Goal: Task Accomplishment & Management: Manage account settings

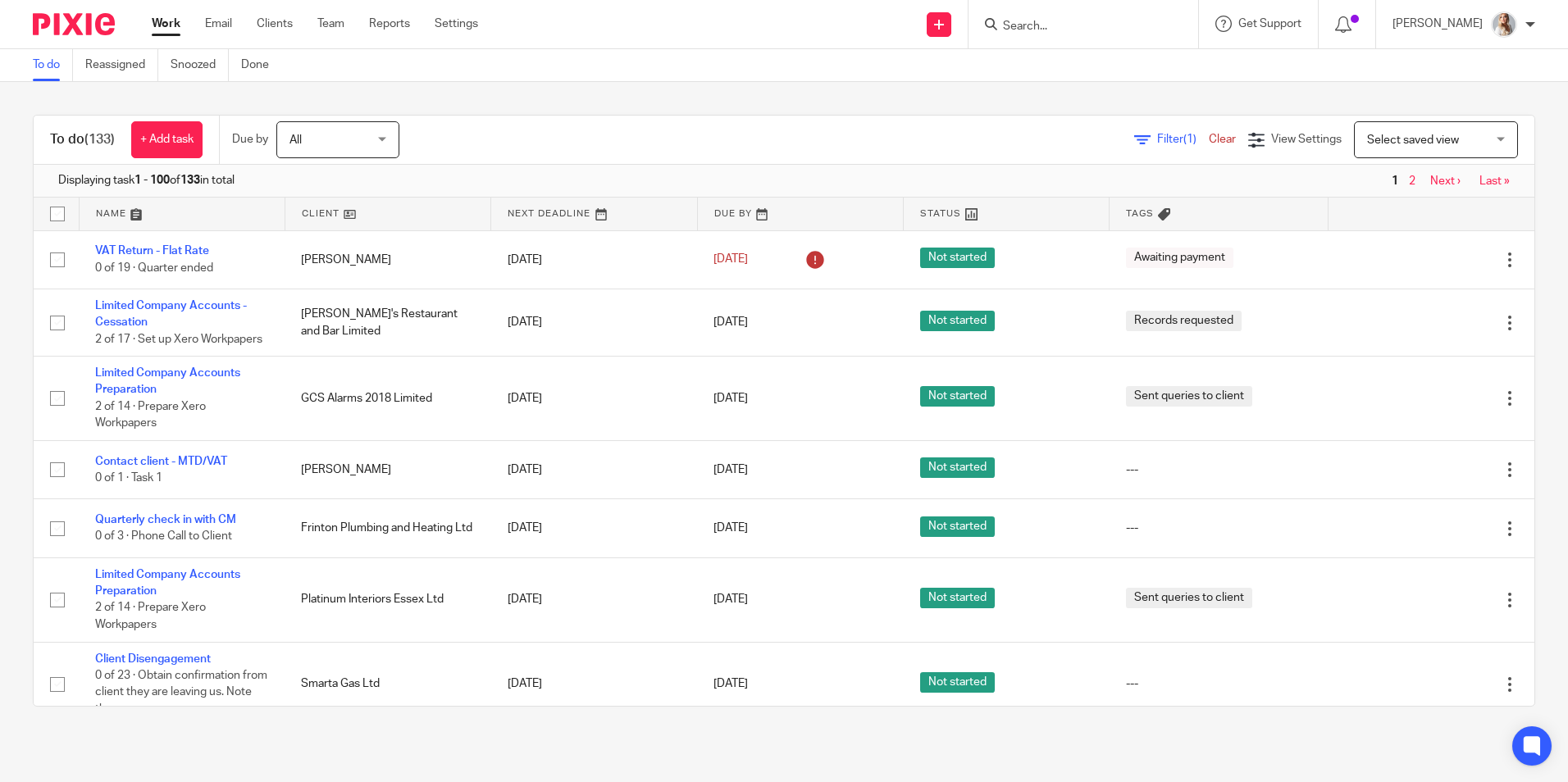
click at [1131, 28] on input "Search" at bounding box center [1075, 26] width 147 height 15
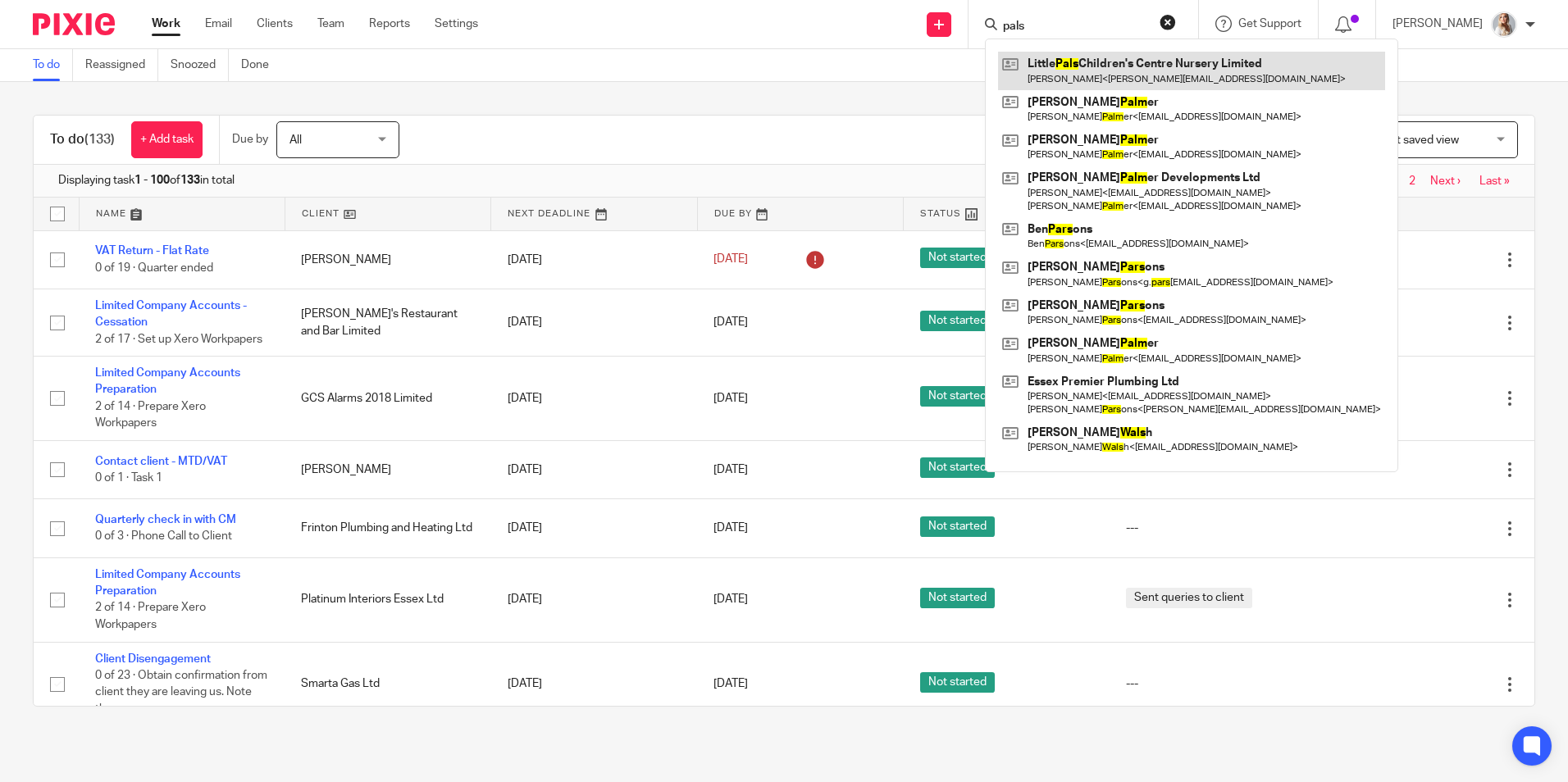
type input "pals"
click at [1135, 79] on link at bounding box center [1191, 70] width 387 height 38
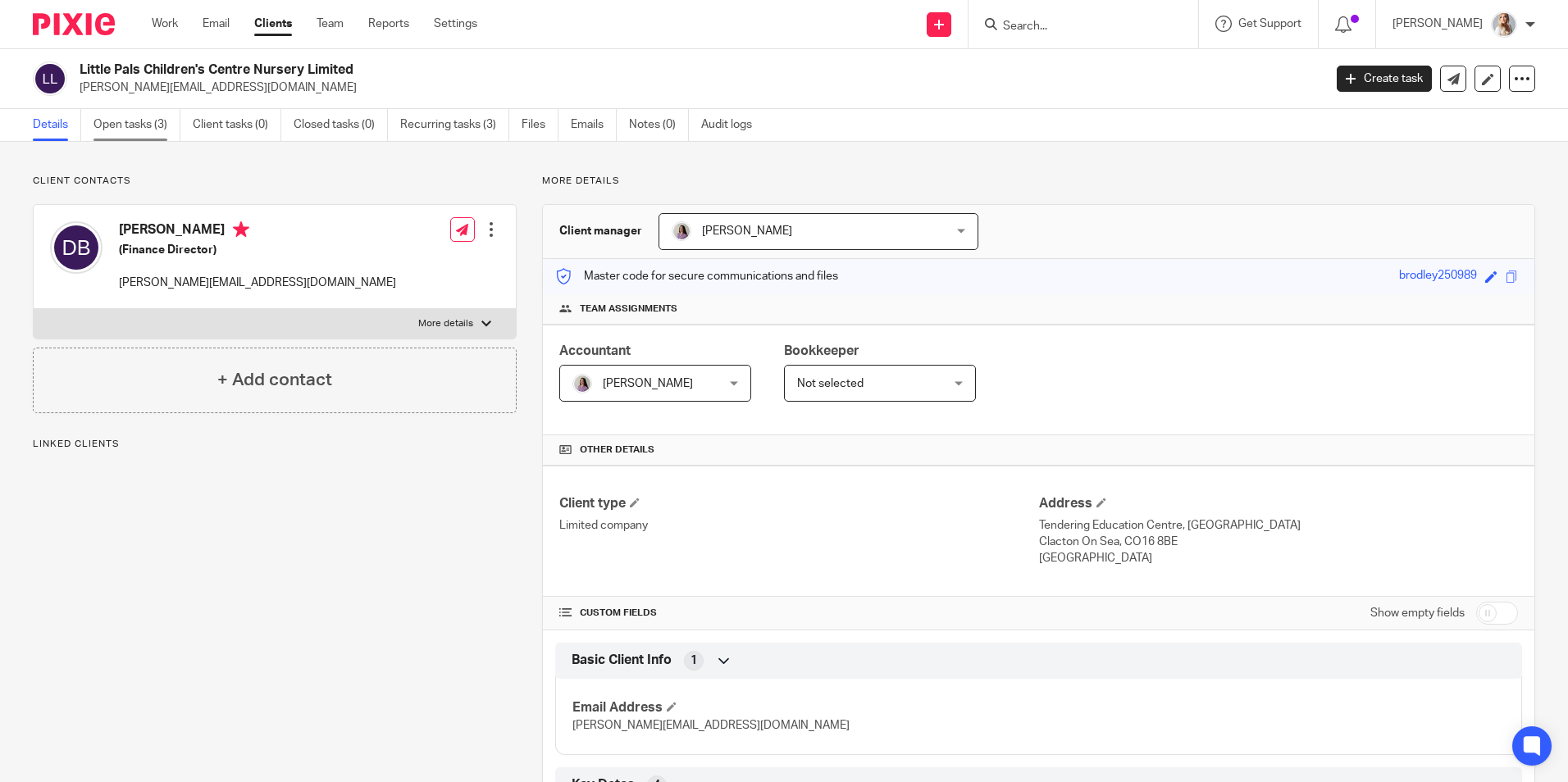
click at [174, 126] on link "Open tasks (3)" at bounding box center [137, 125] width 87 height 32
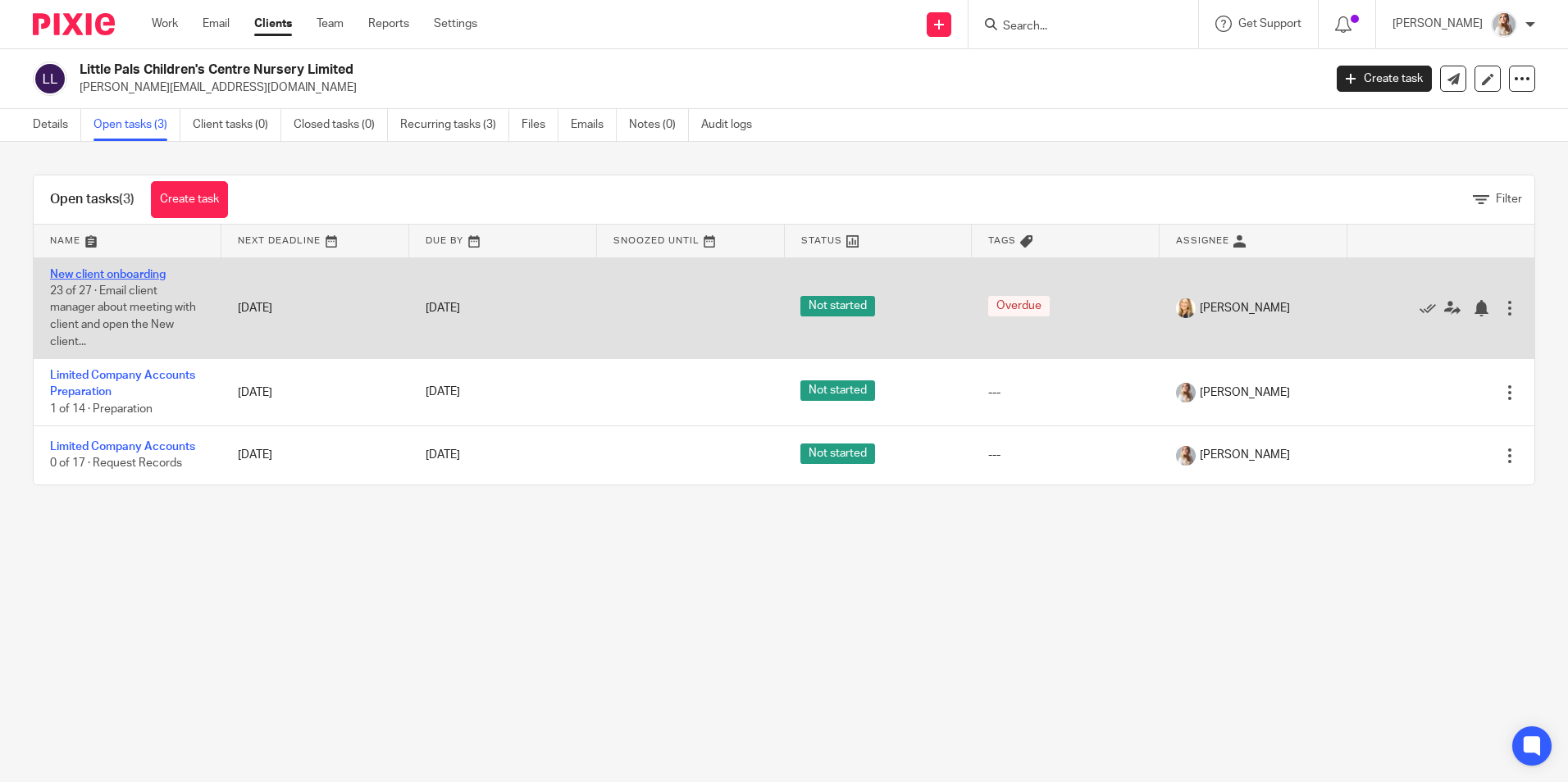
click at [104, 272] on link "New client onboarding" at bounding box center [107, 275] width 115 height 12
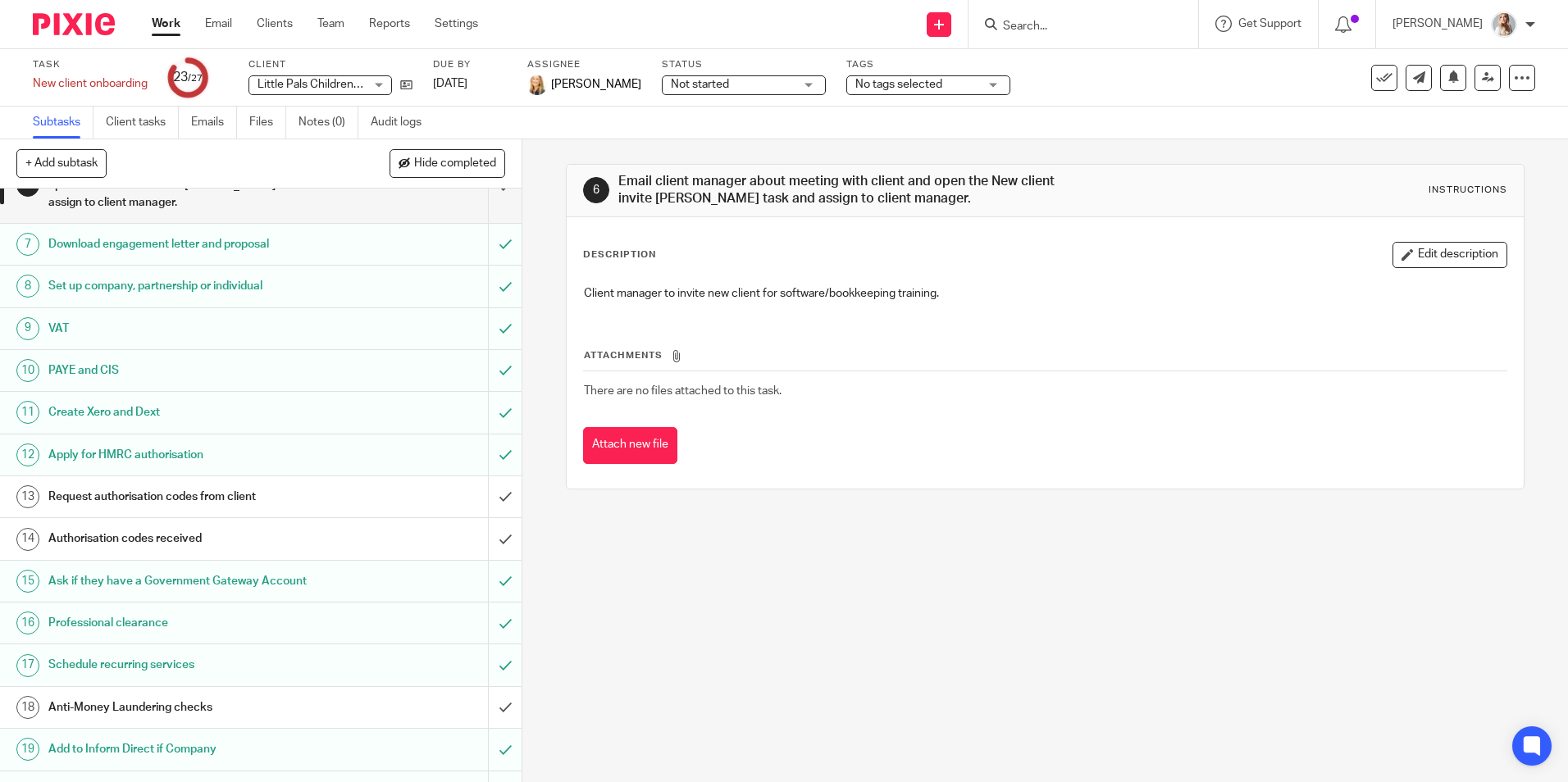
scroll to position [492, 0]
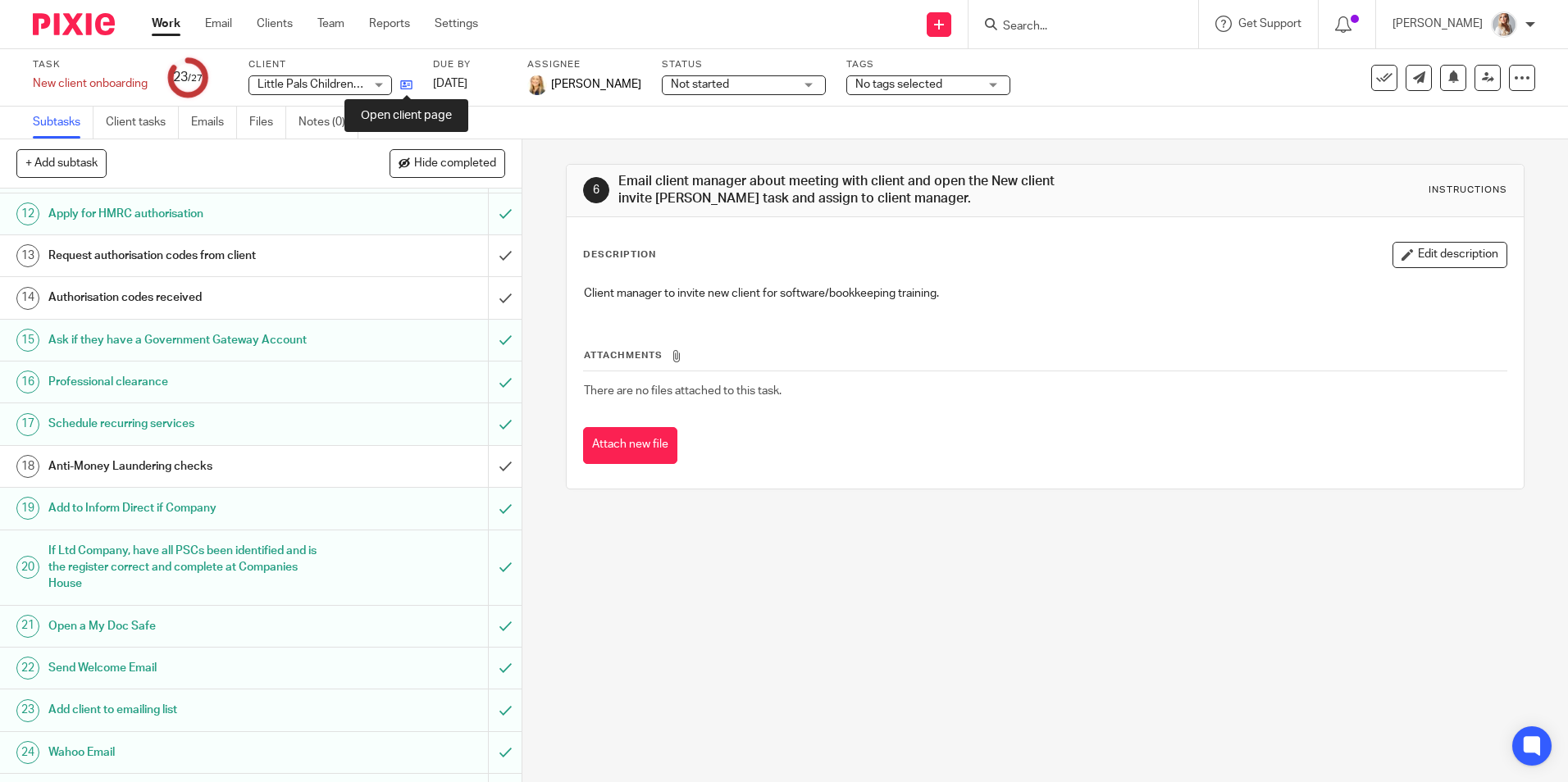
click at [407, 82] on icon at bounding box center [406, 85] width 13 height 13
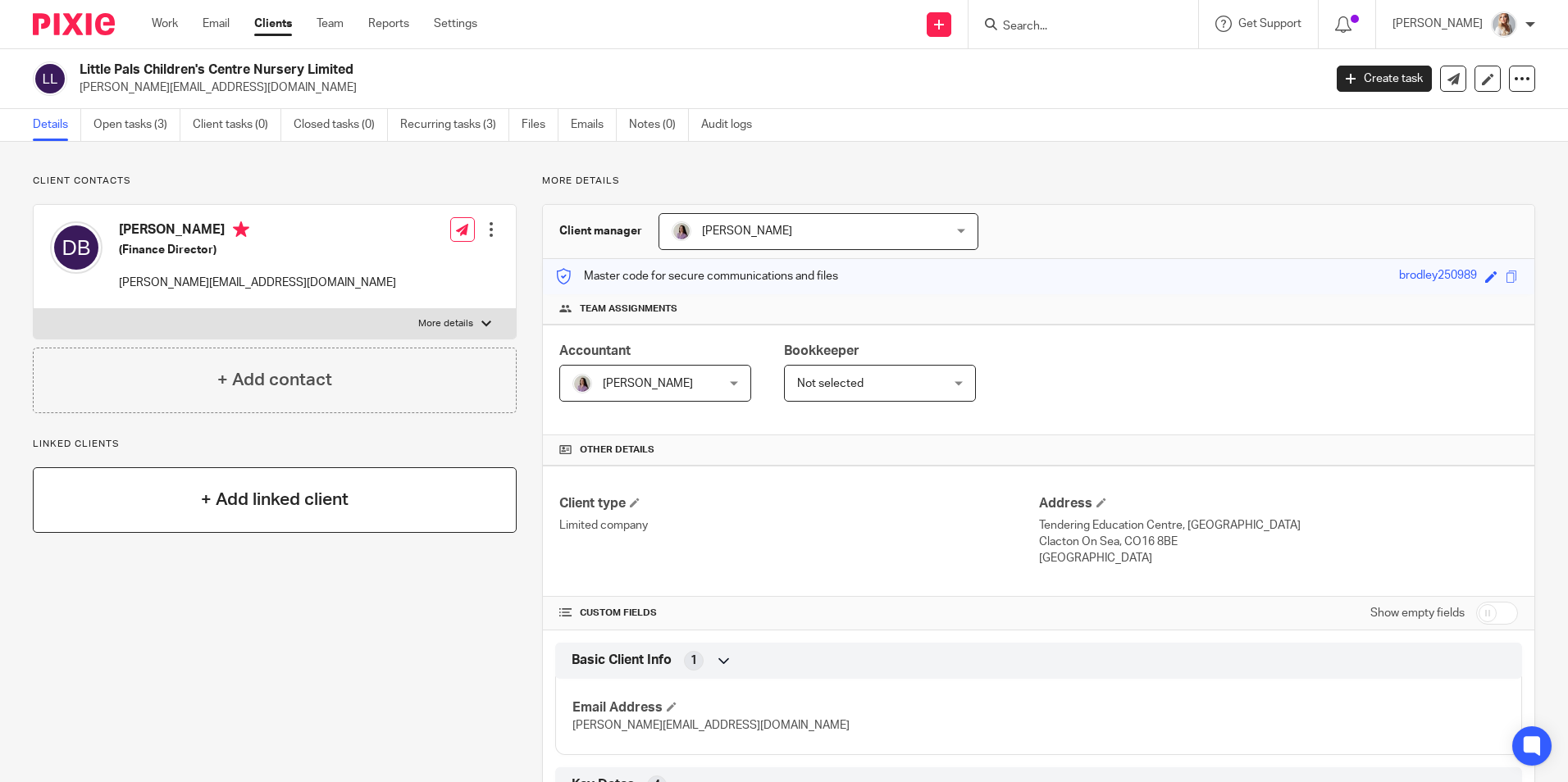
click at [274, 484] on div "+ Add linked client" at bounding box center [275, 500] width 484 height 65
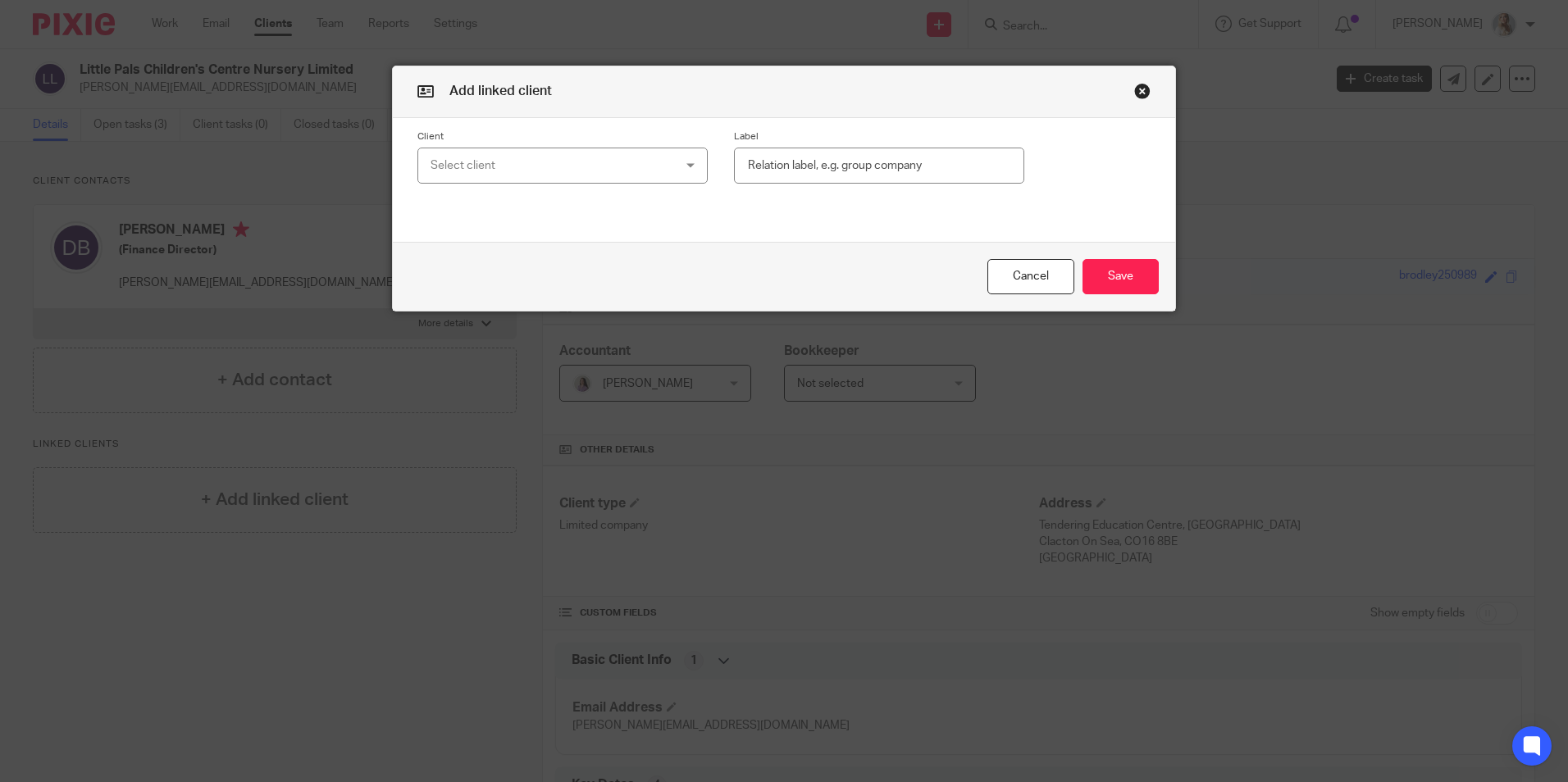
click at [468, 152] on div "Select client" at bounding box center [541, 165] width 222 height 34
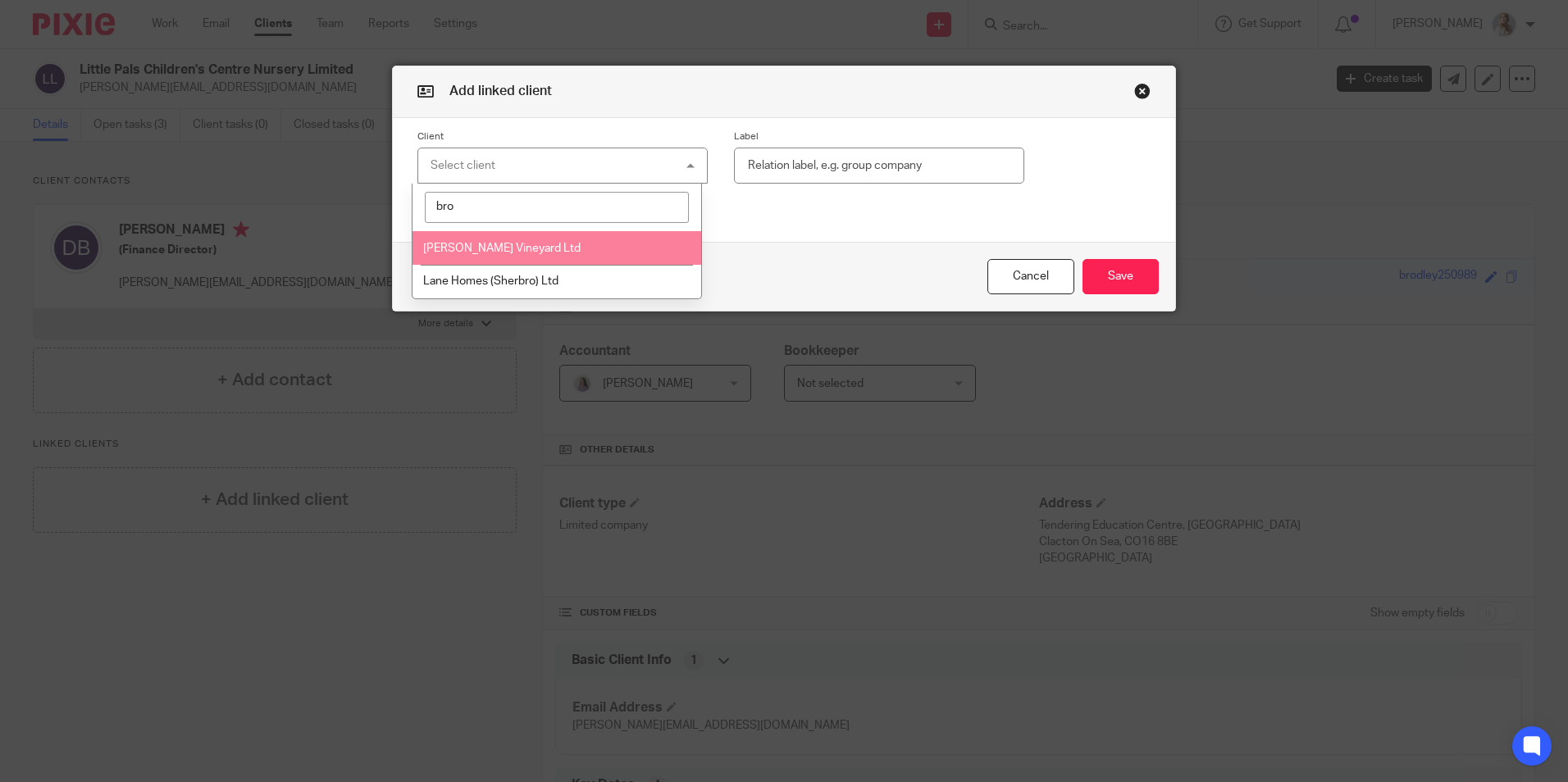
type input "brod"
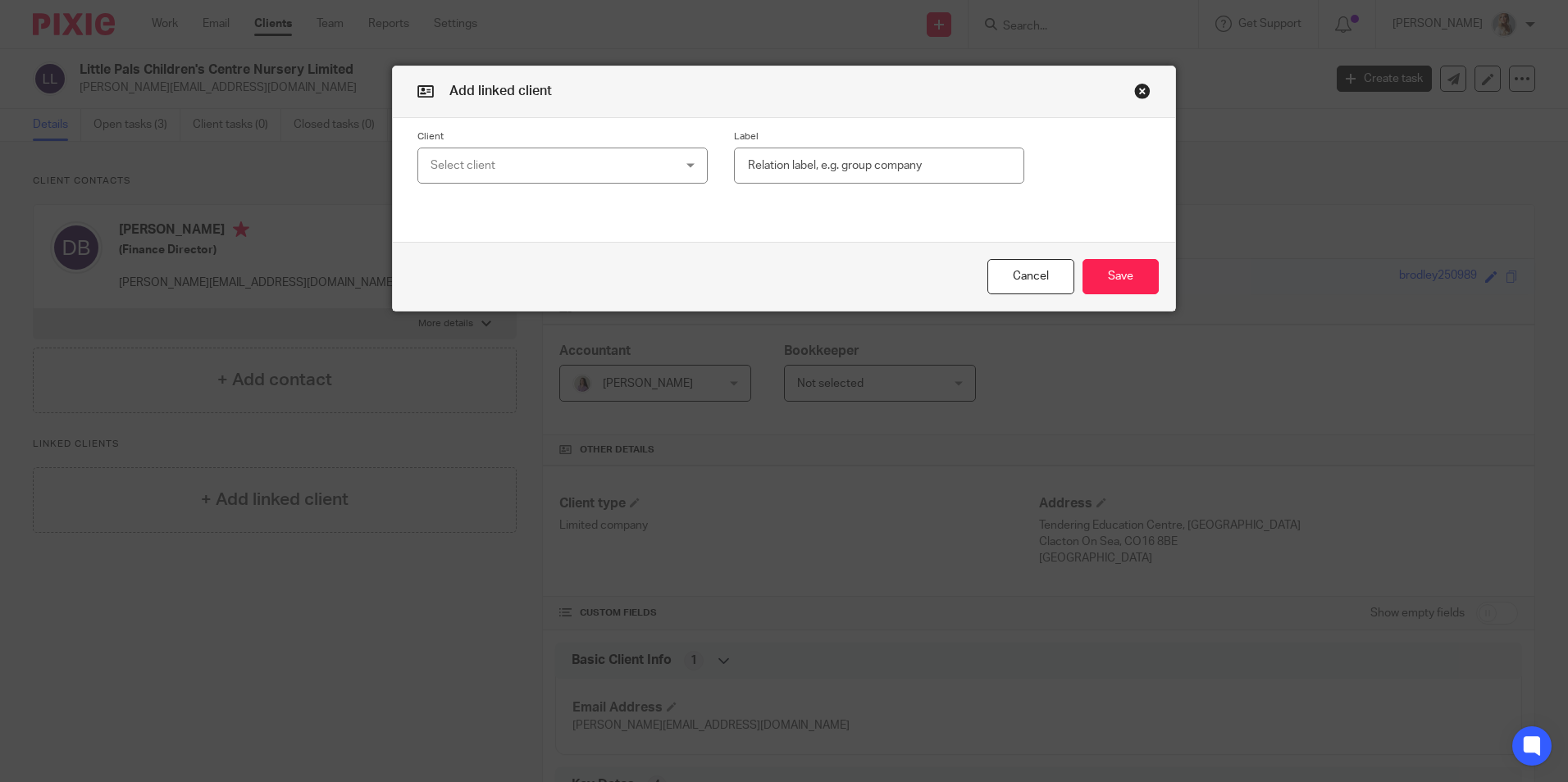
click at [1010, 295] on div "Cancel Save" at bounding box center [783, 276] width 782 height 69
click at [1012, 282] on button "Cancel" at bounding box center [1030, 276] width 87 height 35
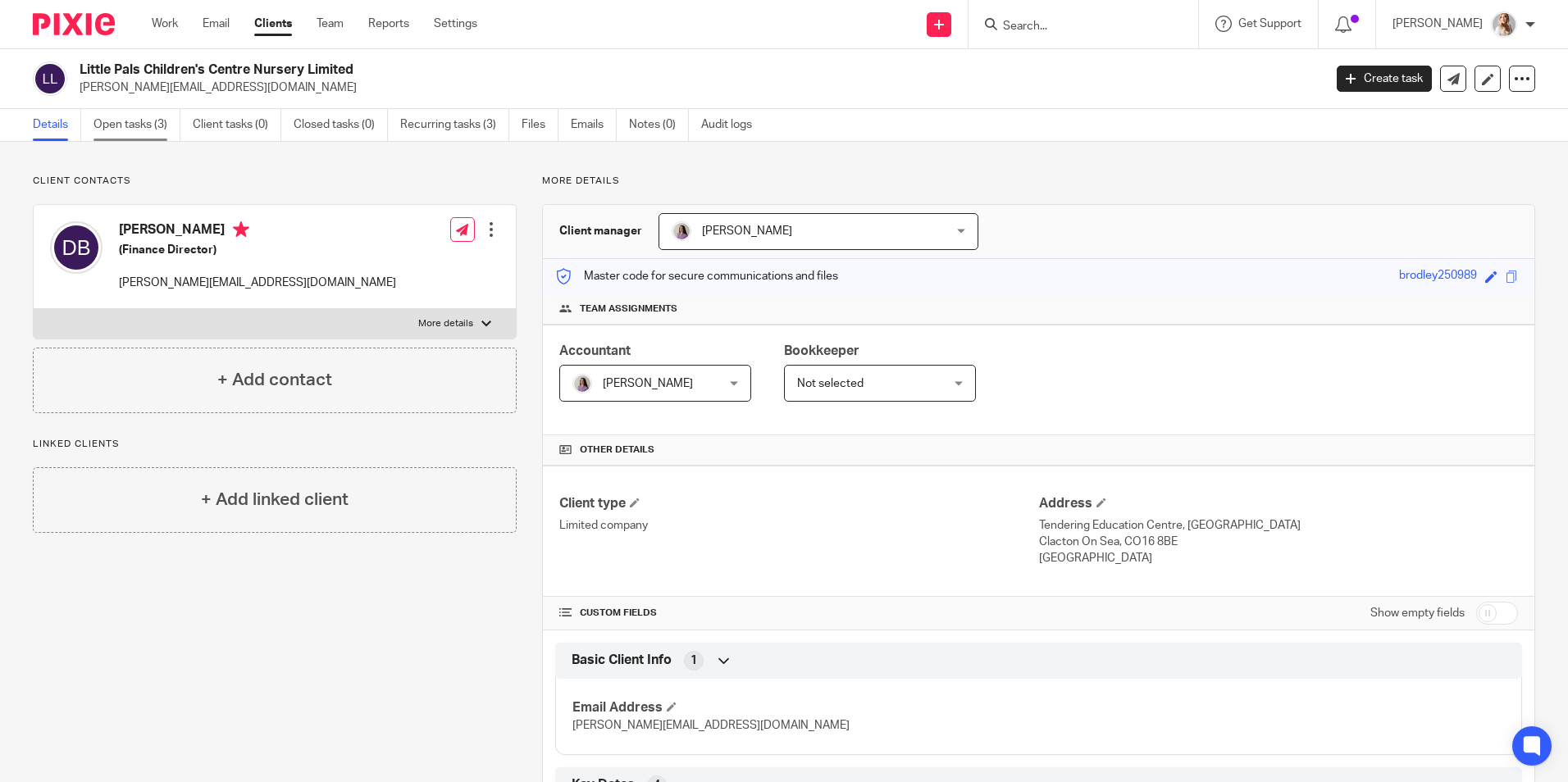
click at [123, 122] on link "Open tasks (3)" at bounding box center [137, 125] width 87 height 32
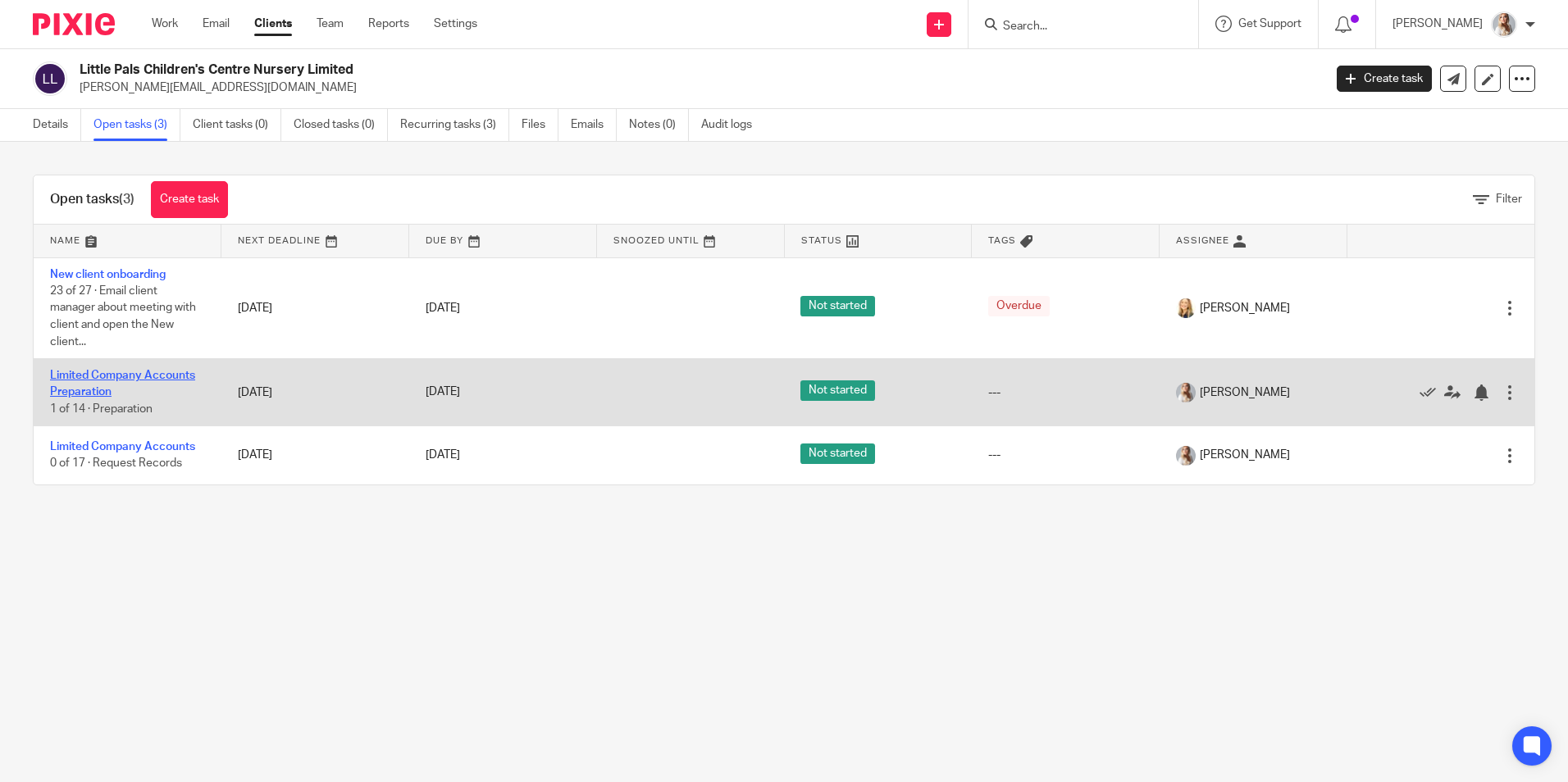
click at [109, 387] on link "Limited Company Accounts Preparation" at bounding box center [122, 384] width 145 height 28
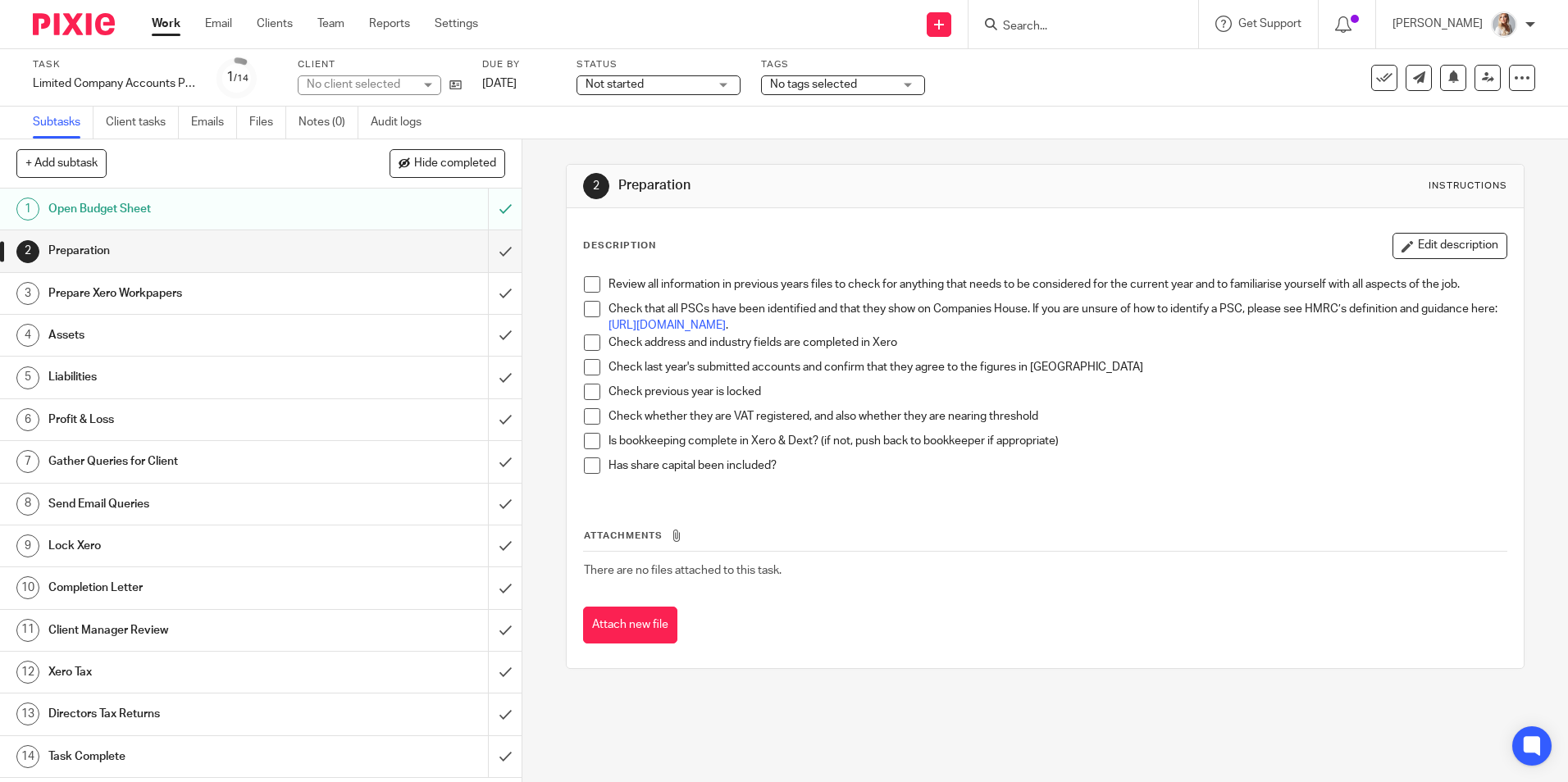
click at [826, 95] on div "No tags selected" at bounding box center [844, 85] width 164 height 20
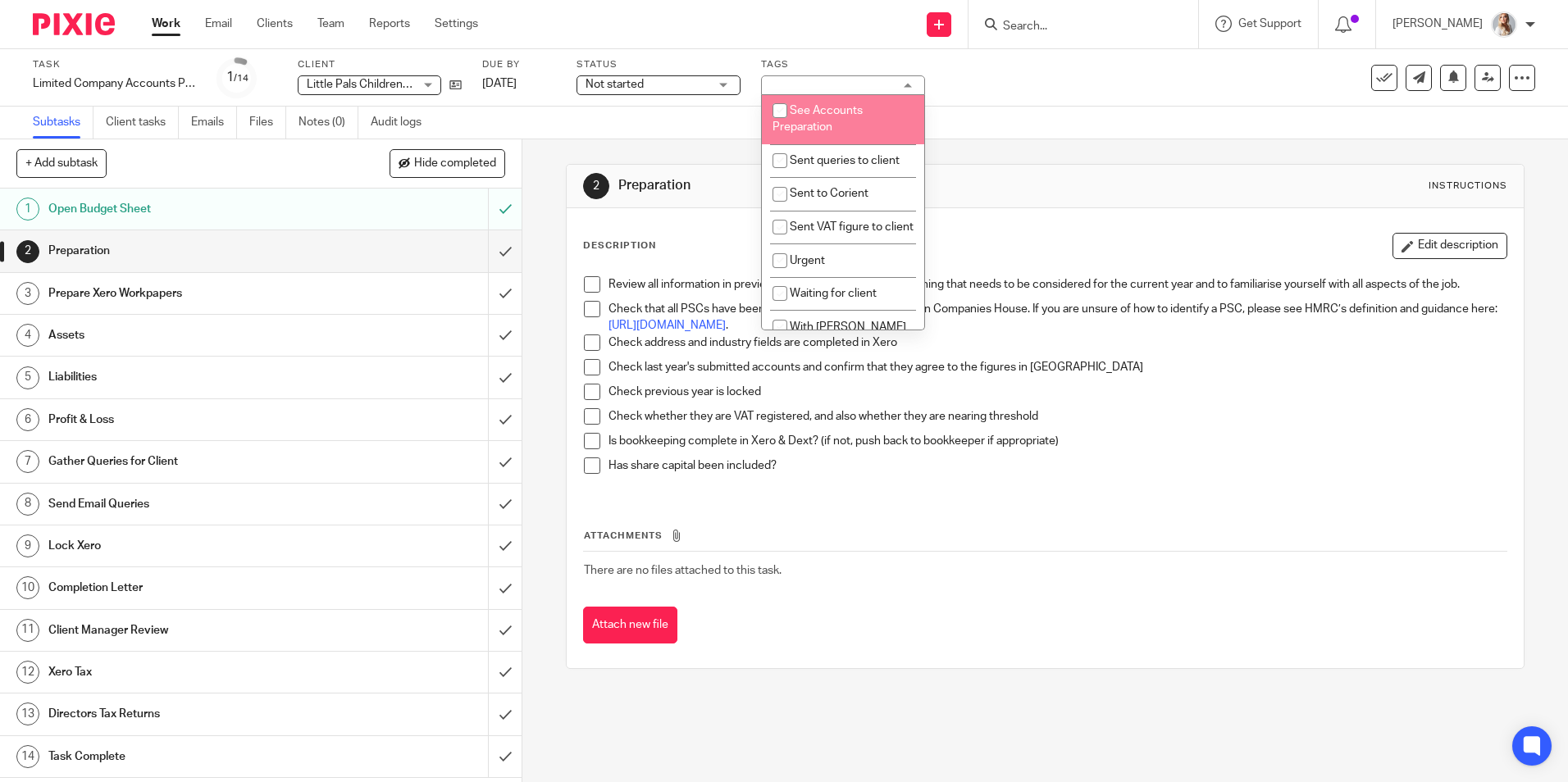
scroll to position [574, 0]
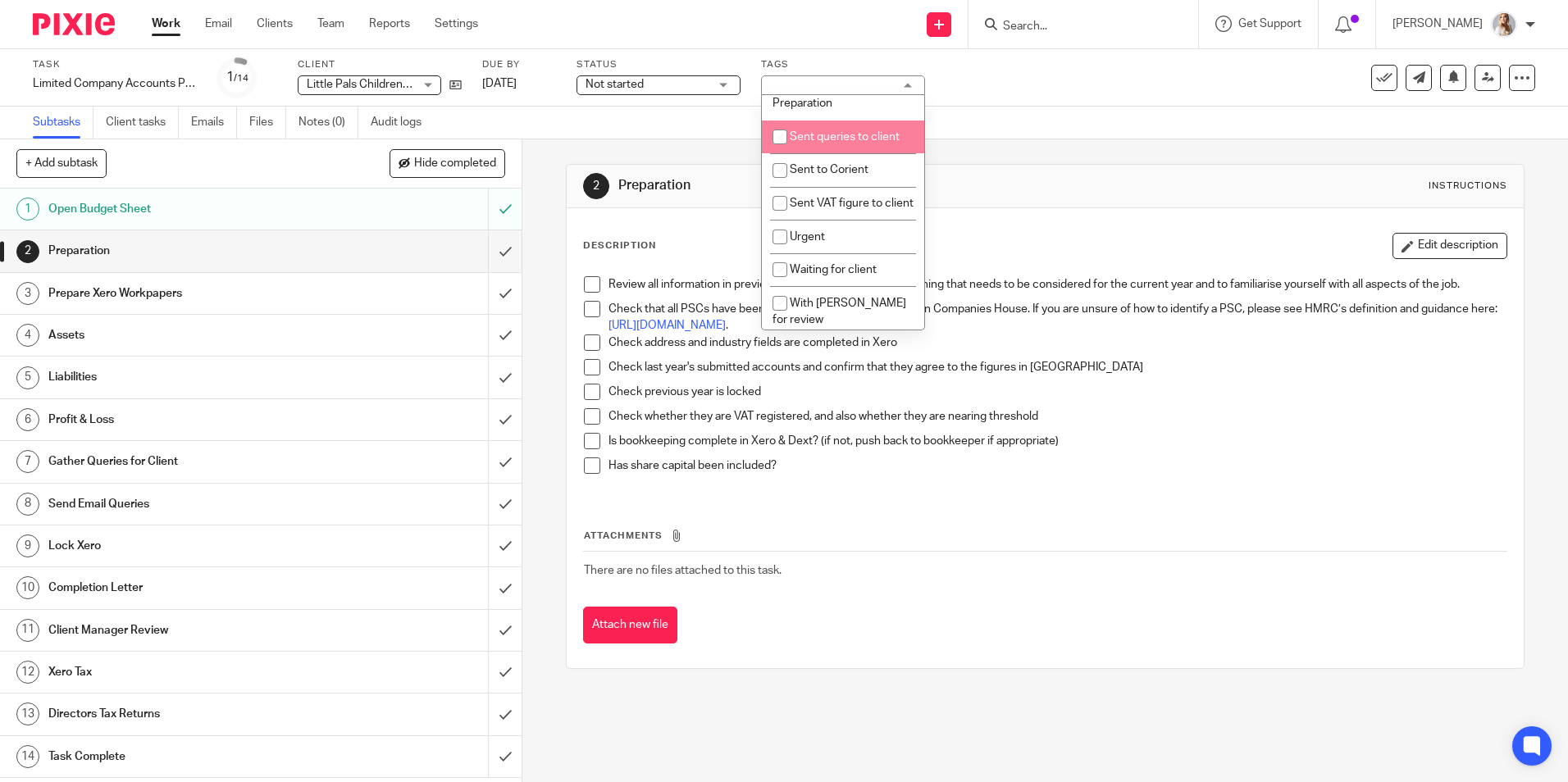
click at [807, 143] on span "Sent queries to client" at bounding box center [845, 137] width 110 height 12
checkbox input "true"
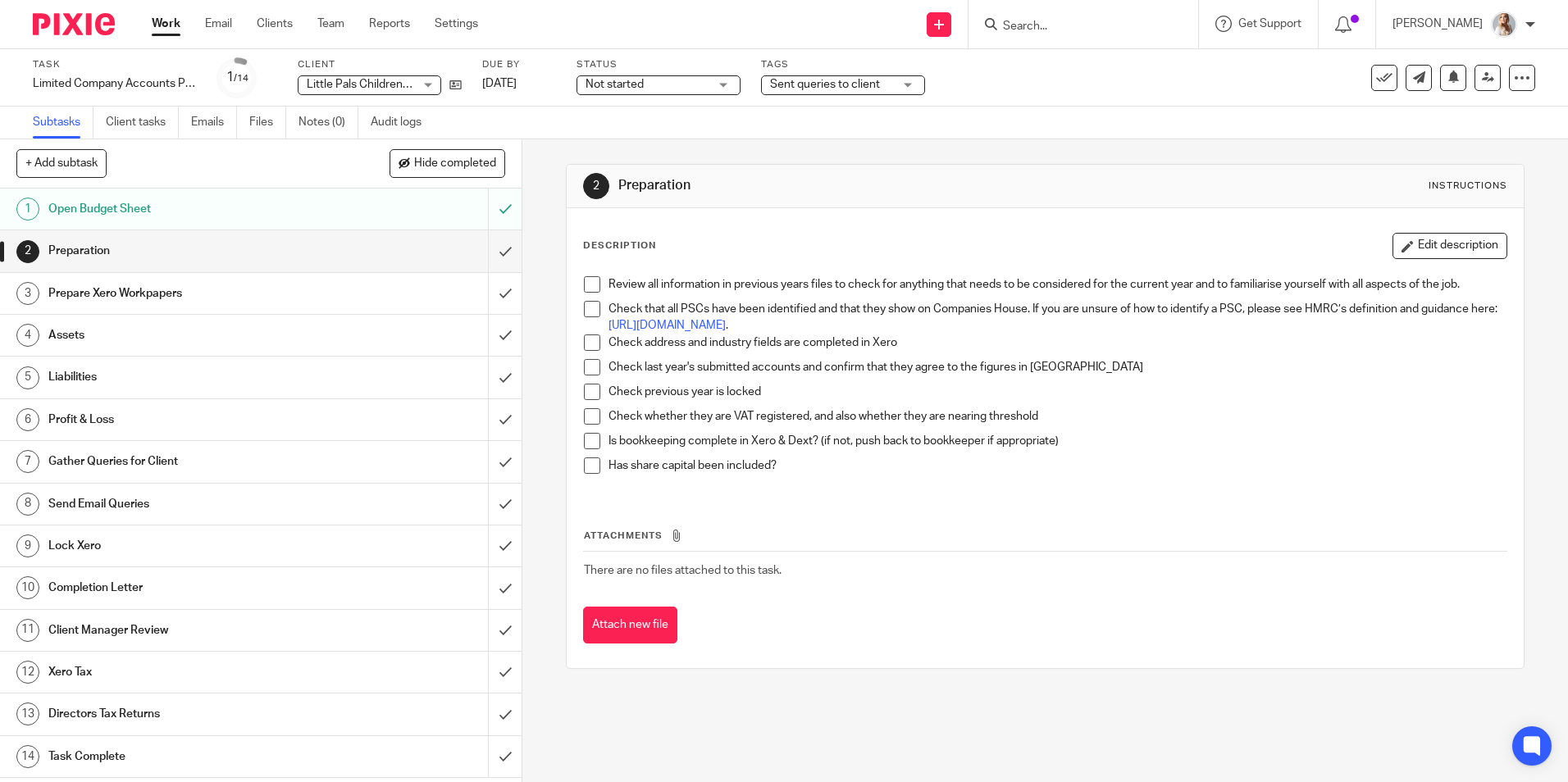
click at [566, 170] on div "2 Preparation Instructions" at bounding box center [1044, 186] width 956 height 44
click at [172, 36] on div "Work Email Clients Team Reports Settings Work Email Clients Team Reports Settin…" at bounding box center [319, 24] width 367 height 49
drag, startPoint x: 172, startPoint y: 35, endPoint x: 171, endPoint y: 24, distance: 11.0
click at [157, 26] on link "Work" at bounding box center [165, 23] width 28 height 17
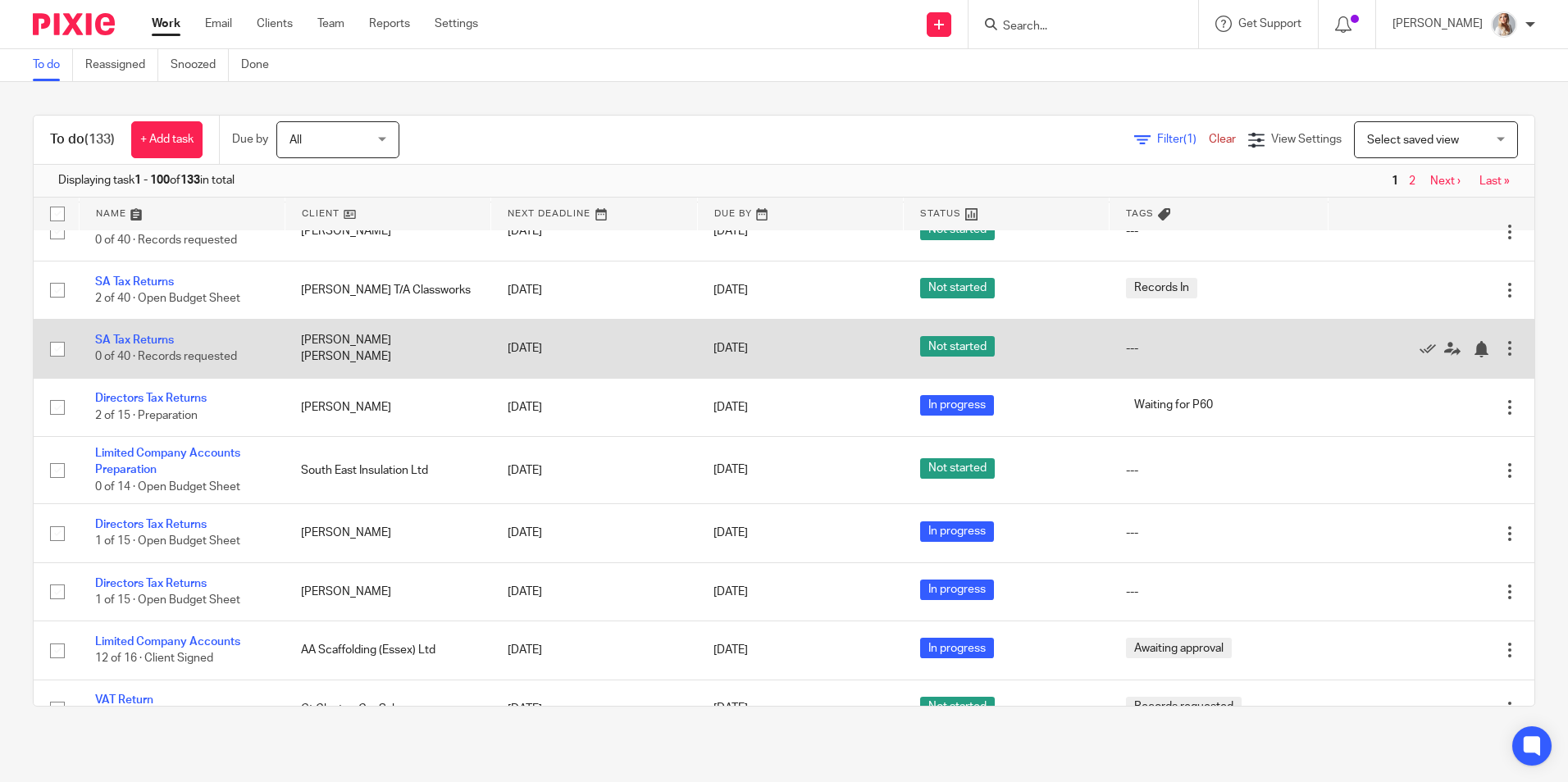
scroll to position [1230, 0]
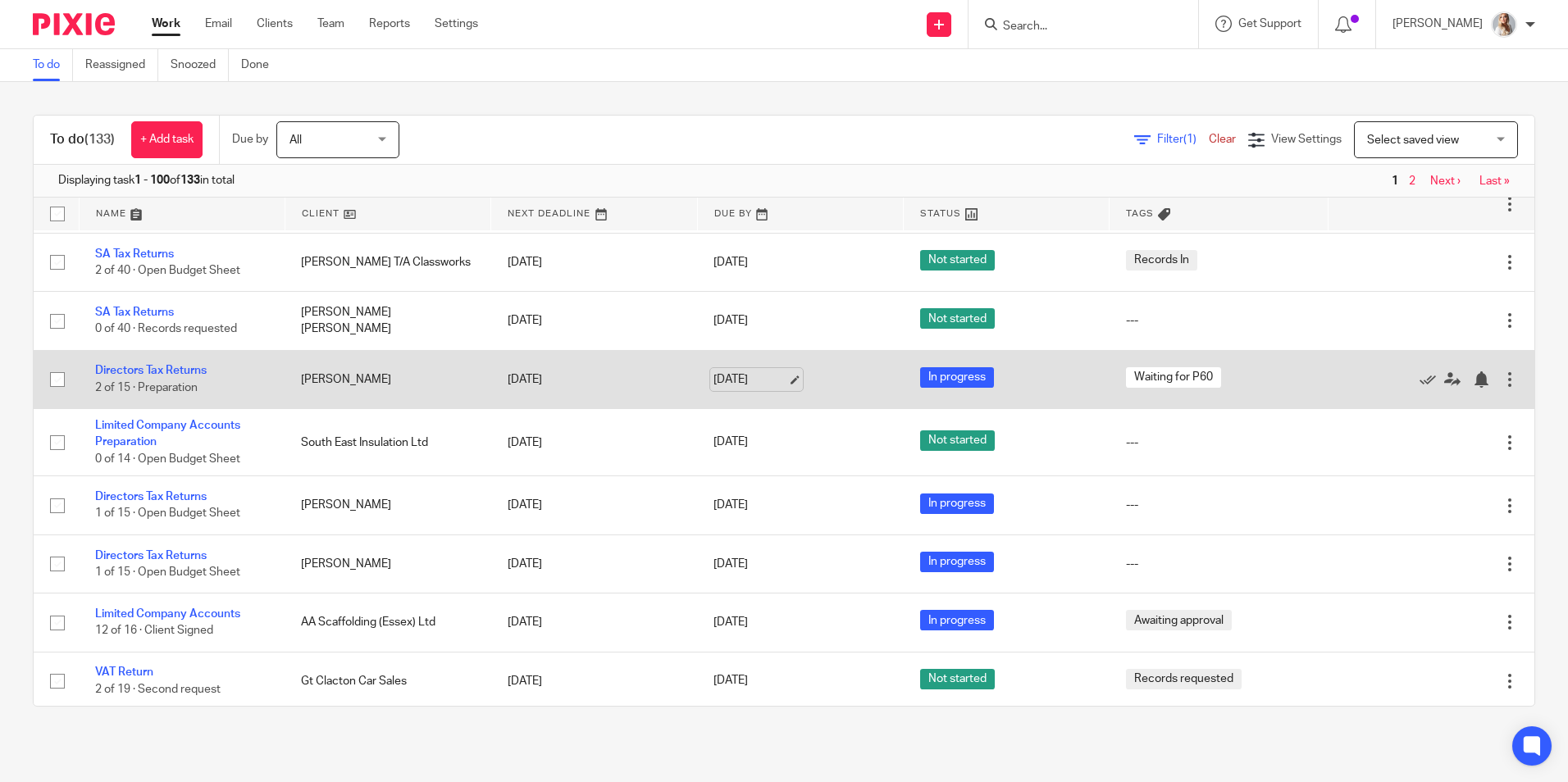
click at [733, 389] on link "31 Aug 2025" at bounding box center [751, 381] width 74 height 18
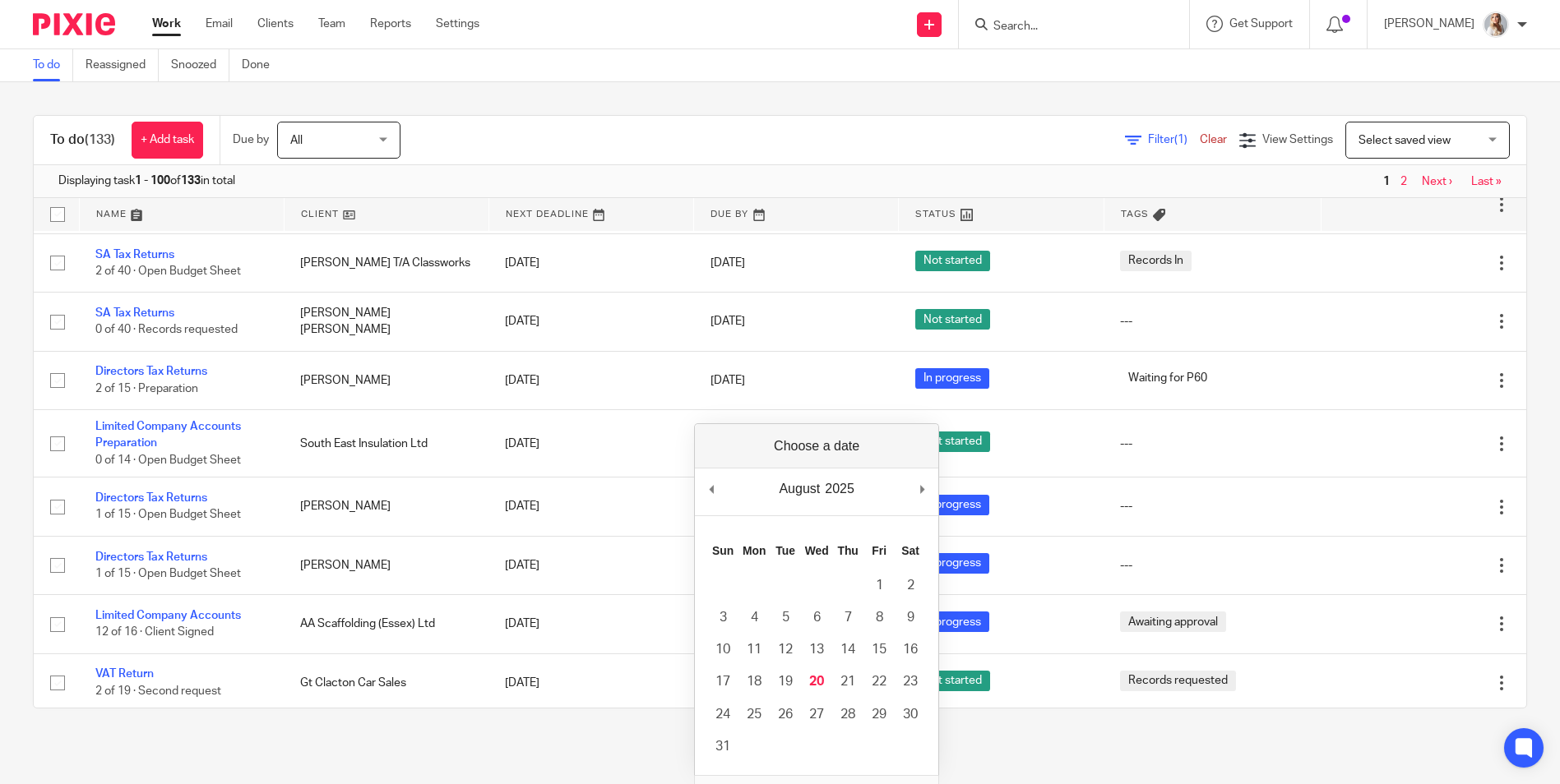
click at [938, 485] on div "August January February March April May June July August September October Nove…" at bounding box center [817, 492] width 244 height 47
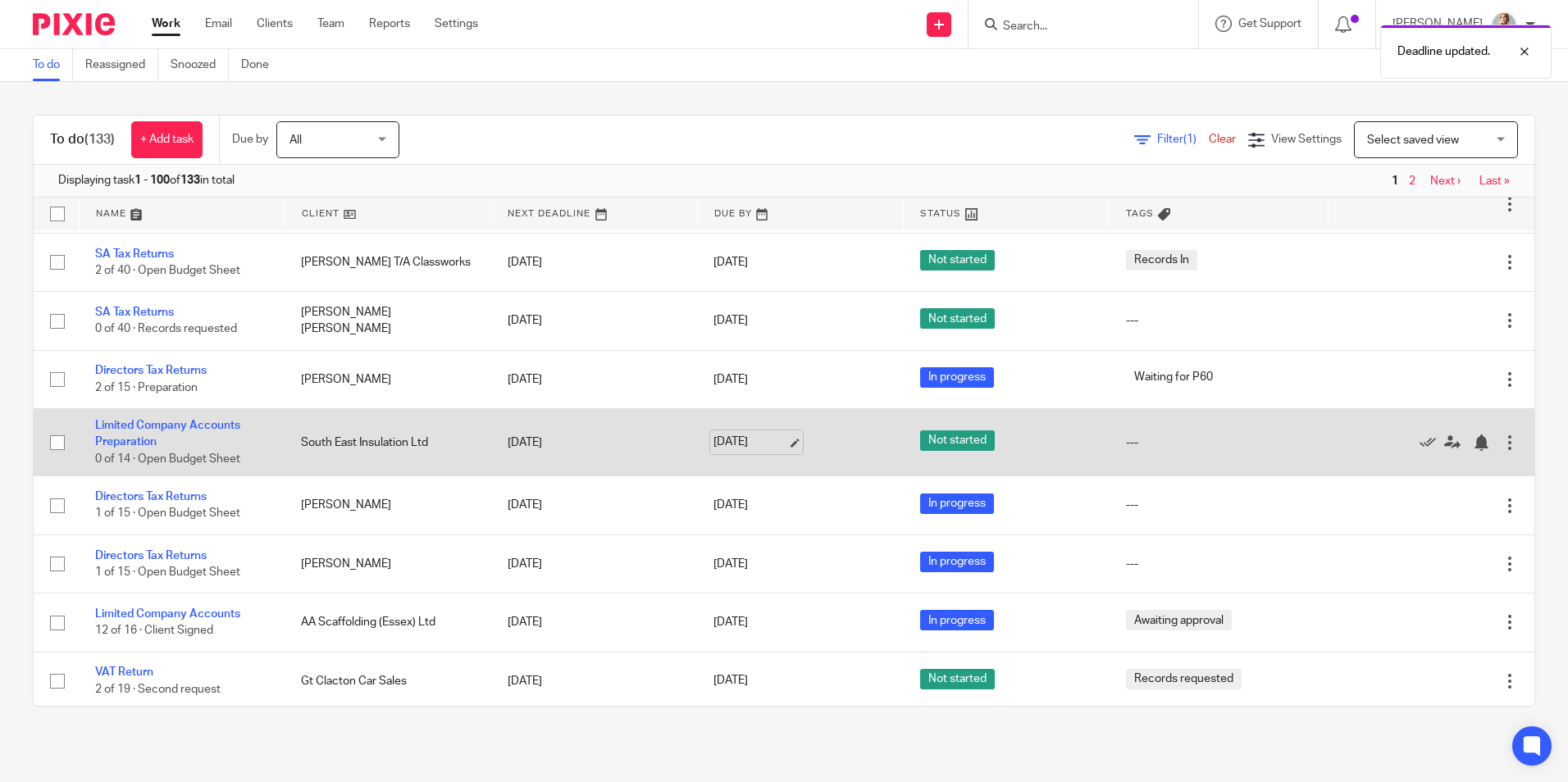
click at [764, 451] on link "31 Aug 2025" at bounding box center [751, 442] width 74 height 18
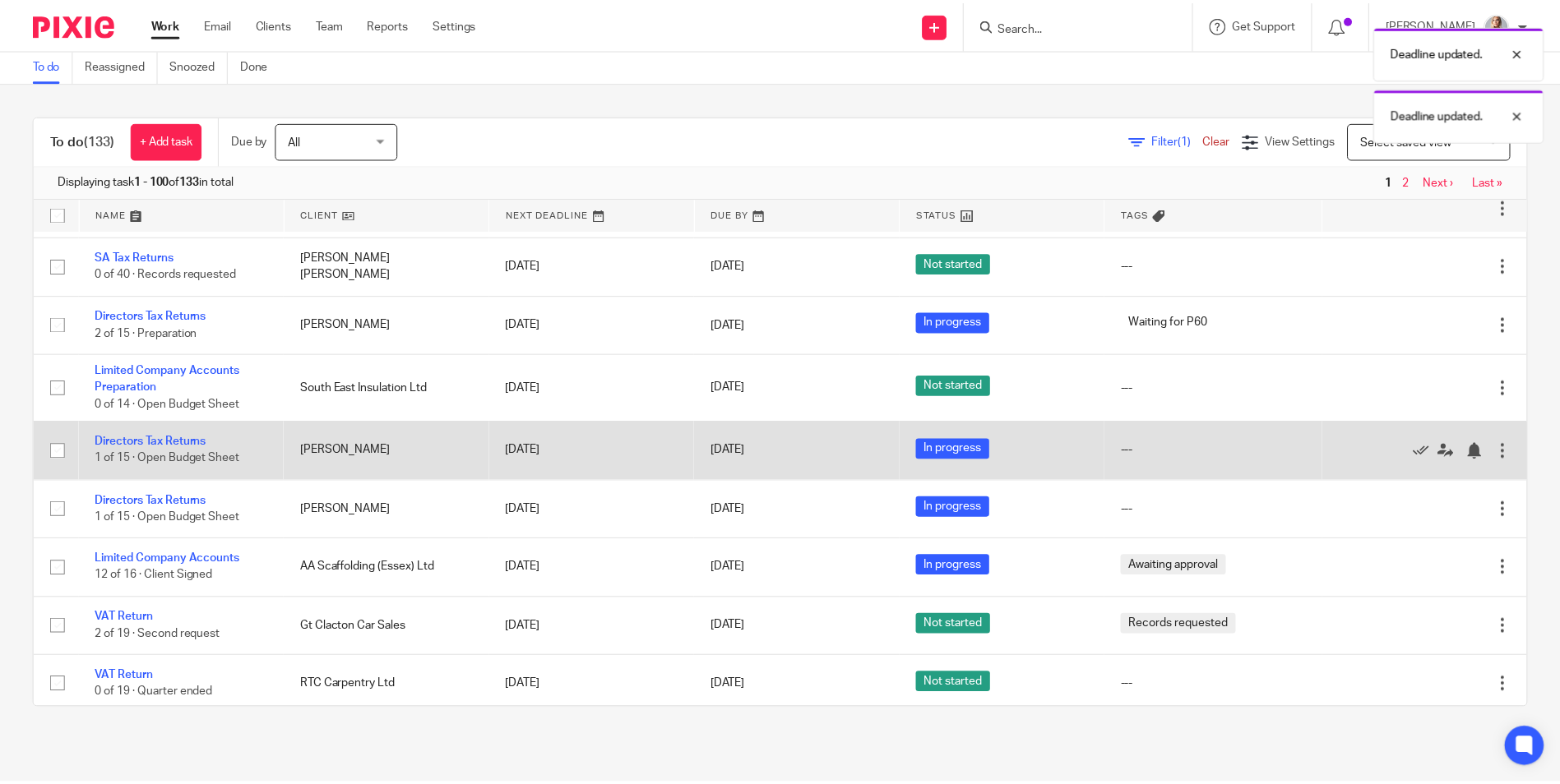
scroll to position [1315, 0]
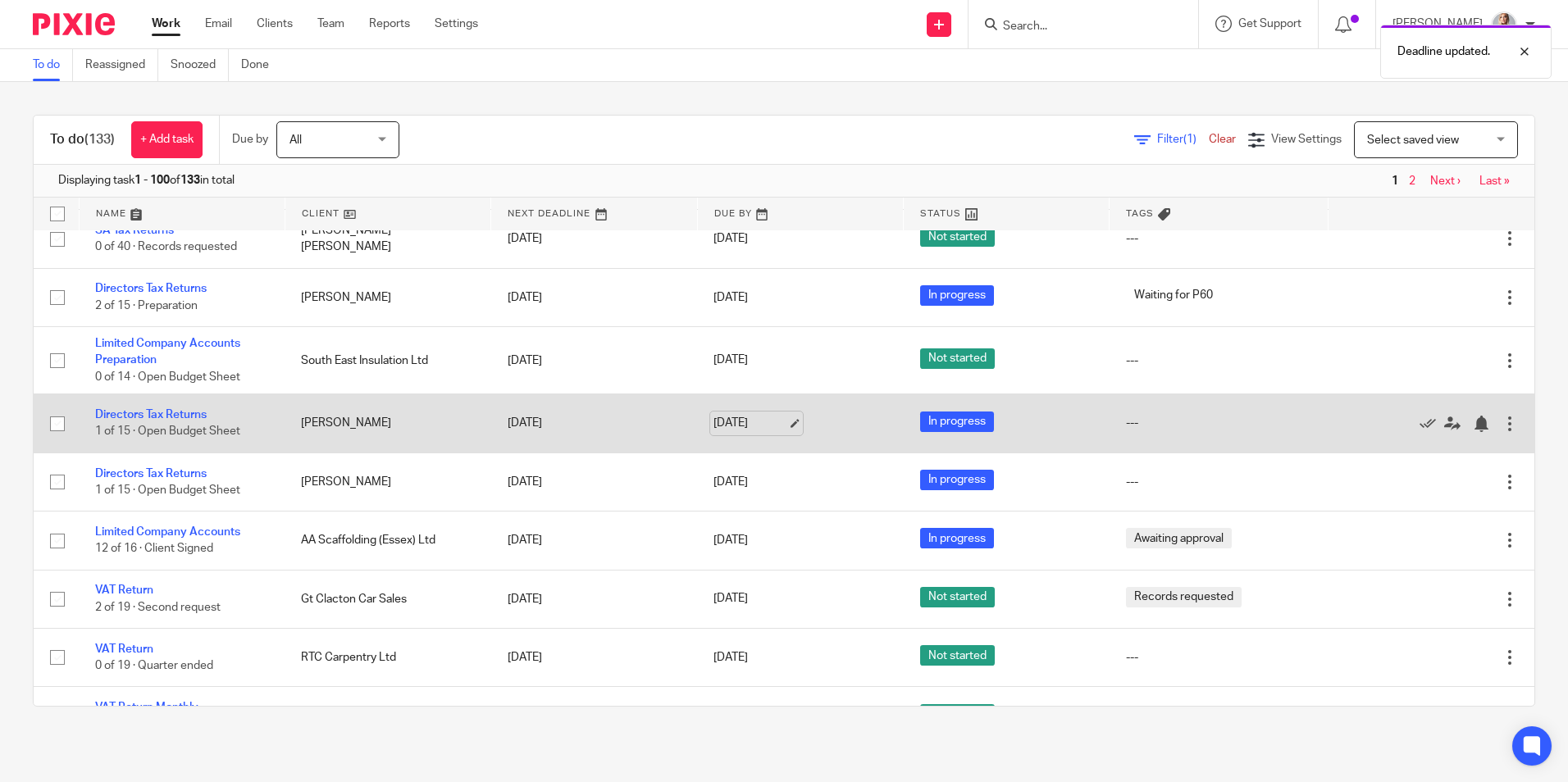
click at [737, 432] on link "[DATE]" at bounding box center [751, 424] width 74 height 18
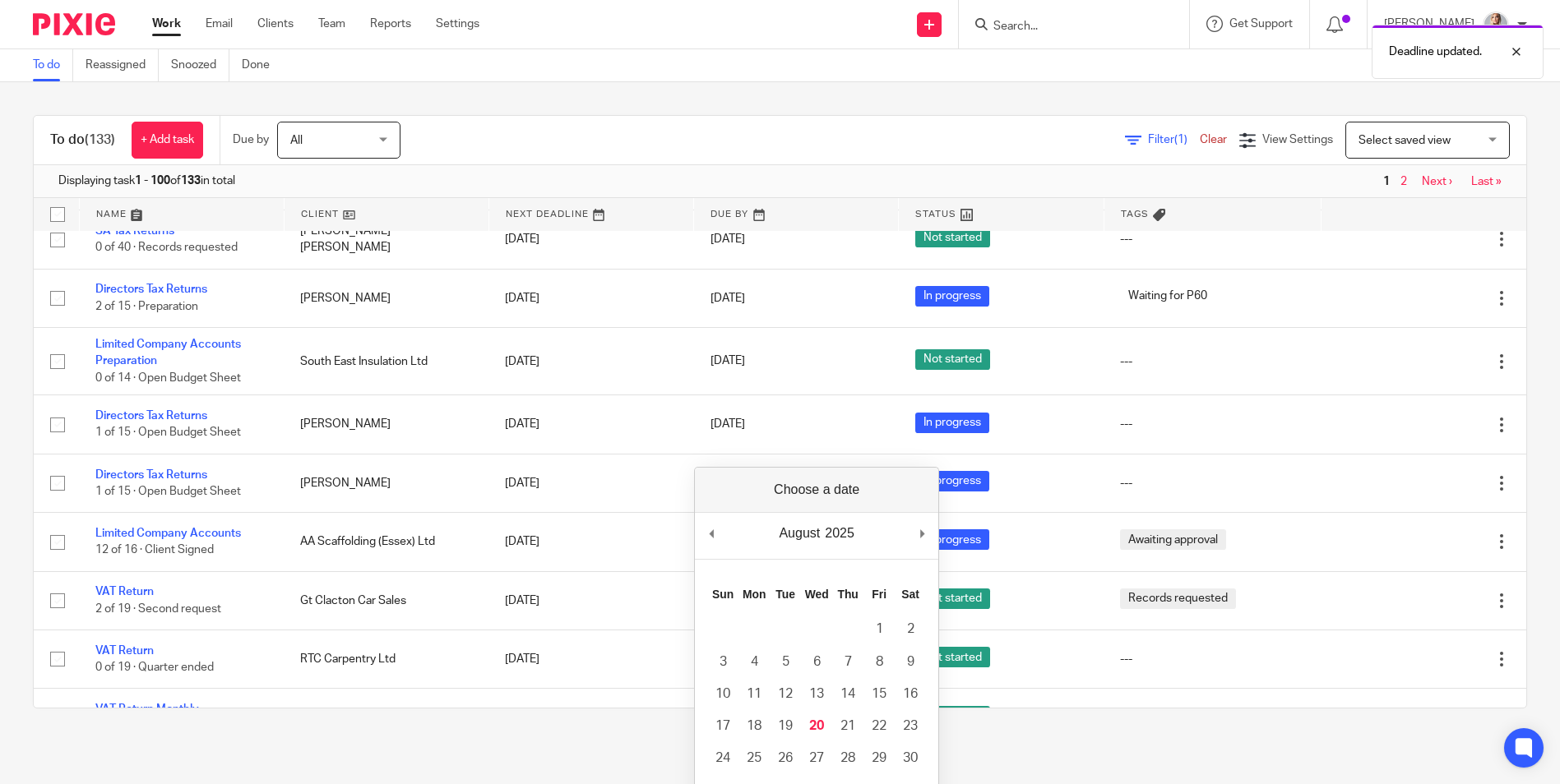
click at [918, 536] on div "August January February March April May June July August September October Nove…" at bounding box center [817, 536] width 244 height 47
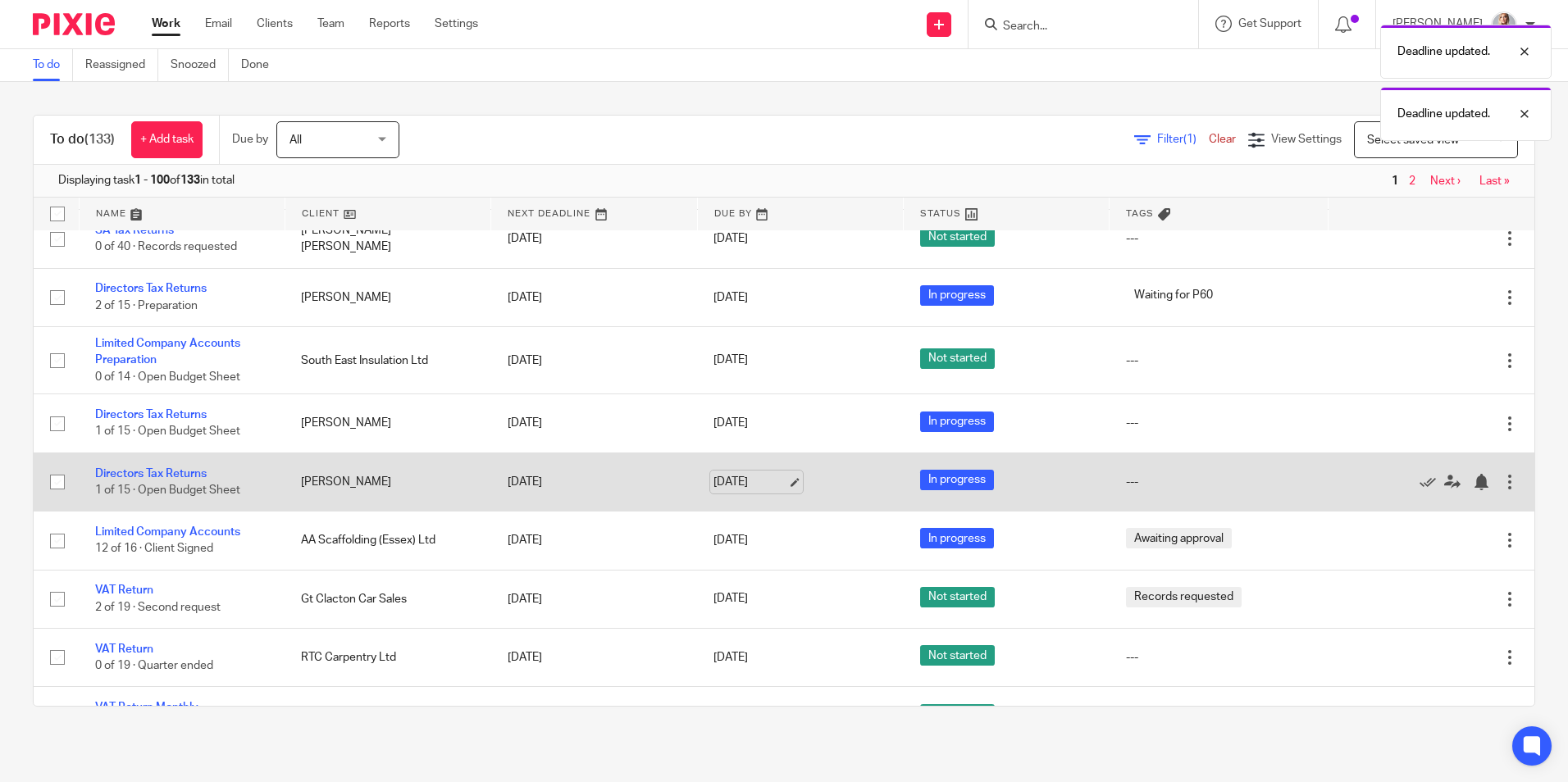
click at [723, 491] on link "31 Aug 2025" at bounding box center [751, 483] width 74 height 18
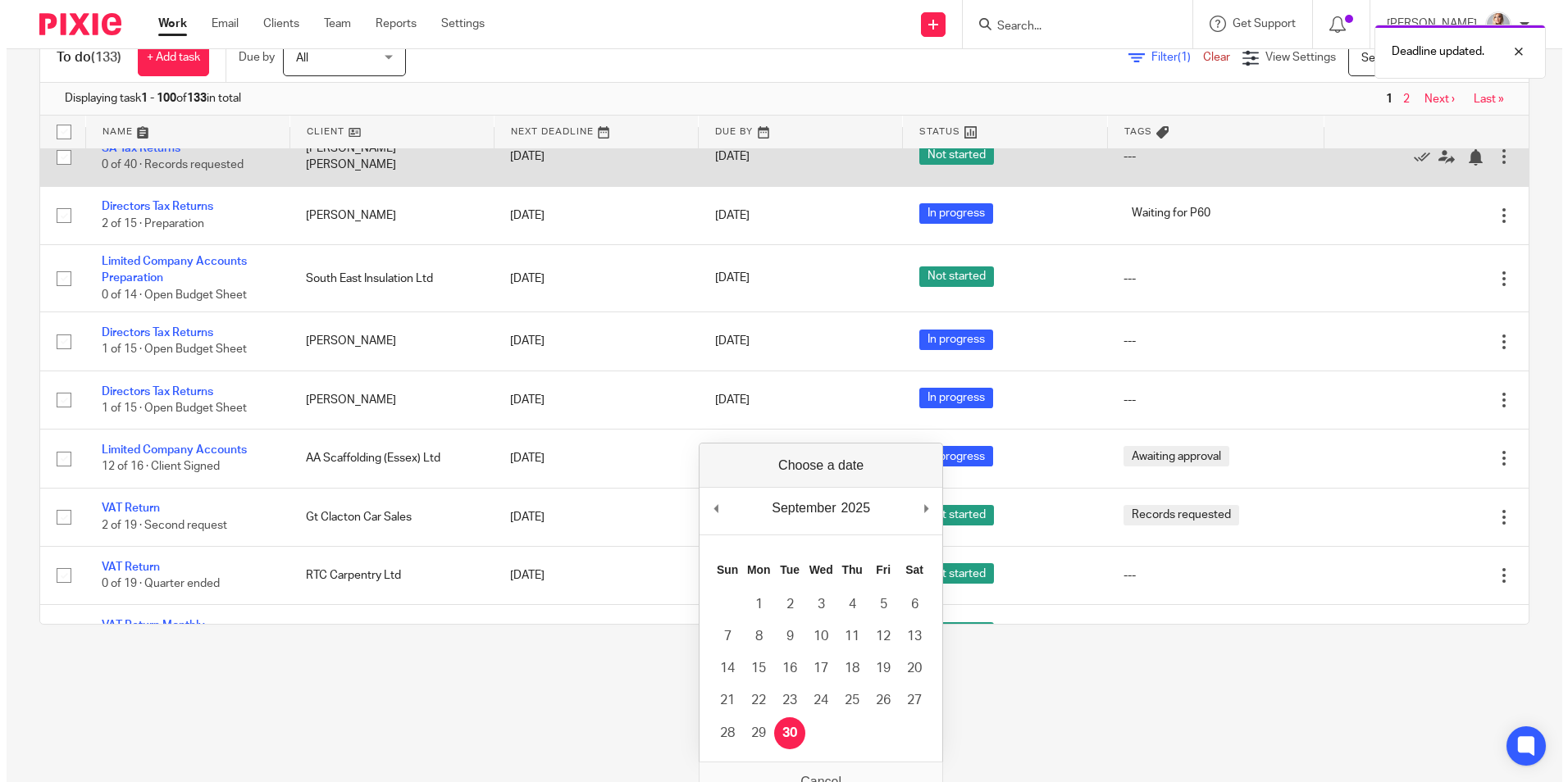
scroll to position [0, 0]
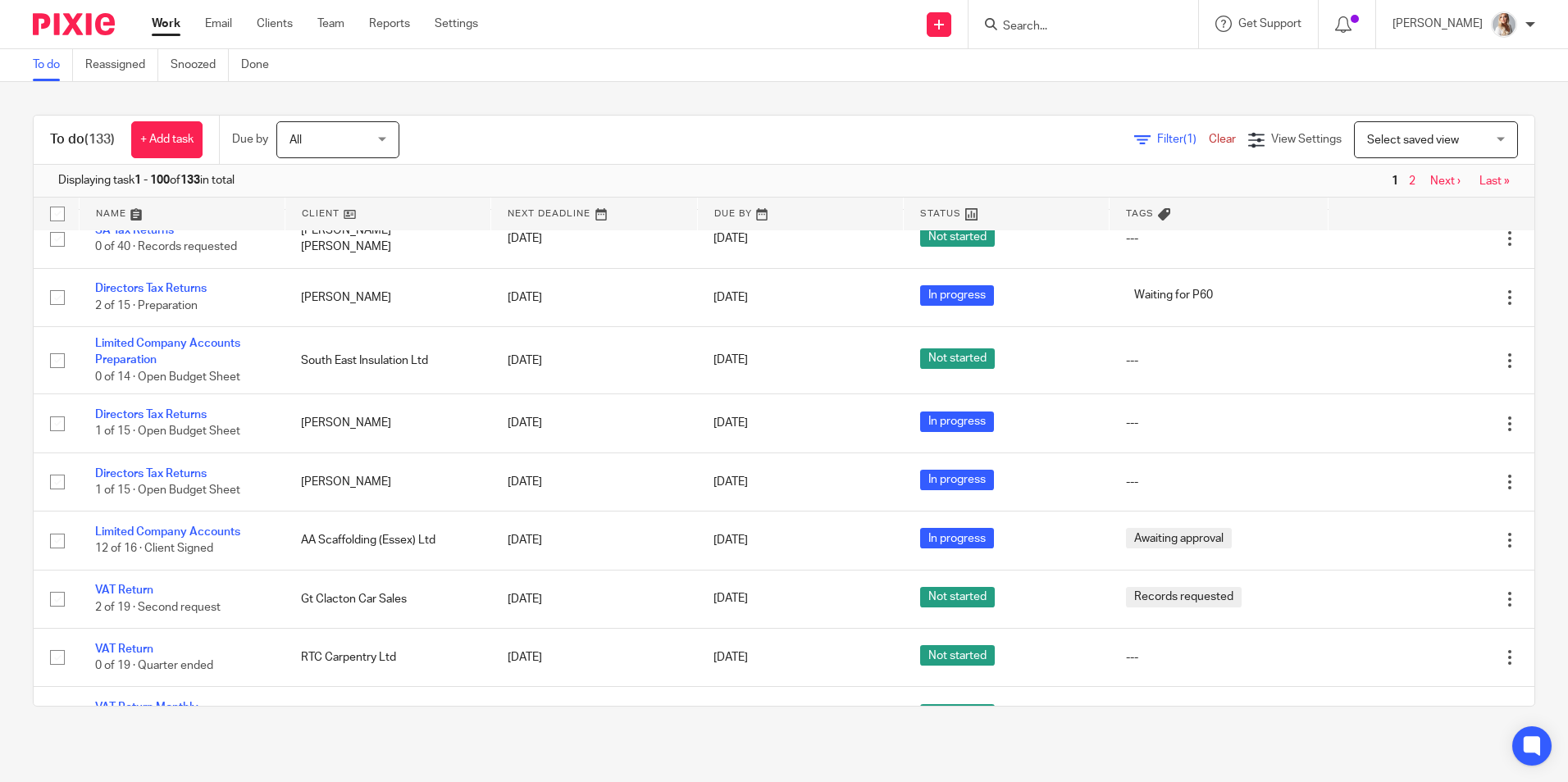
click at [1062, 22] on input "Search" at bounding box center [1075, 26] width 147 height 15
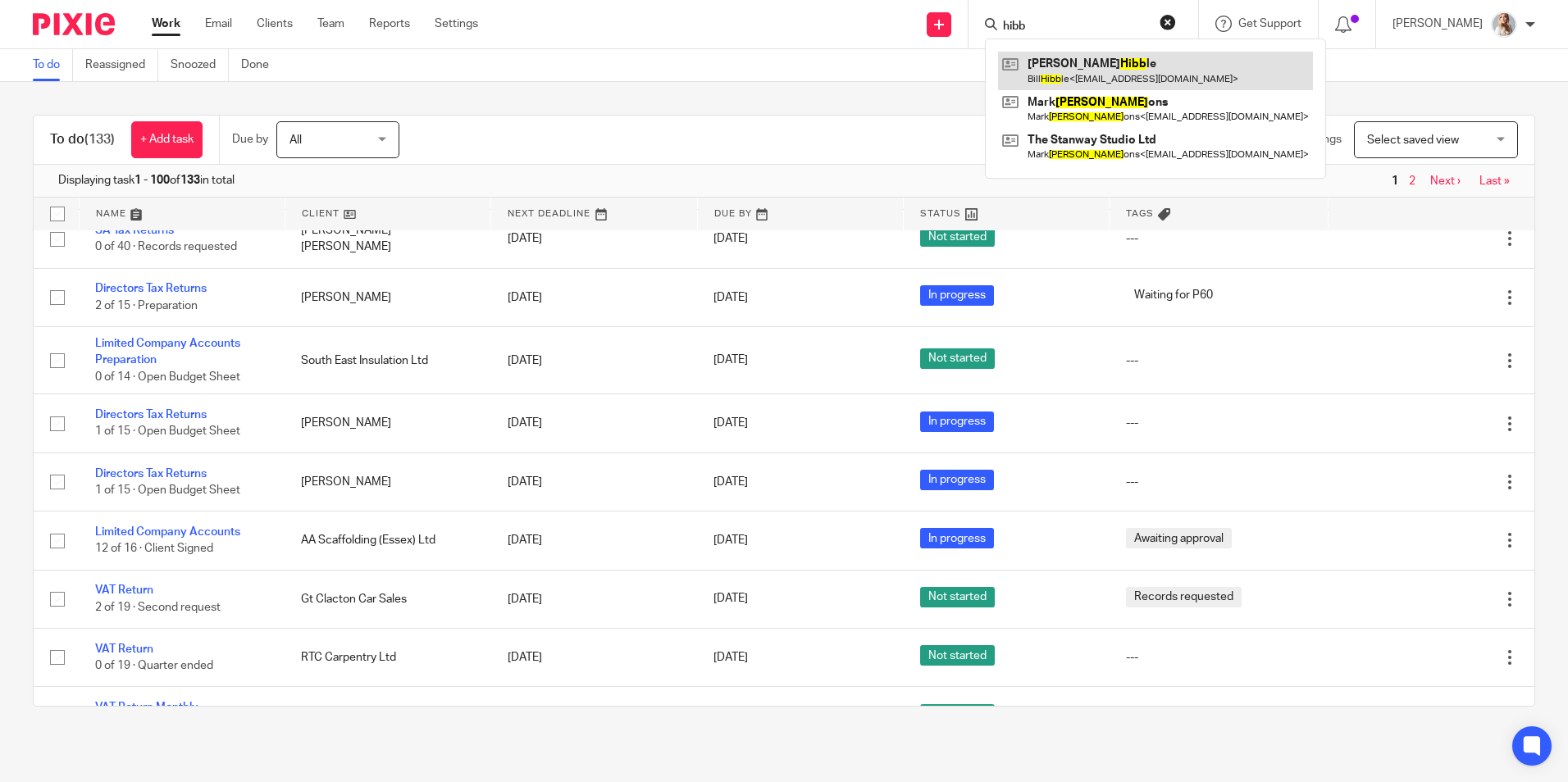
type input "hibb"
click at [1076, 69] on link at bounding box center [1155, 70] width 315 height 38
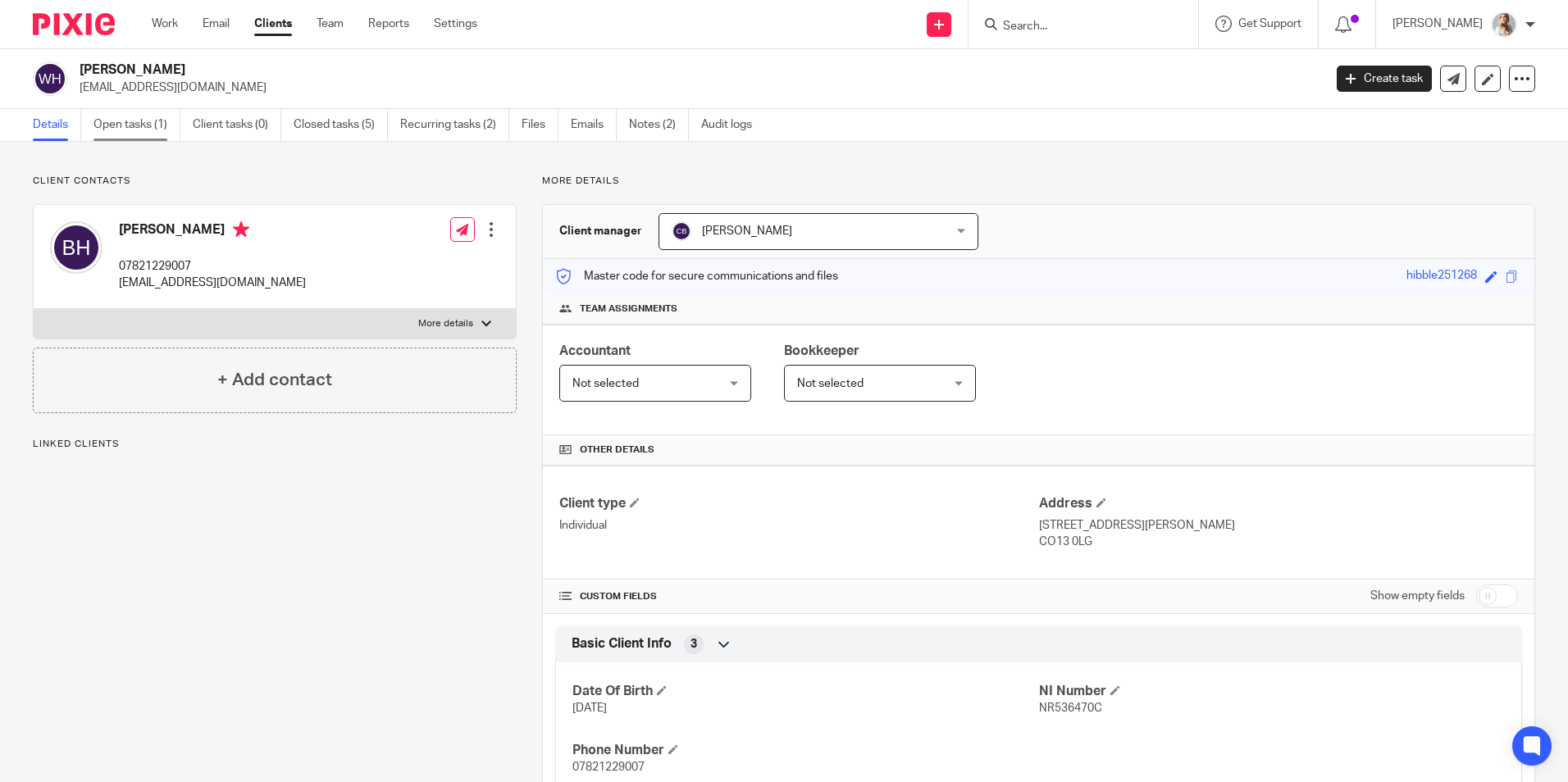
click at [138, 128] on link "Open tasks (1)" at bounding box center [137, 125] width 87 height 32
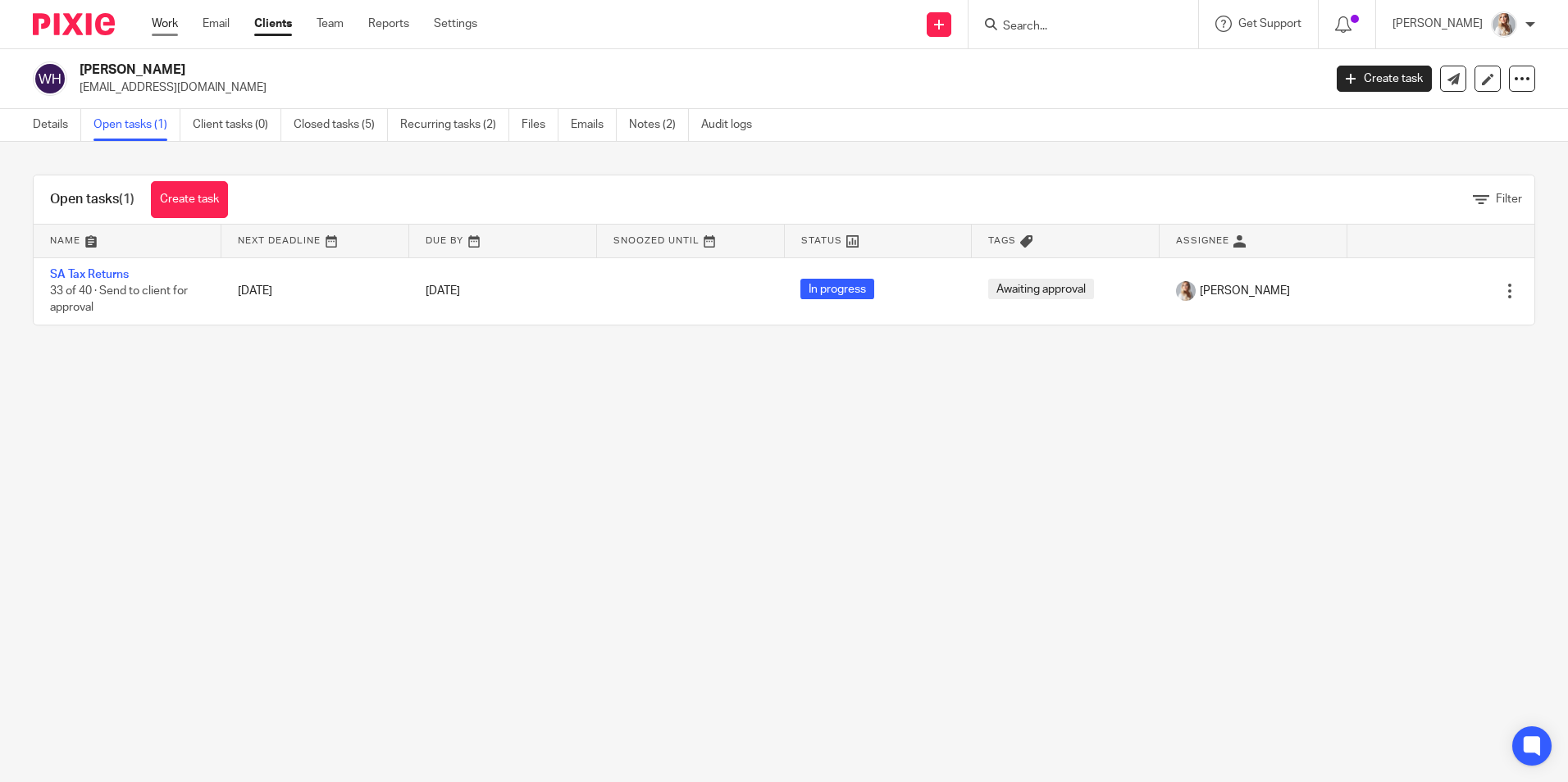
drag, startPoint x: 172, startPoint y: 23, endPoint x: 172, endPoint y: 33, distance: 10.0
click at [172, 24] on link "Work" at bounding box center [164, 23] width 26 height 17
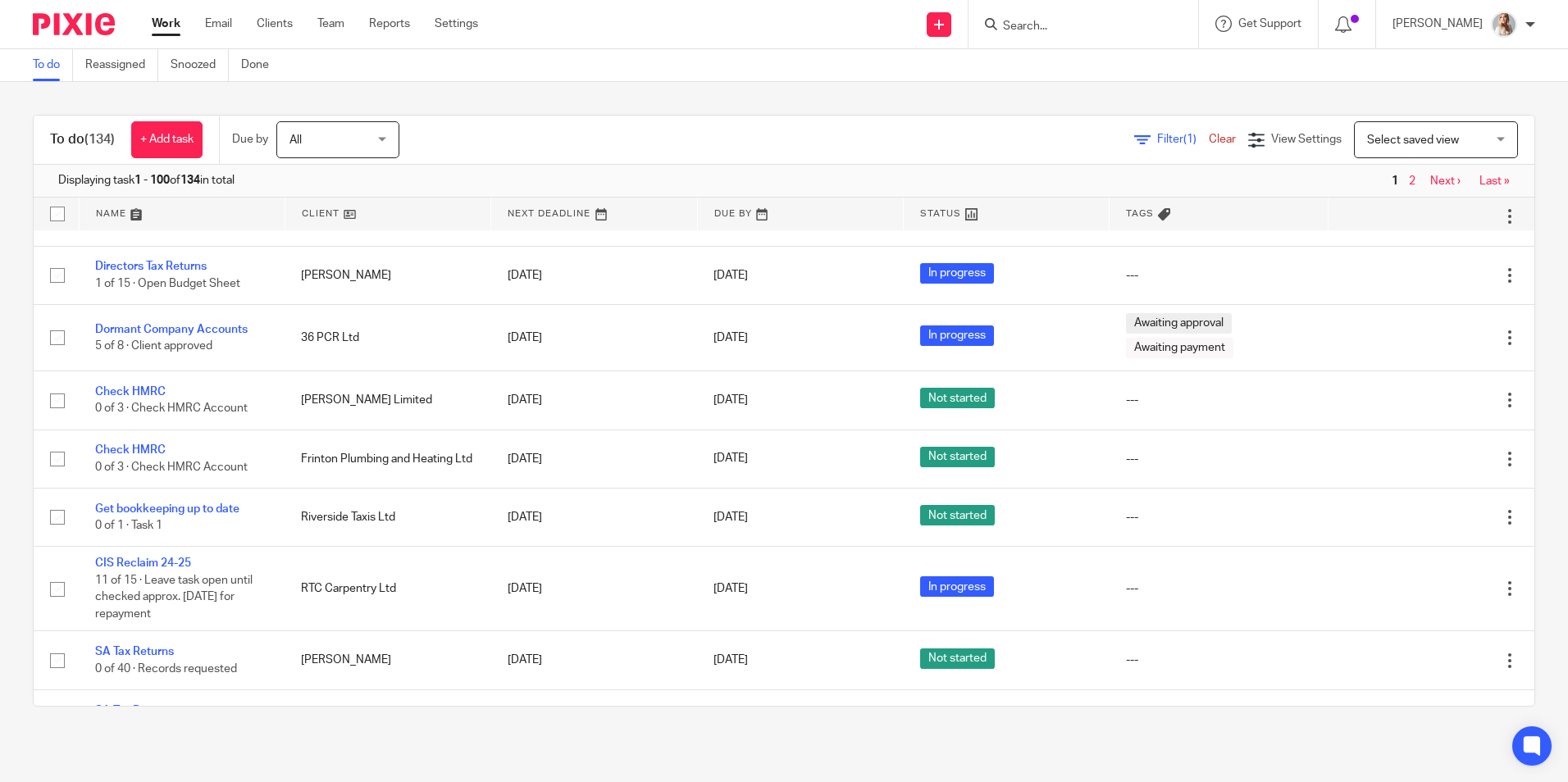
scroll to position [820, 0]
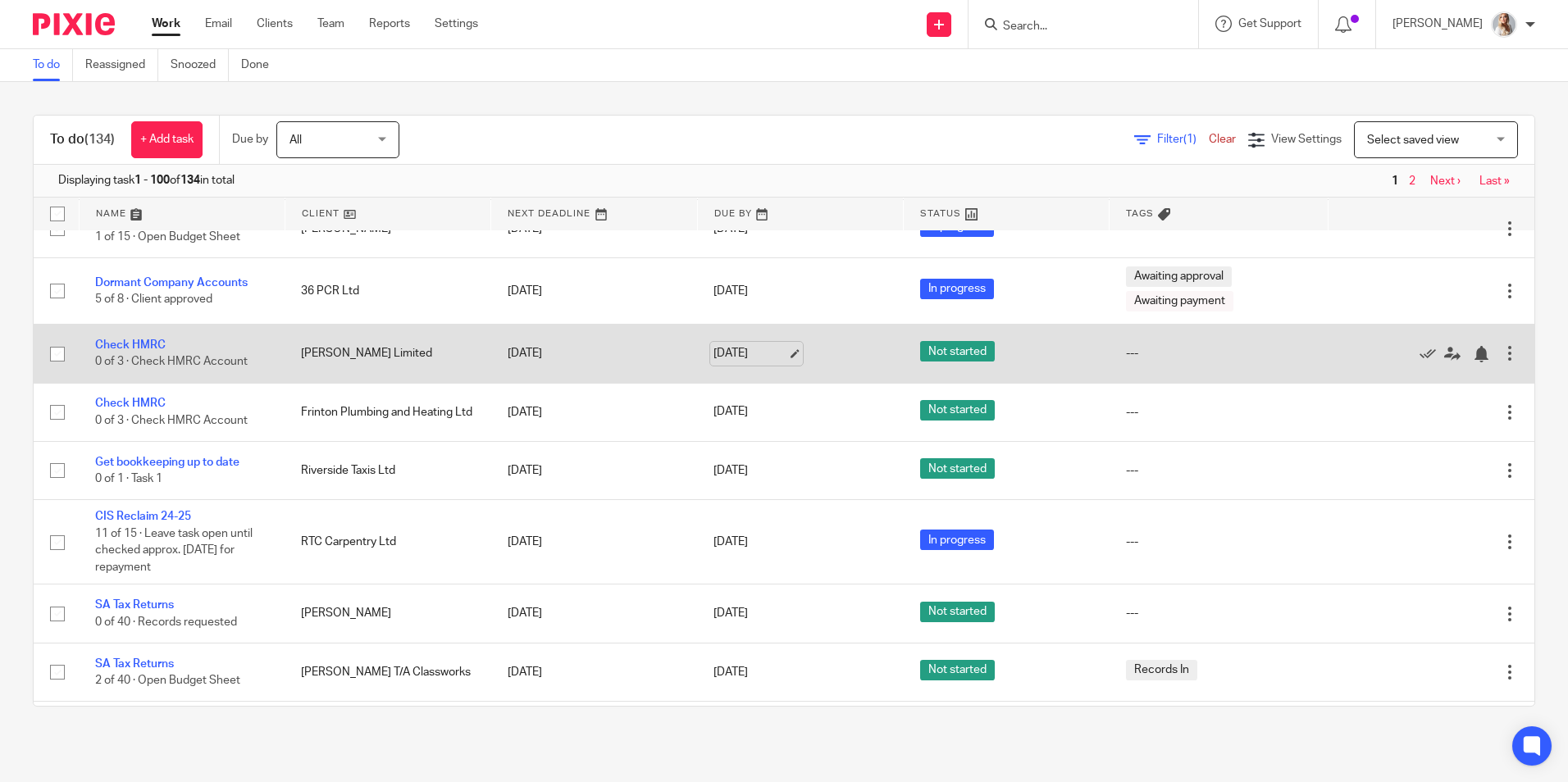
click at [725, 362] on link "24 Aug 2025" at bounding box center [751, 354] width 74 height 18
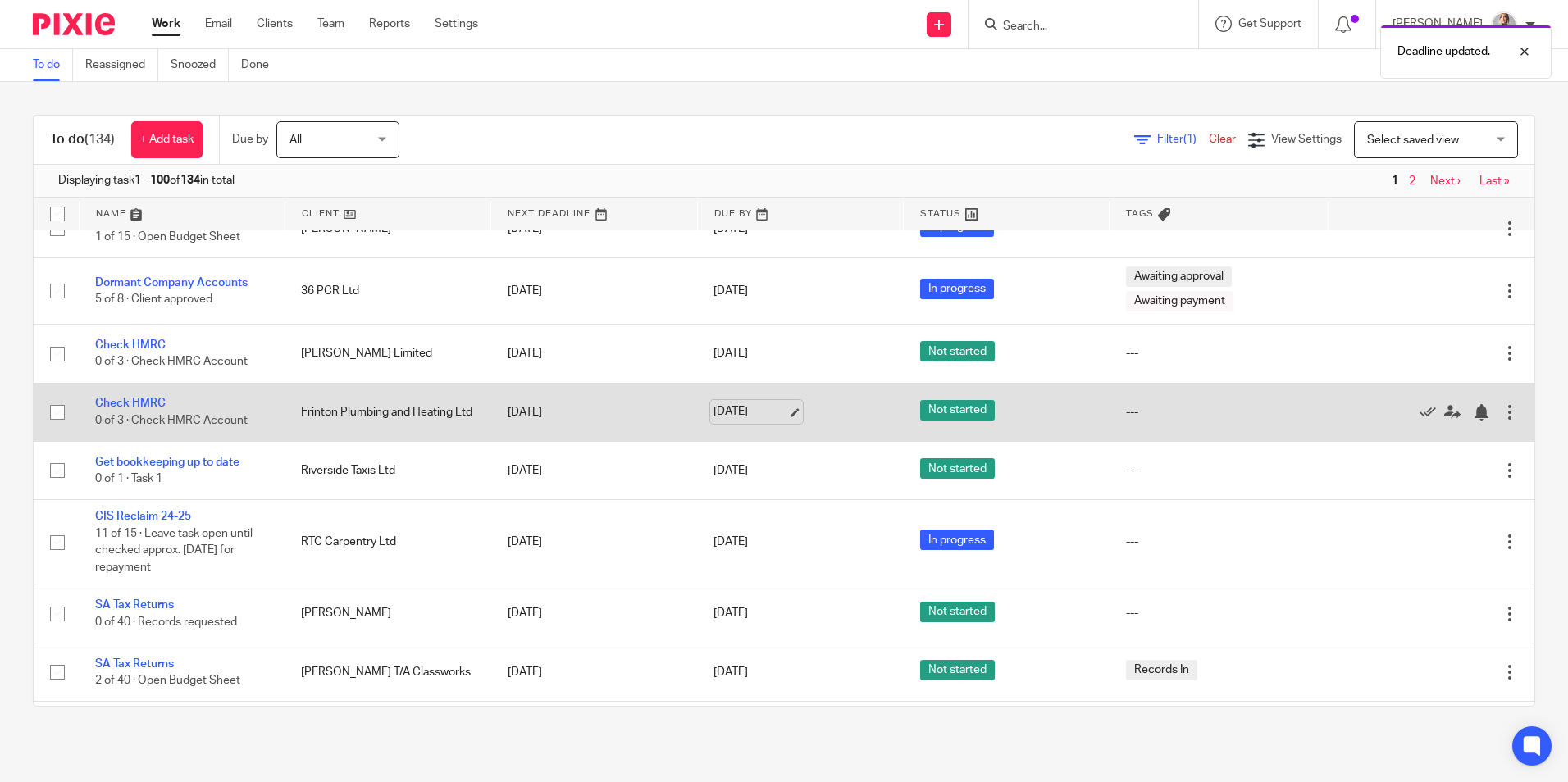
click at [723, 421] on link "24 Aug 2025" at bounding box center [751, 412] width 74 height 18
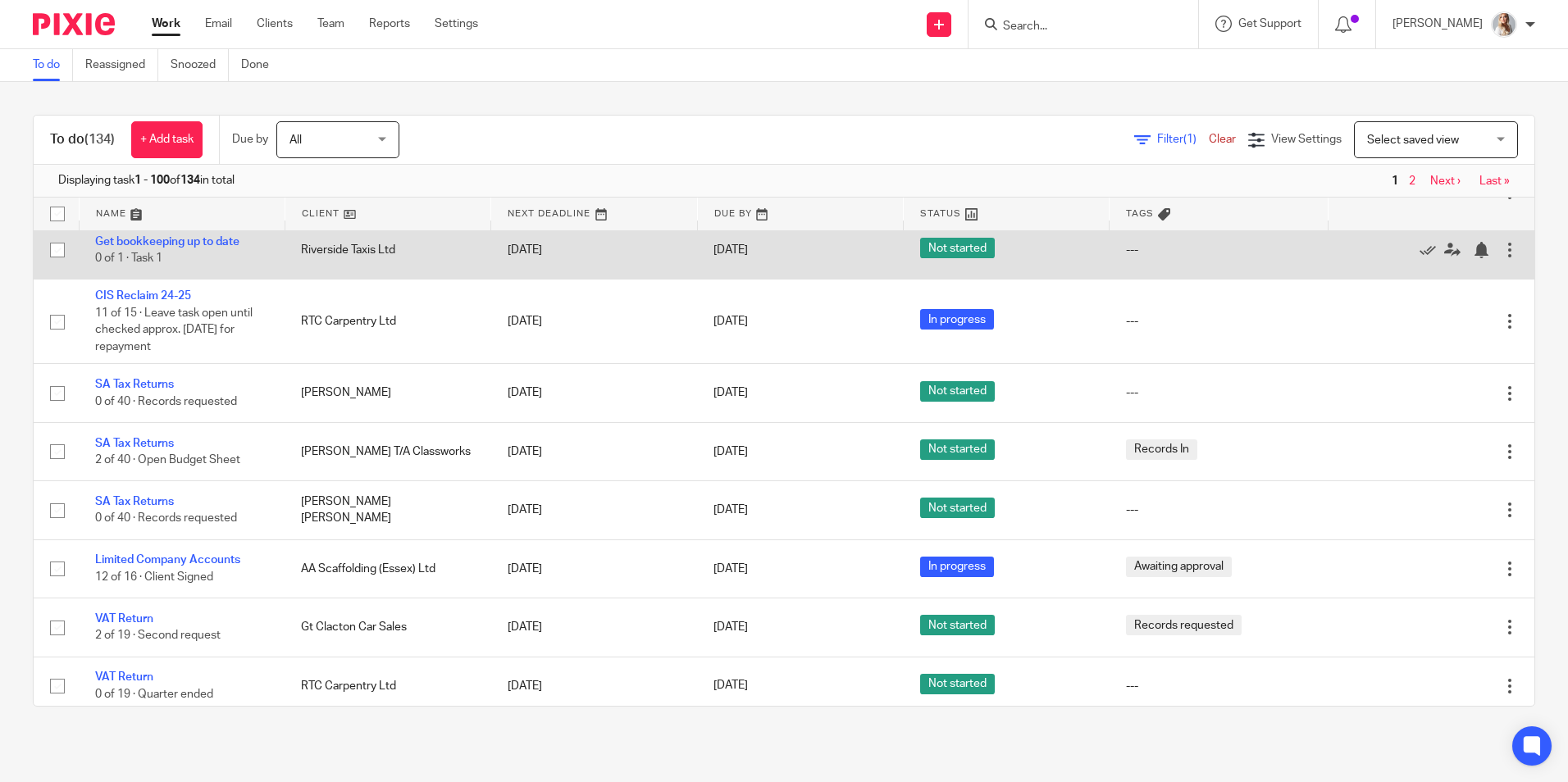
scroll to position [1066, 0]
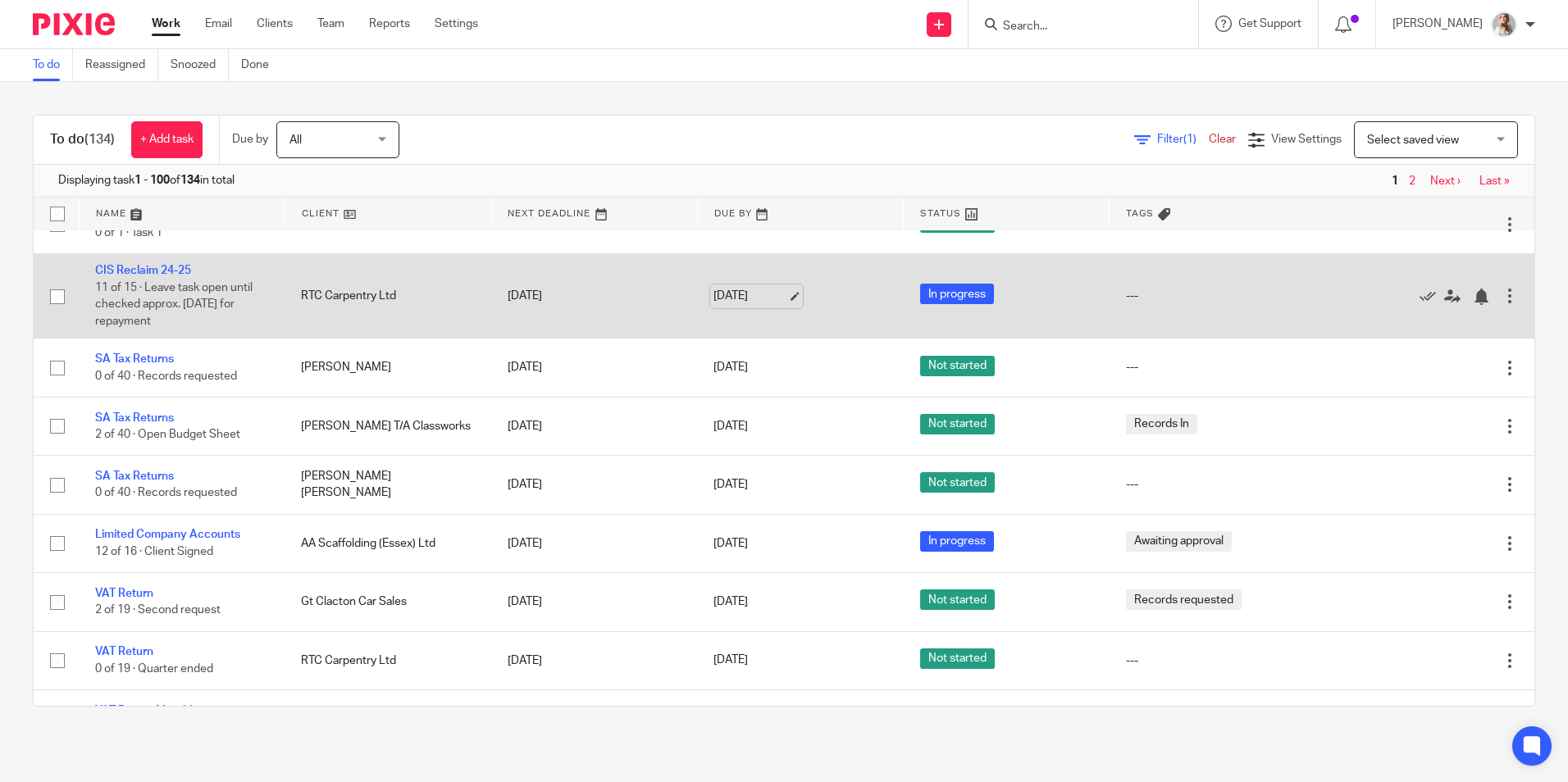
click at [725, 305] on link "29 Aug 2025" at bounding box center [751, 297] width 74 height 18
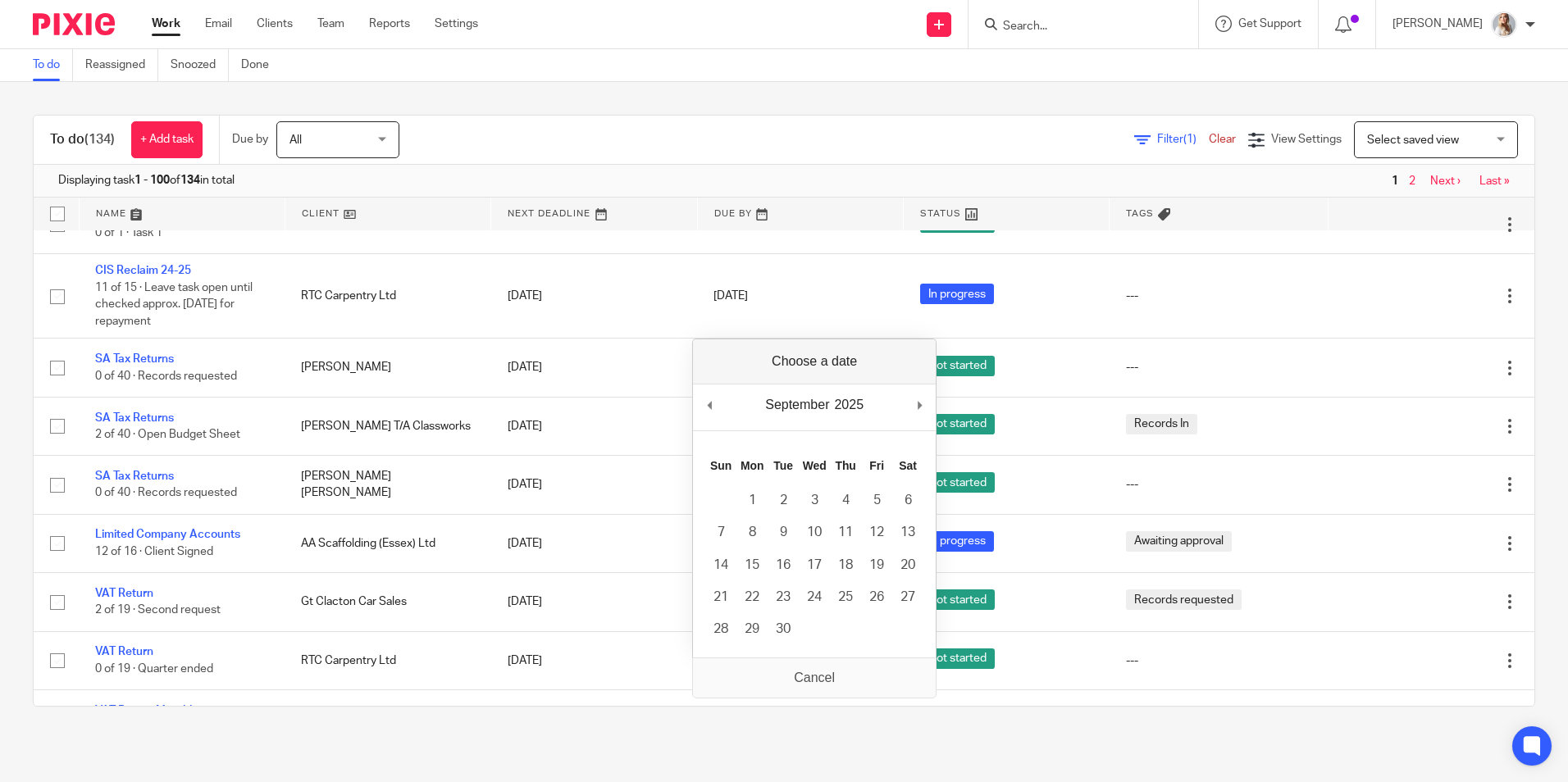
click at [658, 126] on div "Filter (1) Clear View Settings View Settings (1) Filters Clear Save Manage save…" at bounding box center [980, 140] width 1106 height 37
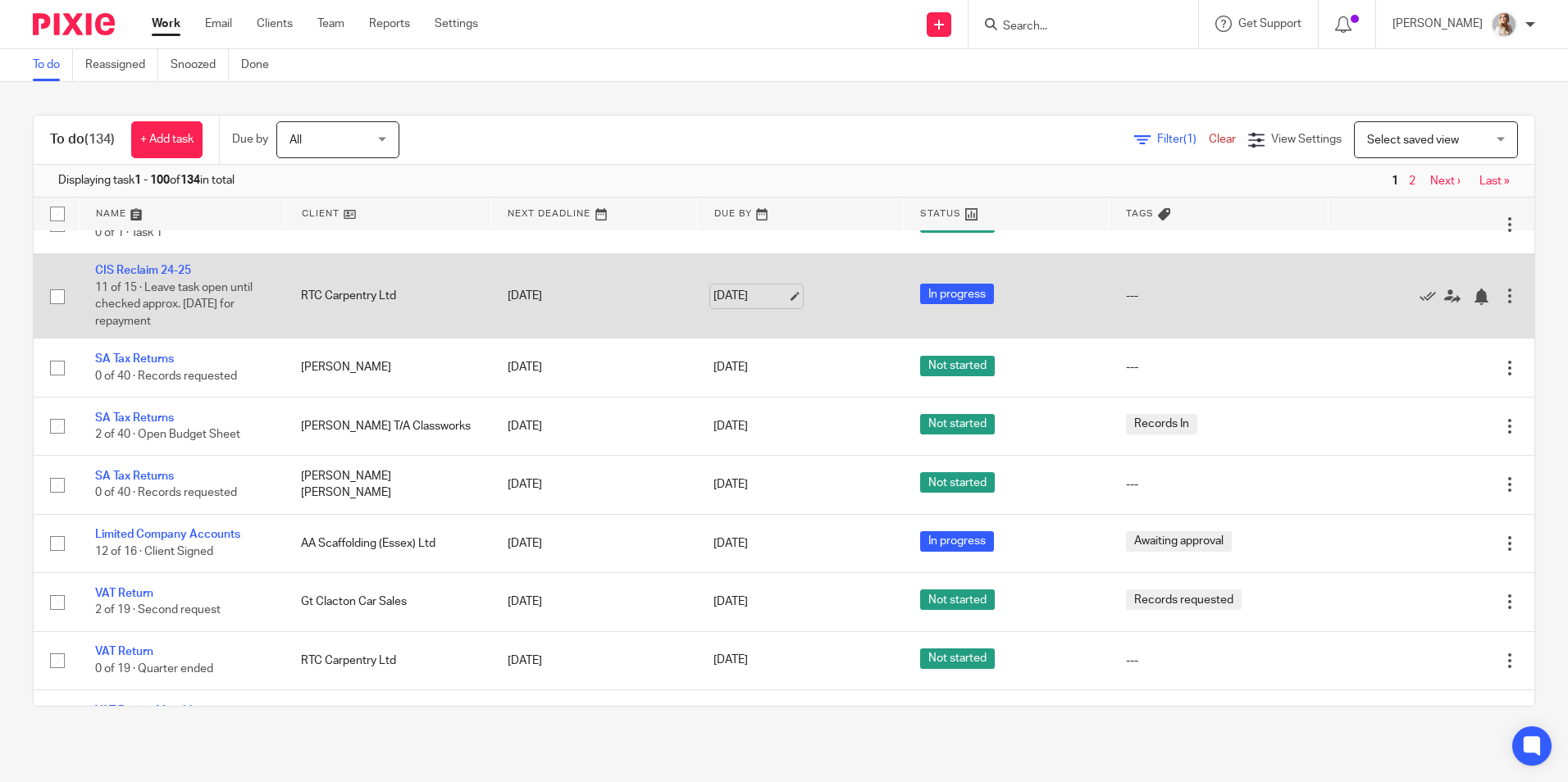
click at [754, 305] on link "29 Aug 2025" at bounding box center [751, 297] width 74 height 18
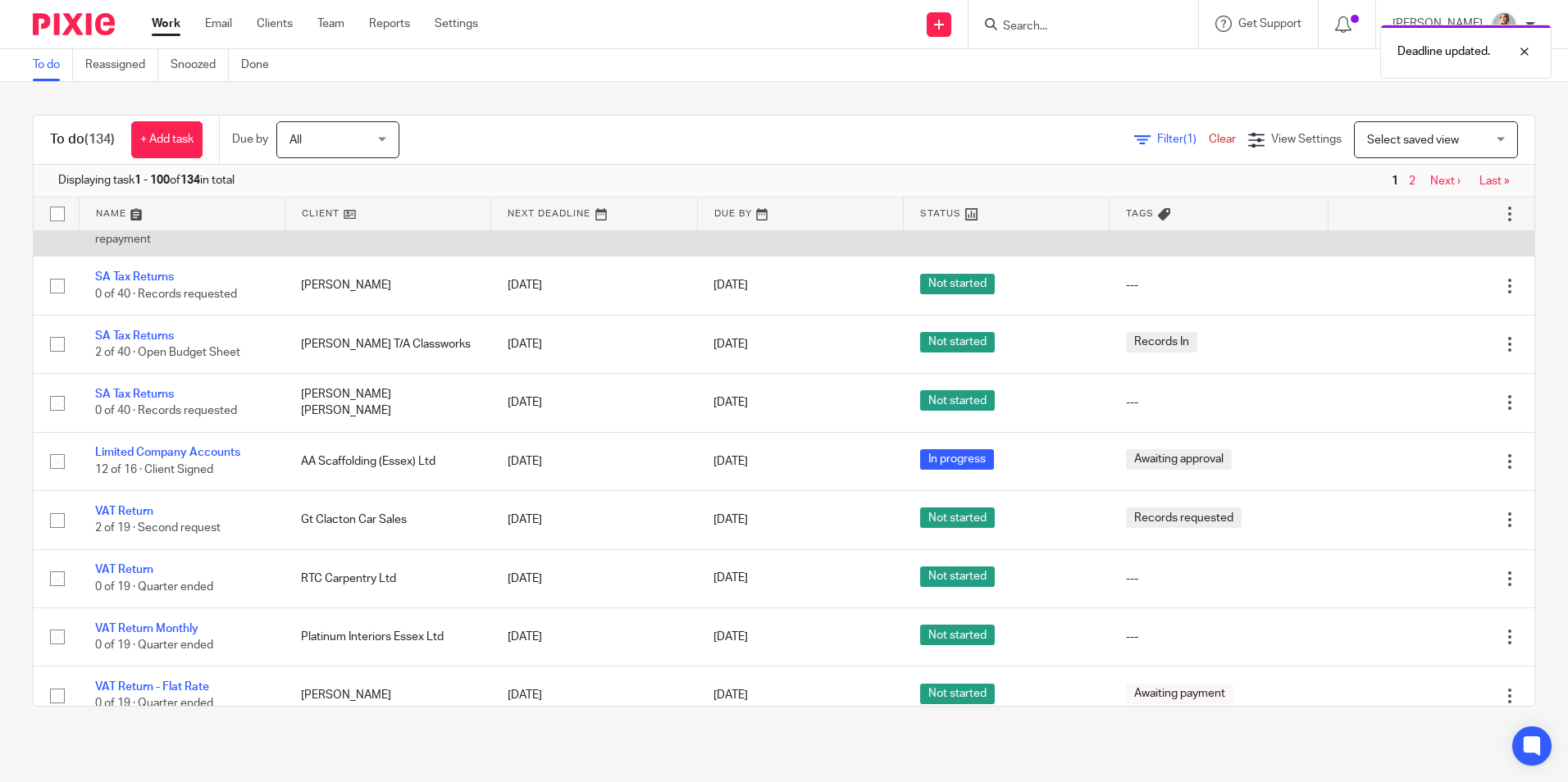
scroll to position [1230, 0]
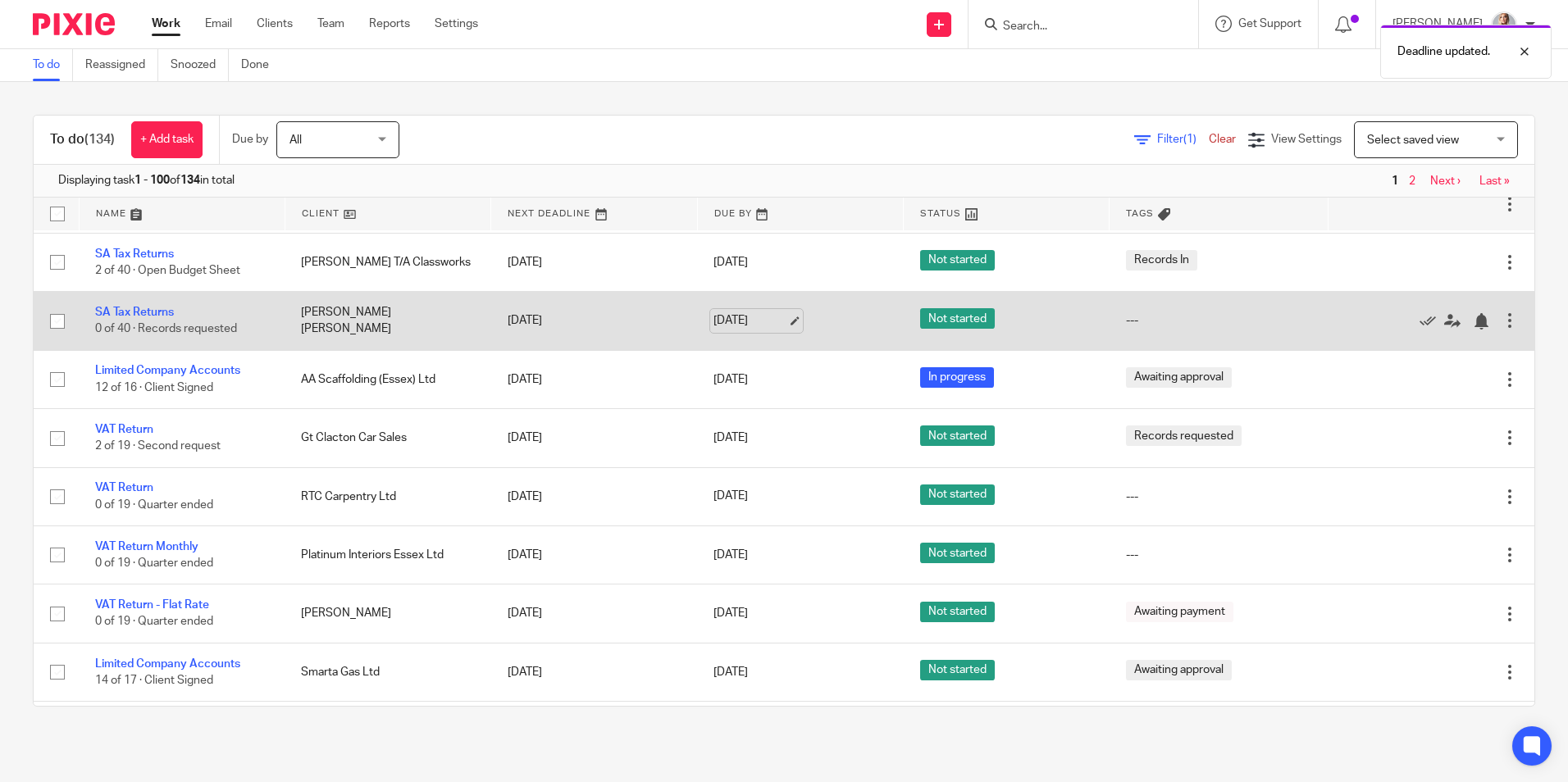
click at [718, 330] on link "31 Aug 2025" at bounding box center [751, 321] width 74 height 18
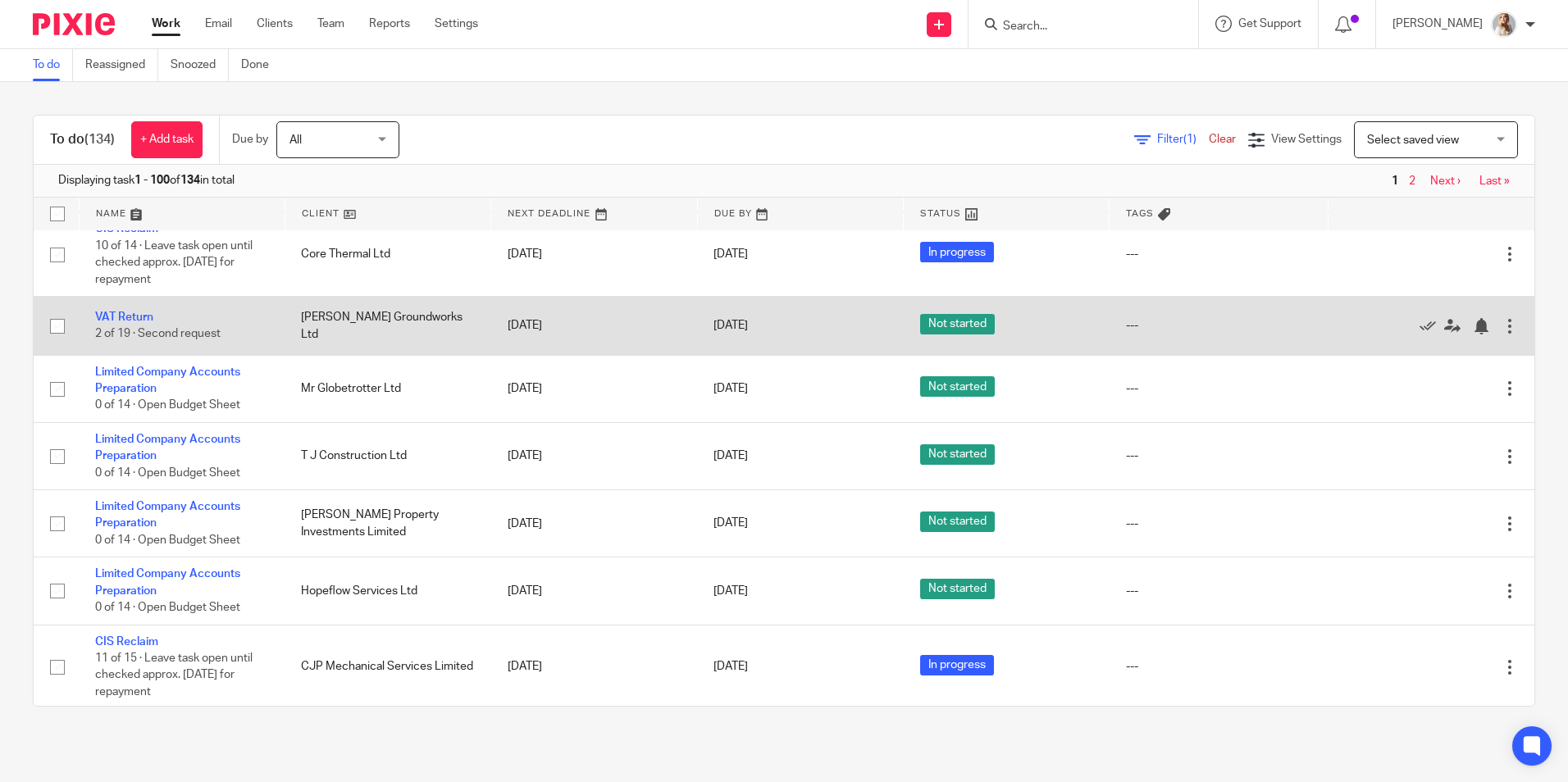
scroll to position [1722, 0]
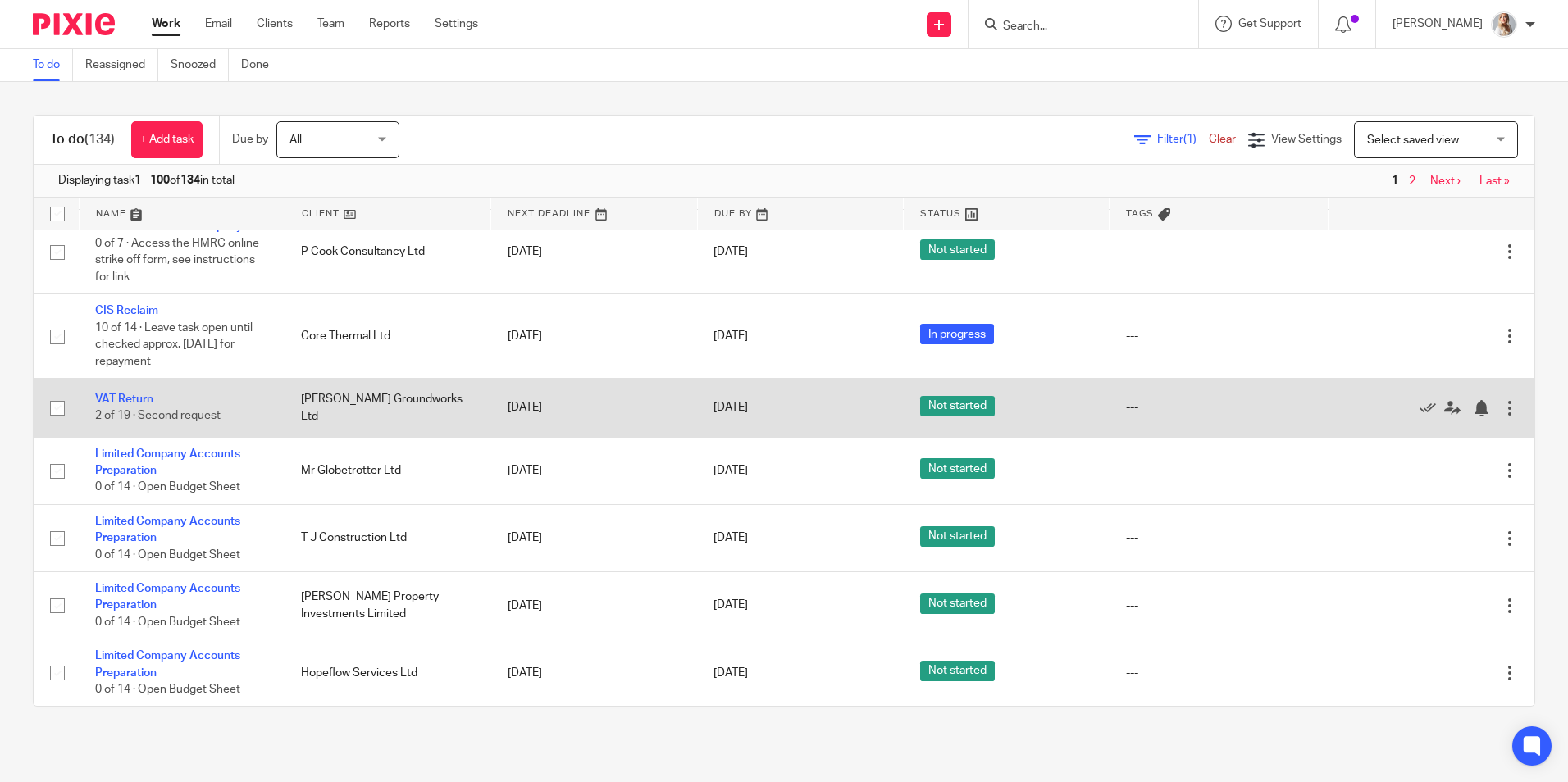
click at [697, 437] on td "7 Sep 2025" at bounding box center [800, 408] width 206 height 59
click at [714, 417] on link "7 Sep 2025" at bounding box center [751, 408] width 74 height 18
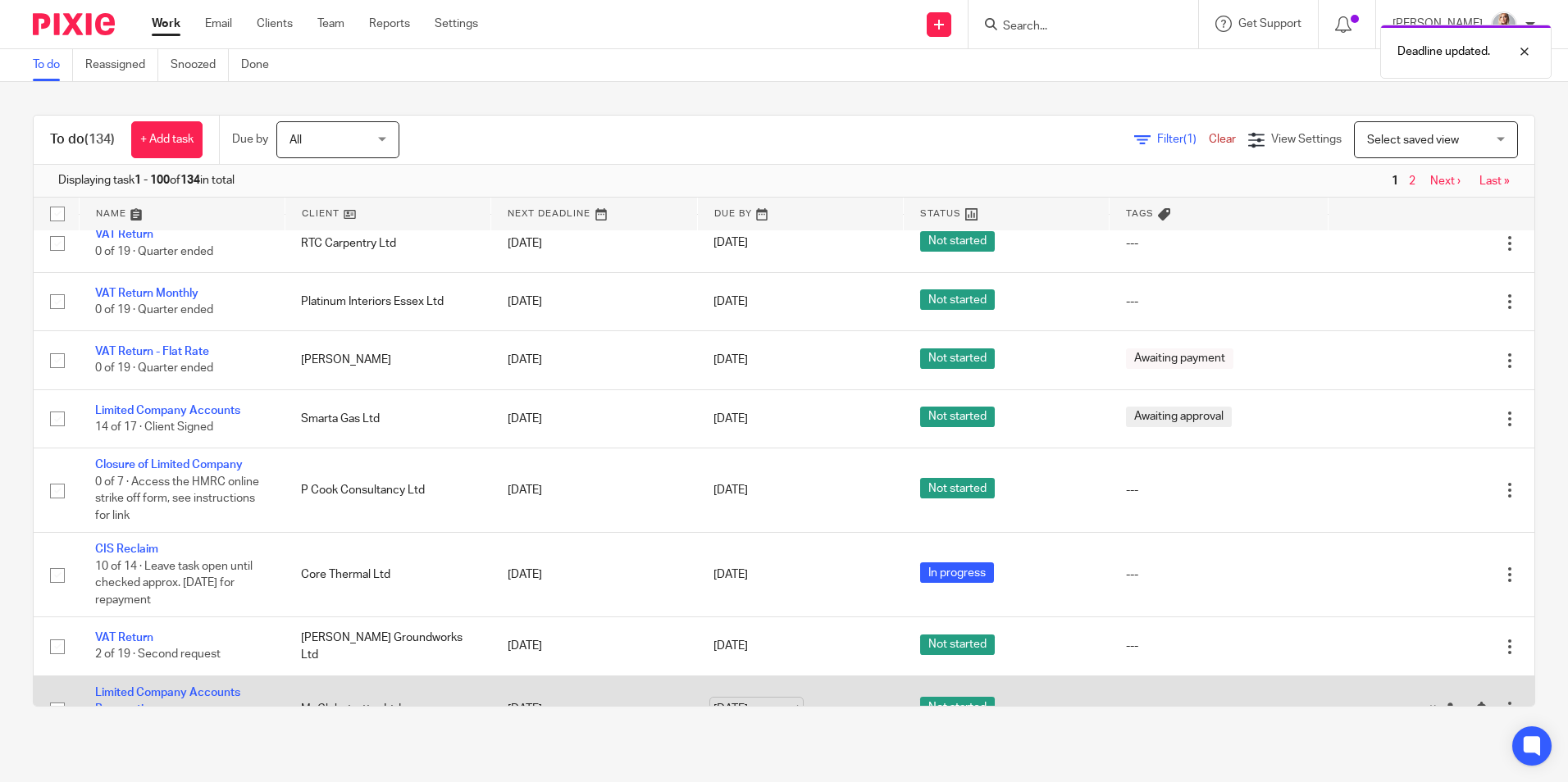
scroll to position [1476, 0]
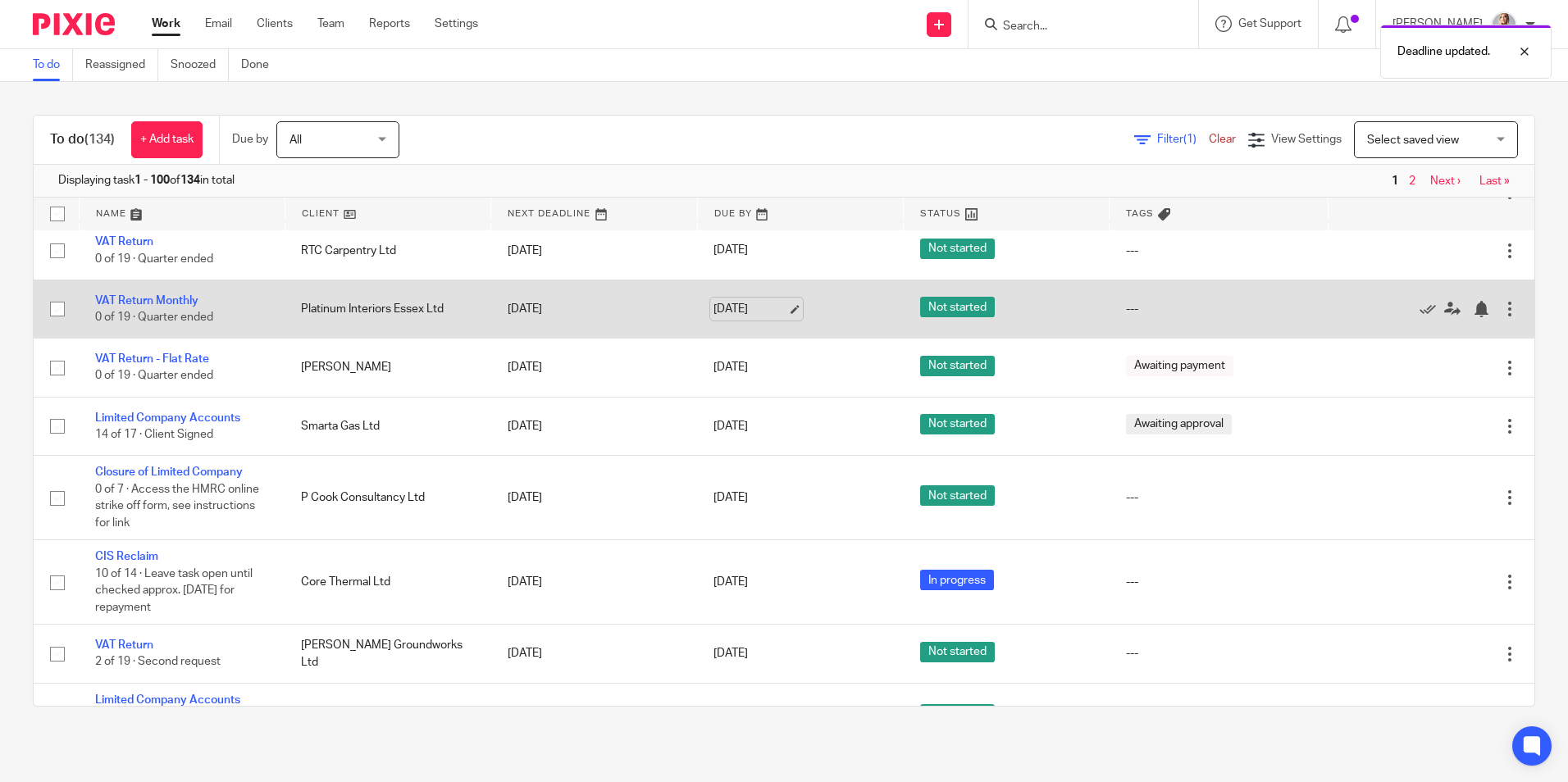
click at [726, 318] on link "4 Sep 2025" at bounding box center [751, 309] width 74 height 18
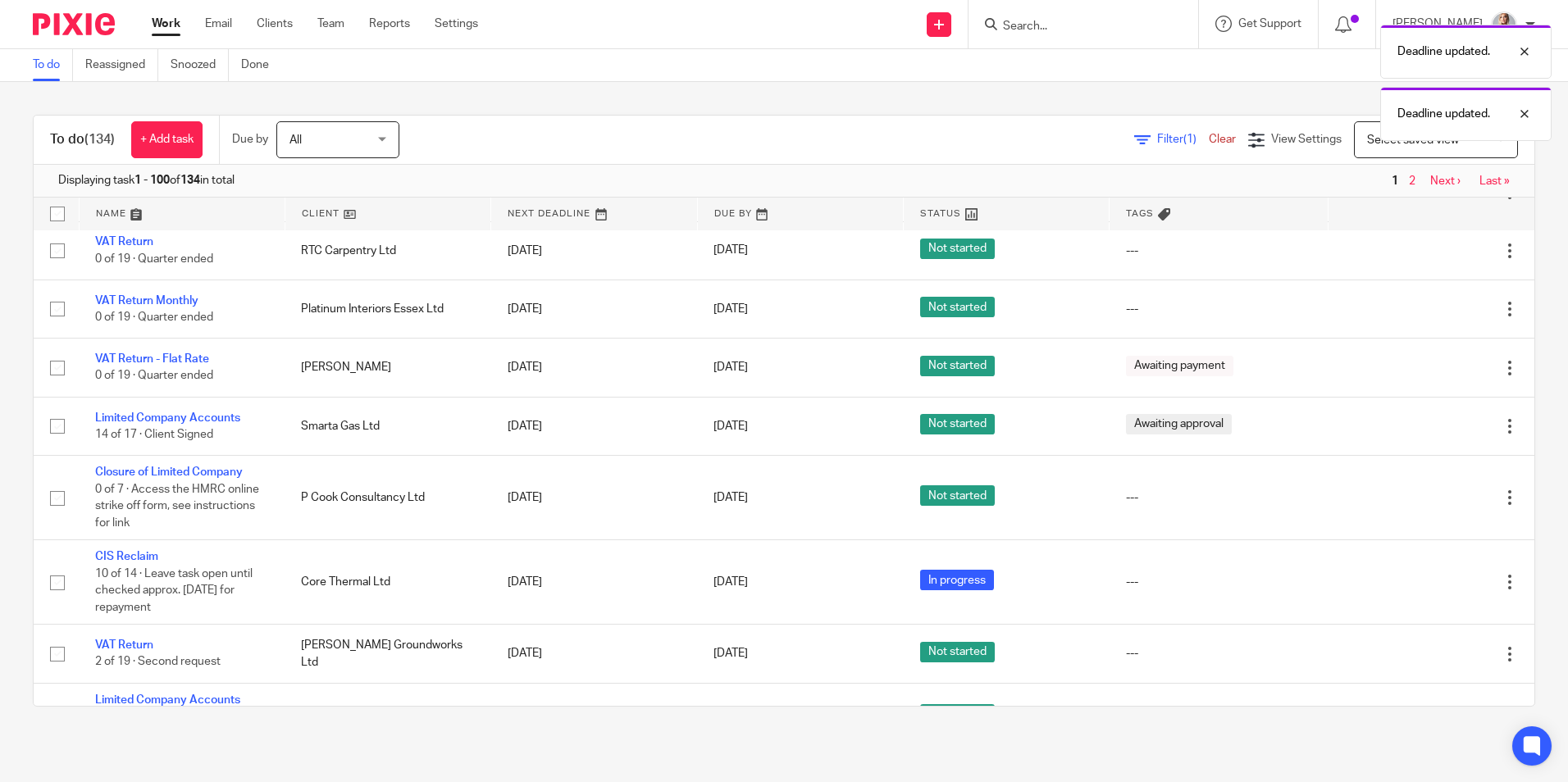
drag, startPoint x: 734, startPoint y: 274, endPoint x: 810, endPoint y: 311, distance: 84.5
click at [735, 259] on link "4 Sep 2025" at bounding box center [751, 251] width 74 height 18
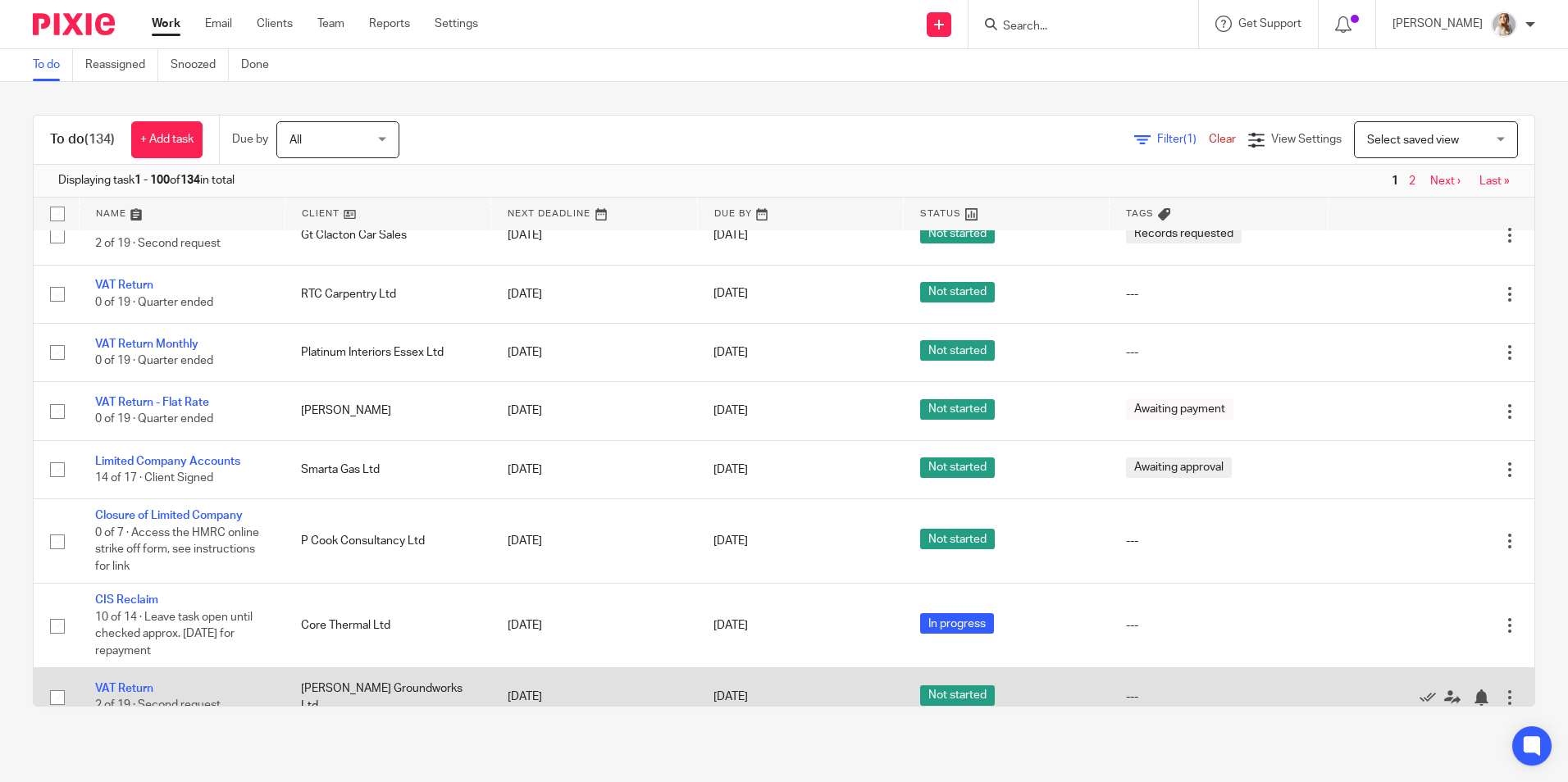
scroll to position [1394, 0]
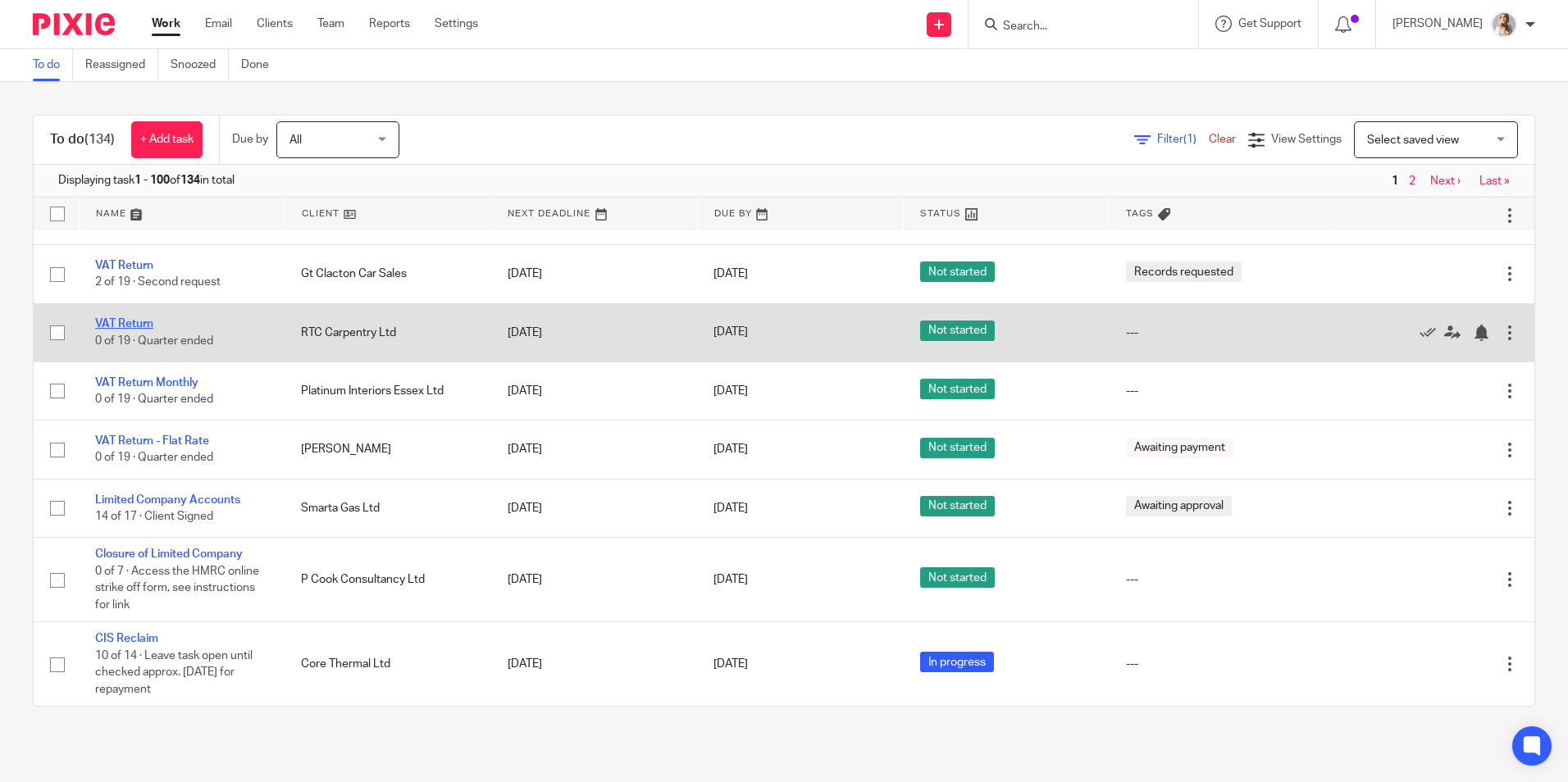
drag, startPoint x: 154, startPoint y: 347, endPoint x: 142, endPoint y: 347, distance: 12.0
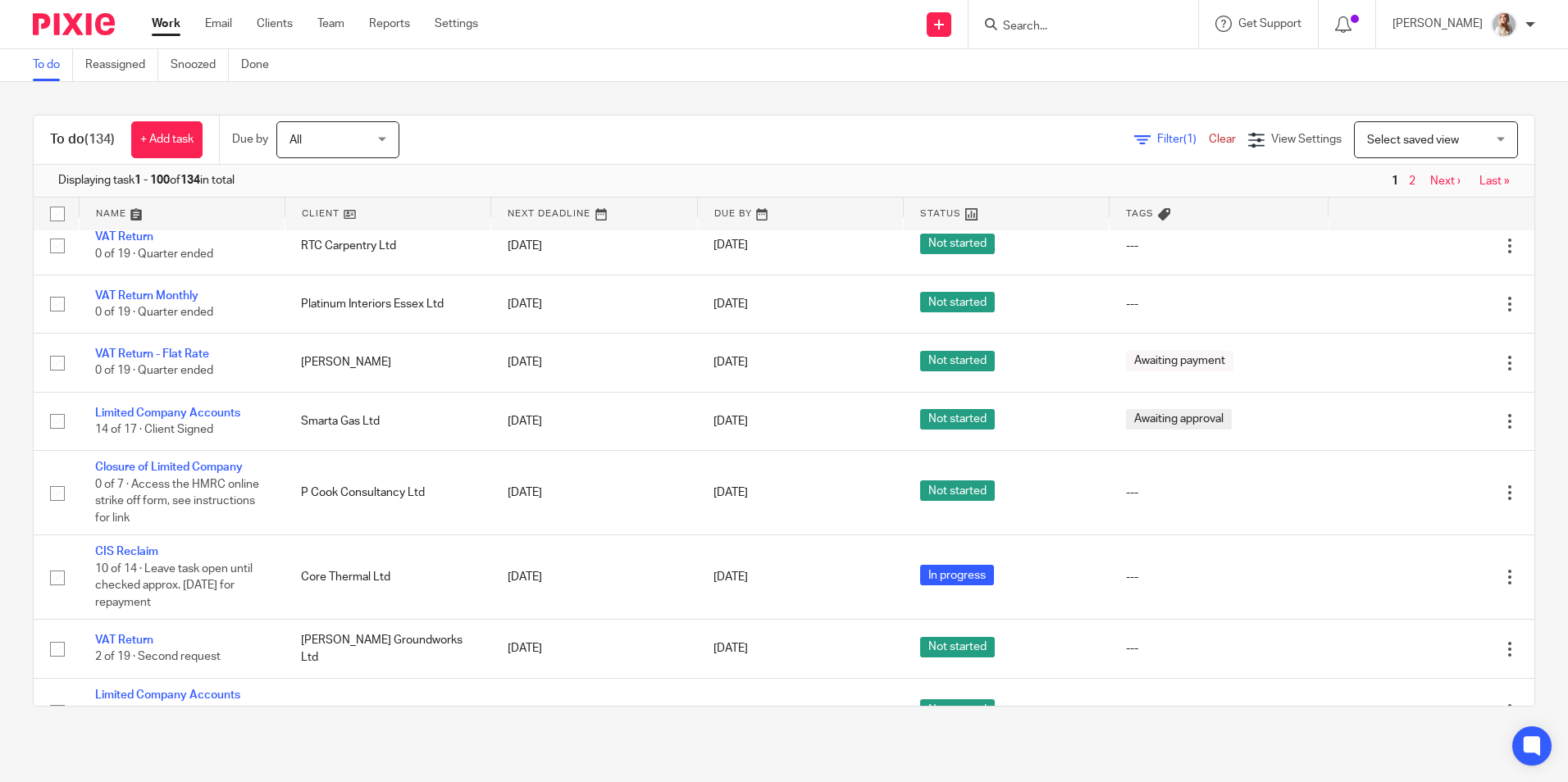
scroll to position [1640, 0]
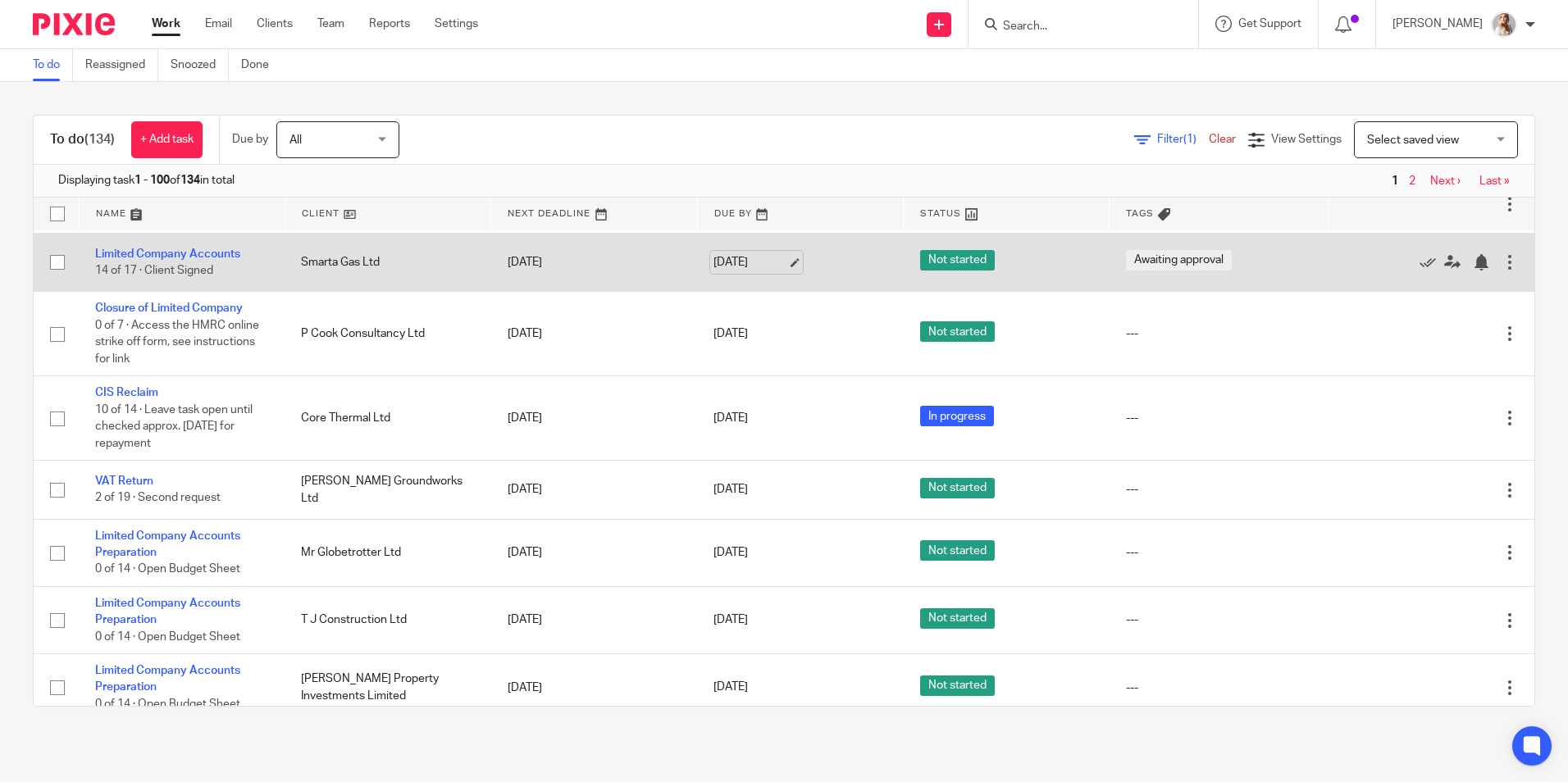
click at [714, 271] on link "5 Sep 2025" at bounding box center [751, 263] width 74 height 18
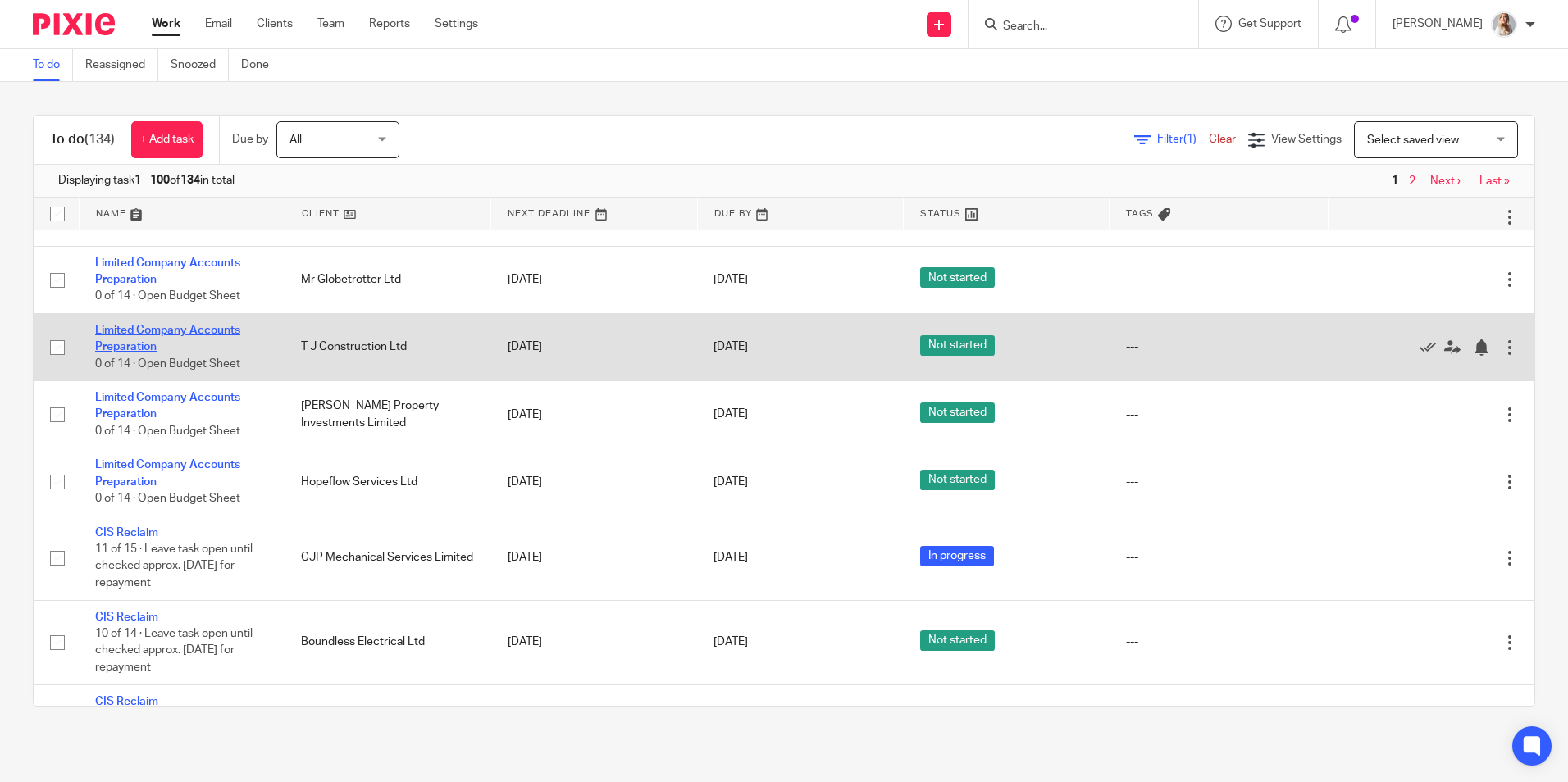
scroll to position [1886, 0]
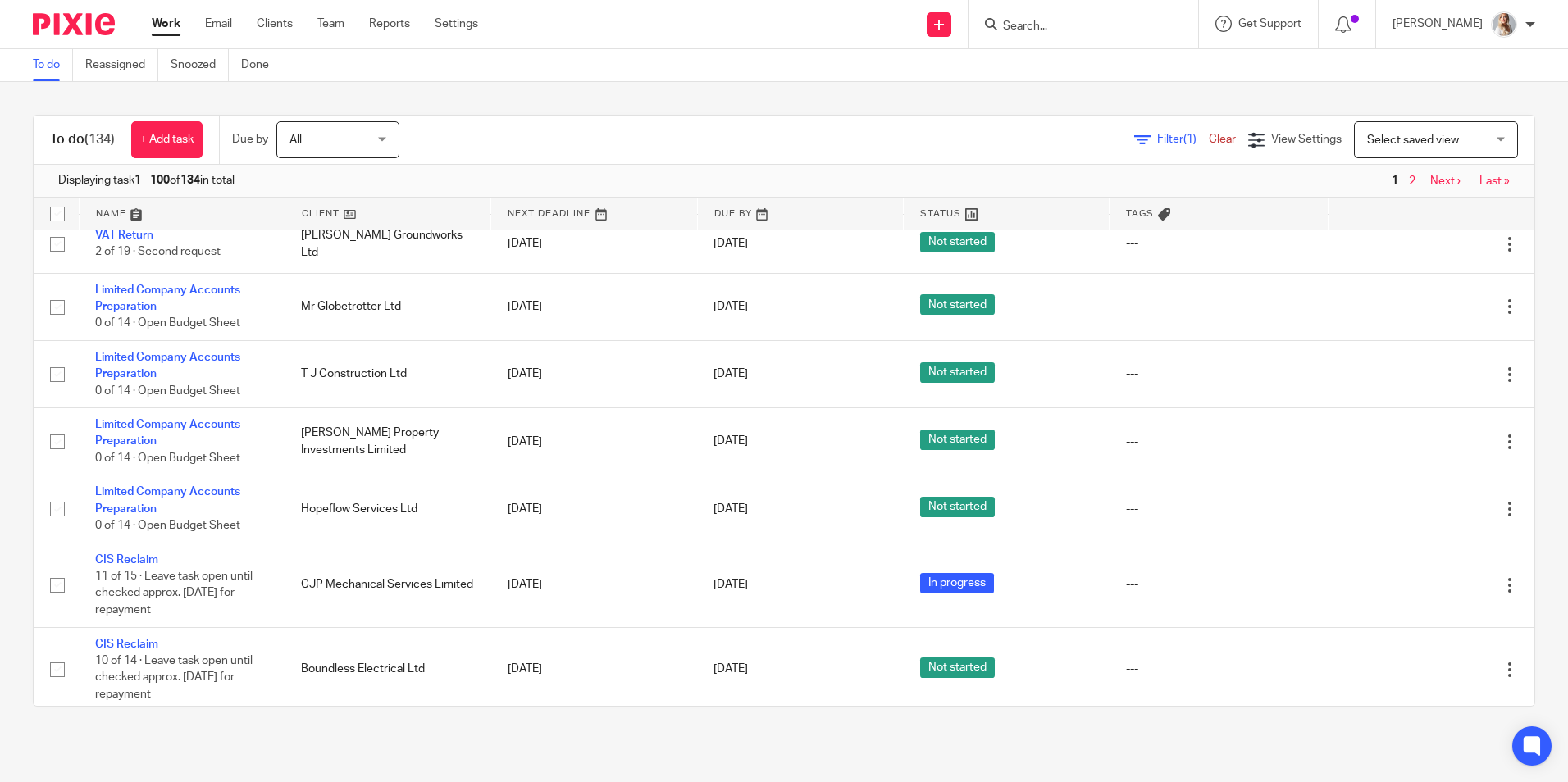
drag, startPoint x: 195, startPoint y: 387, endPoint x: 8, endPoint y: 397, distance: 187.3
click at [8, 397] on div "To do (134) + Add task Due by All All Today Tomorrow This week Next week This m…" at bounding box center [784, 411] width 1568 height 658
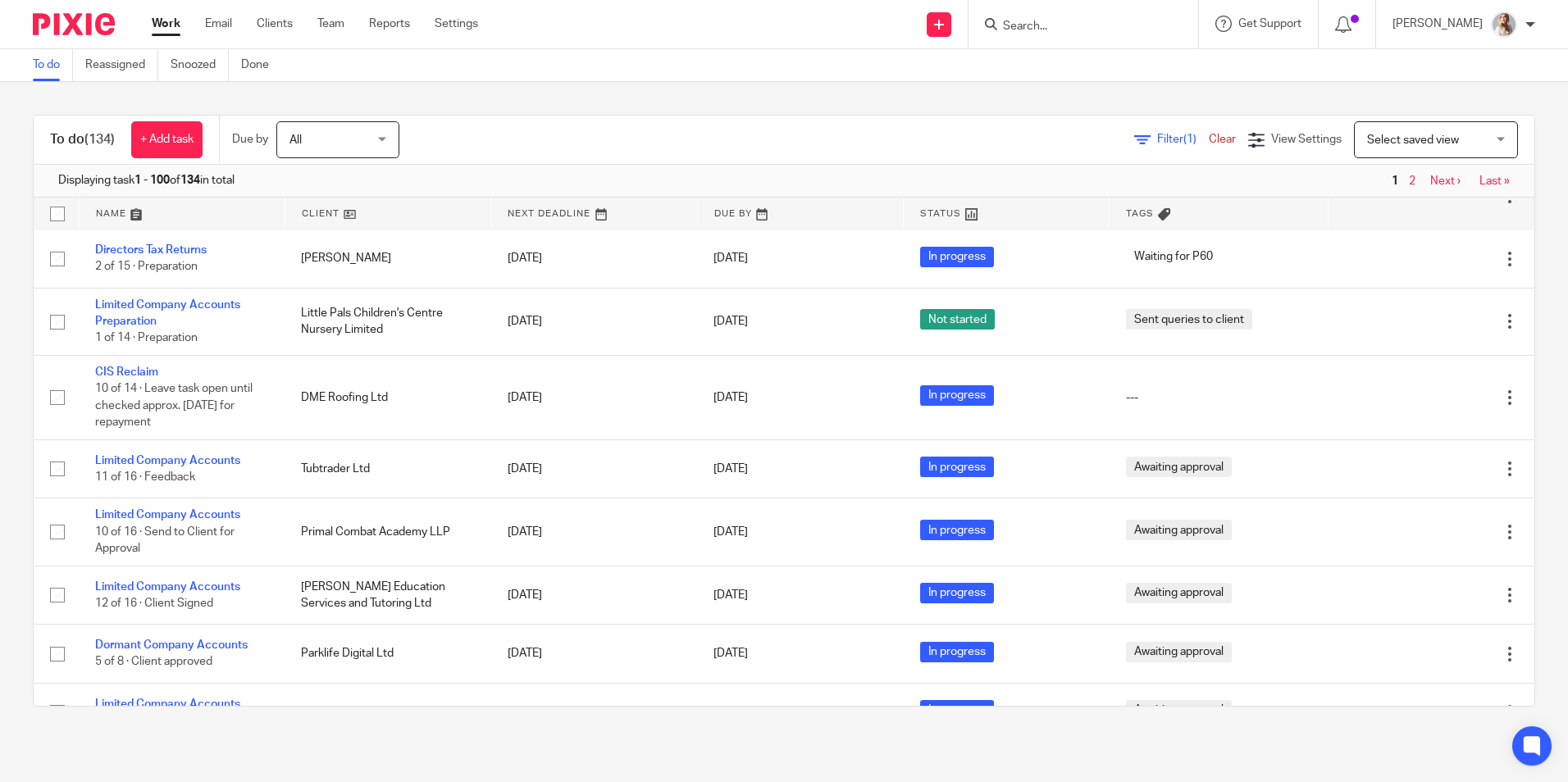
scroll to position [3034, 0]
click at [1054, 18] on form at bounding box center [1089, 23] width 175 height 21
click at [1054, 23] on input "Search" at bounding box center [1075, 26] width 147 height 15
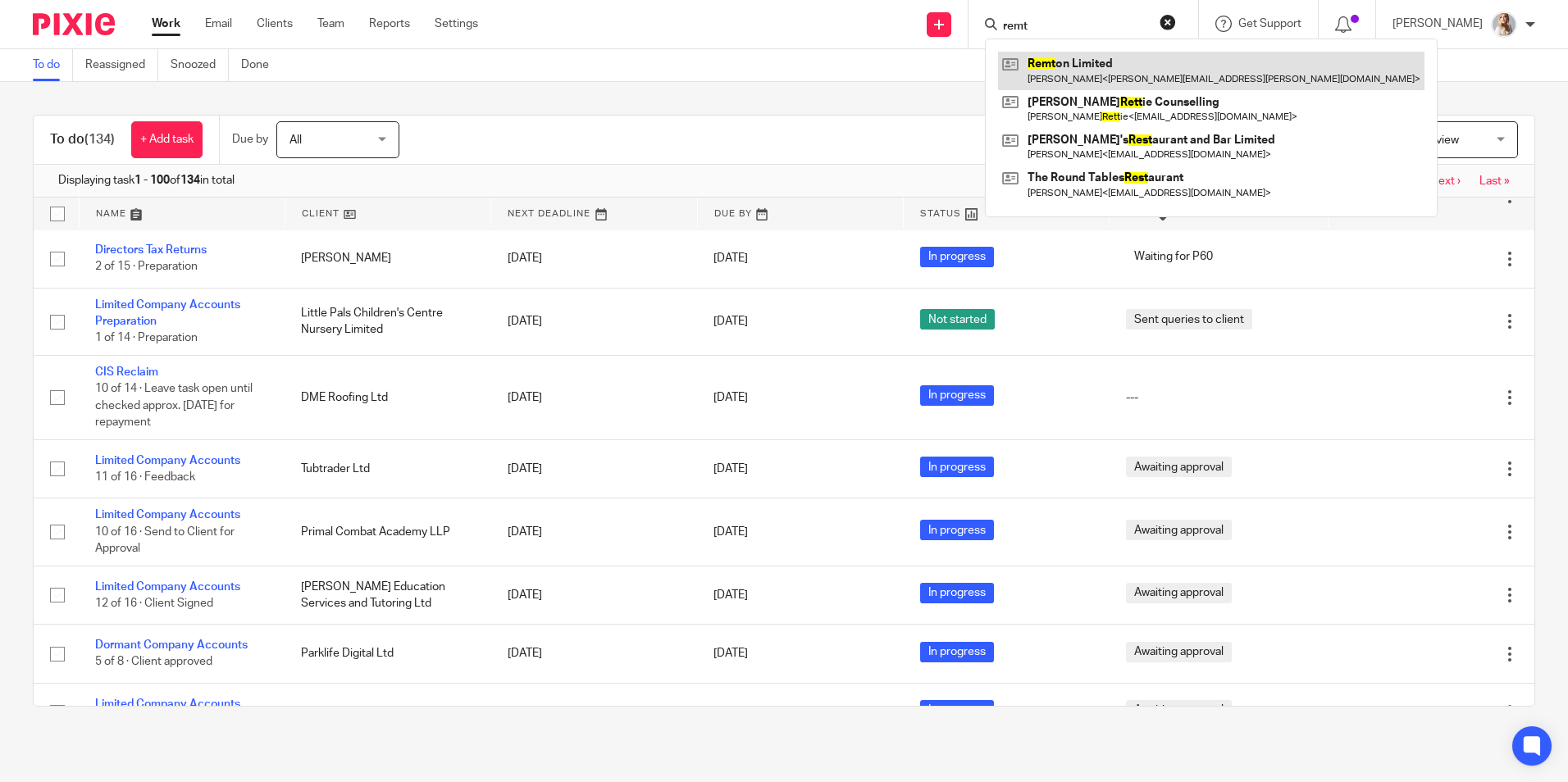
type input "remt"
click at [1063, 62] on link at bounding box center [1211, 70] width 427 height 38
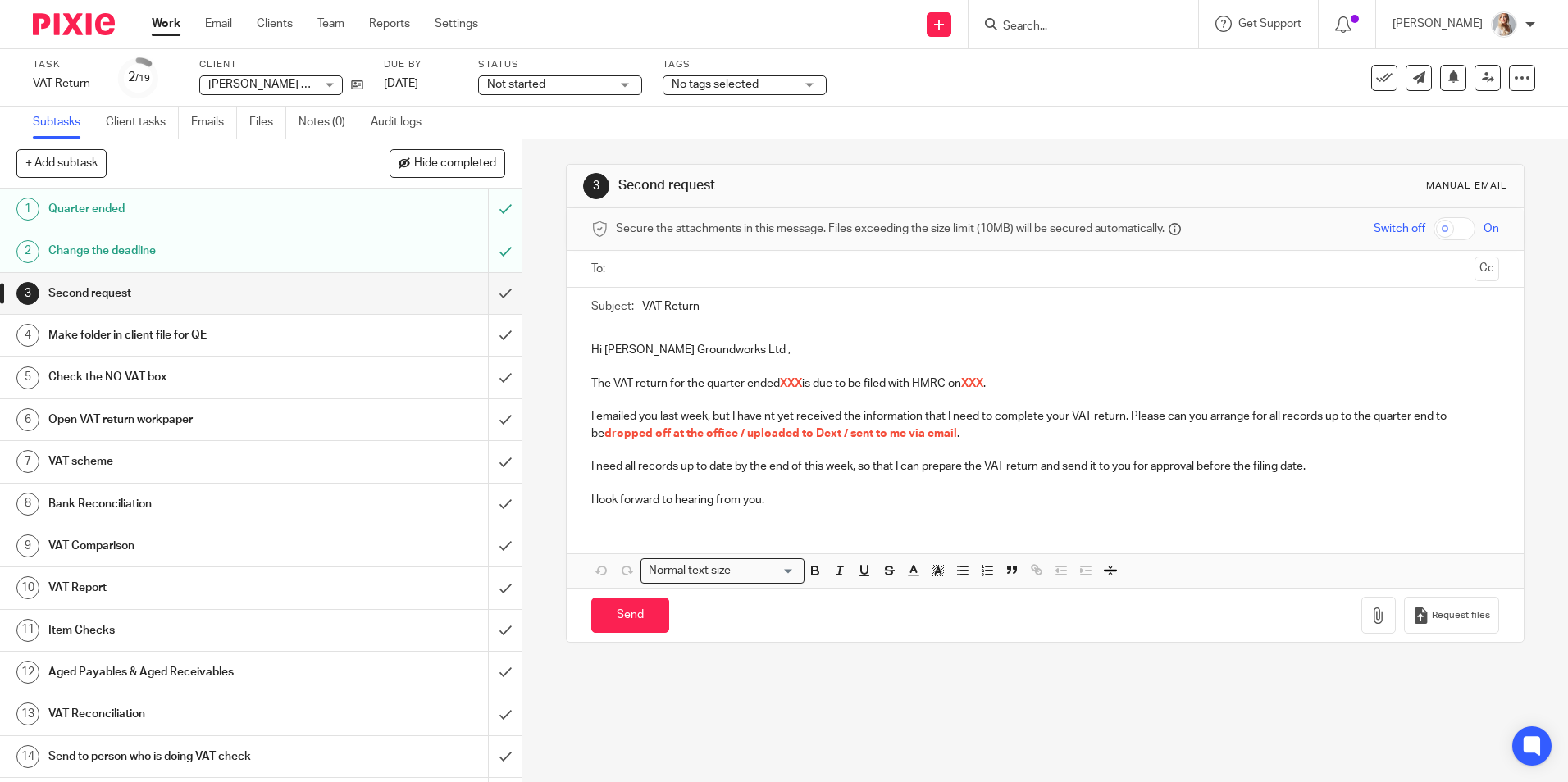
click at [674, 87] on span "No tags selected" at bounding box center [715, 85] width 87 height 12
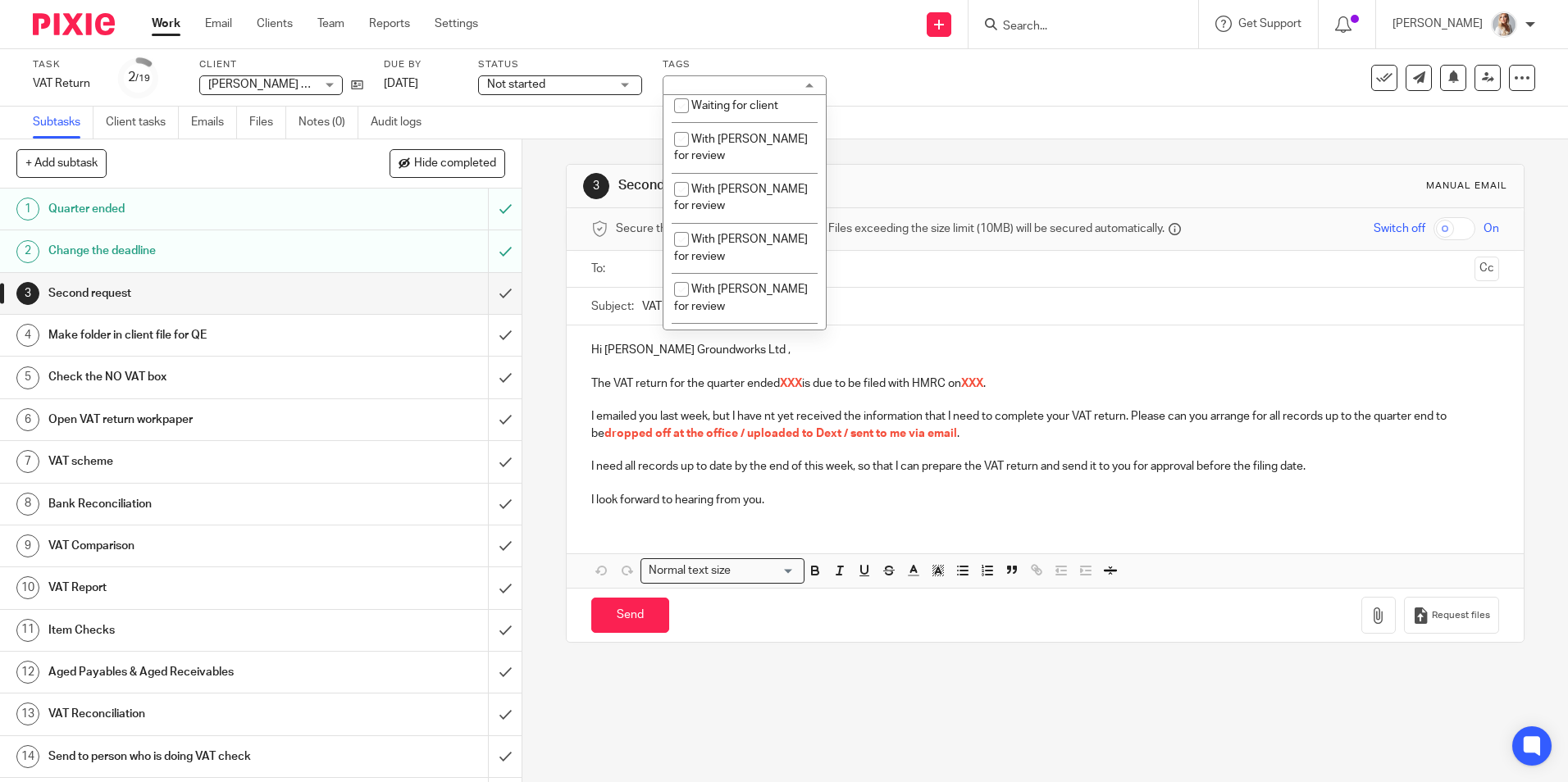
scroll to position [492, 0]
click at [729, 236] on li "Sent queries to client" at bounding box center [745, 219] width 162 height 33
checkbox input "true"
click at [903, 157] on div "3 Second request Manual email Secure the attachments in this message. Files exc…" at bounding box center [1045, 403] width 958 height 528
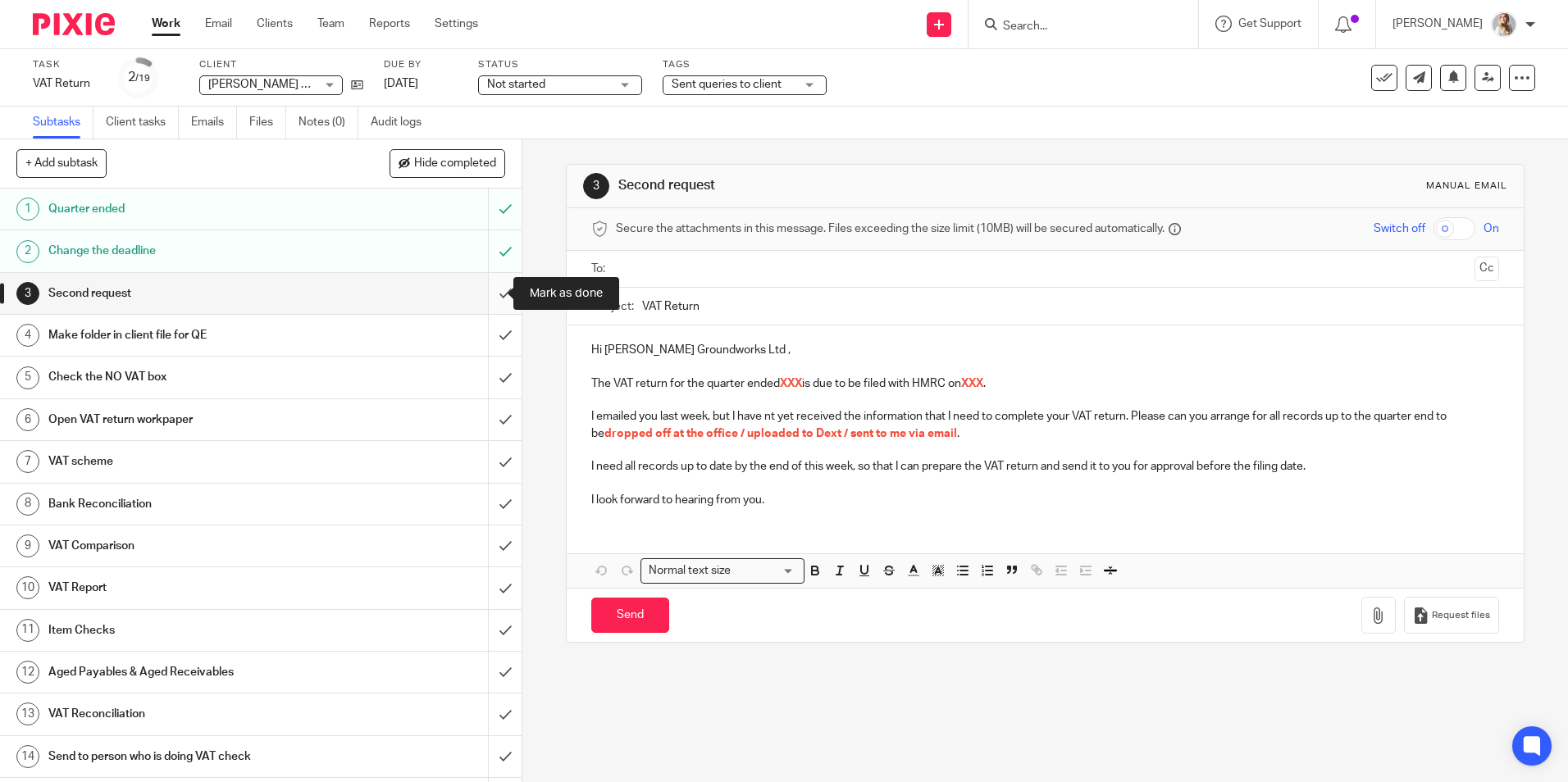
click at [496, 289] on input "submit" at bounding box center [261, 294] width 521 height 41
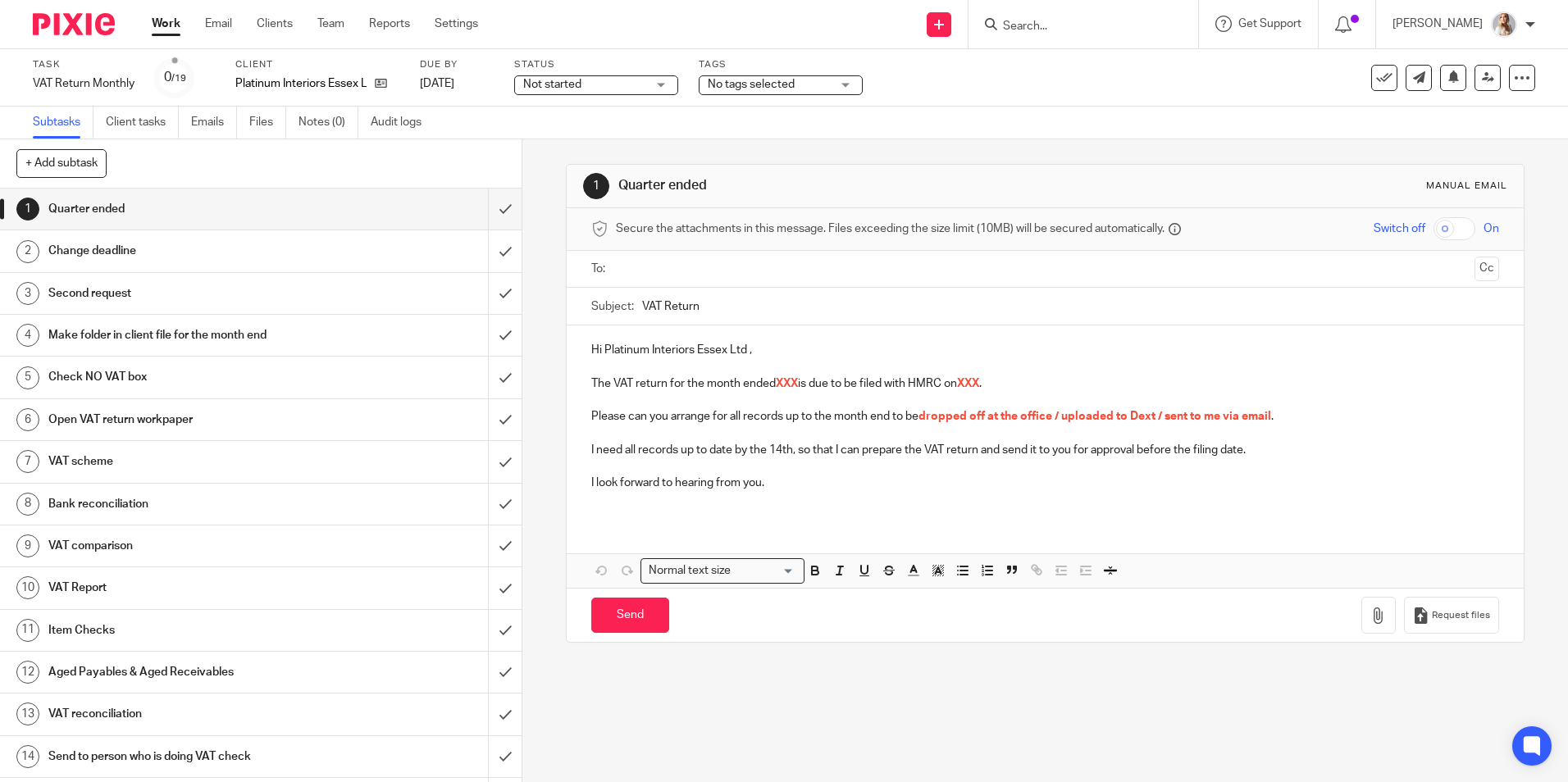
click at [775, 73] on div "Tags No tags selected Accounts Complete Accounts Returned Awaiting approval Awa…" at bounding box center [781, 78] width 164 height 39
click at [766, 99] on div "Task VAT Return Monthly Save VAT Return Monthly 0 /19 Client Platinum Interiors…" at bounding box center [784, 77] width 1568 height 58
click at [764, 88] on span "No tags selected" at bounding box center [751, 85] width 87 height 12
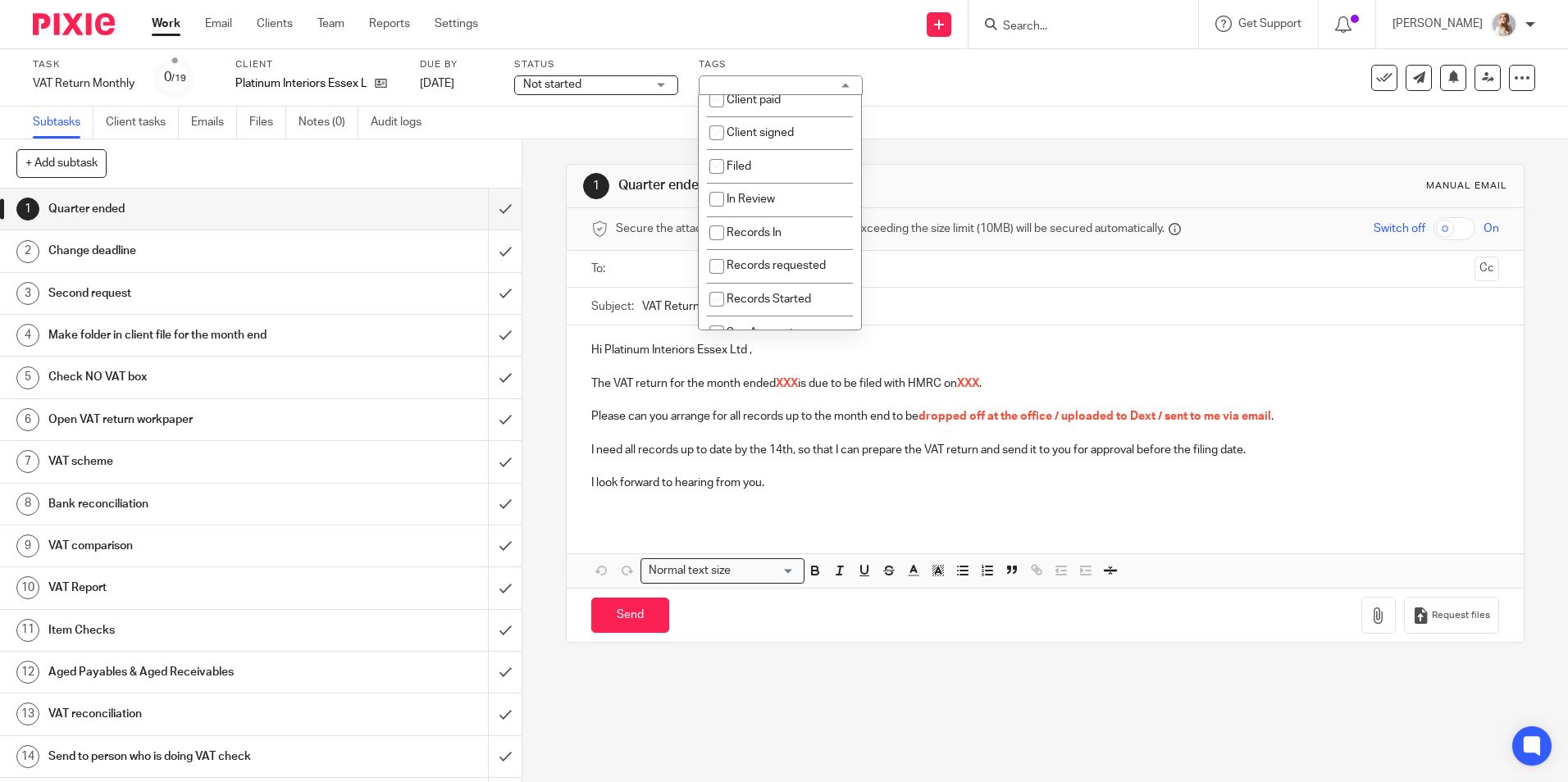
scroll to position [410, 0]
click at [750, 201] on li "Records requested" at bounding box center [780, 184] width 162 height 33
checkbox input "true"
drag, startPoint x: 942, startPoint y: 176, endPoint x: 946, endPoint y: 164, distance: 12.6
click at [943, 172] on div "1 Quarter ended Manual email" at bounding box center [1044, 186] width 956 height 44
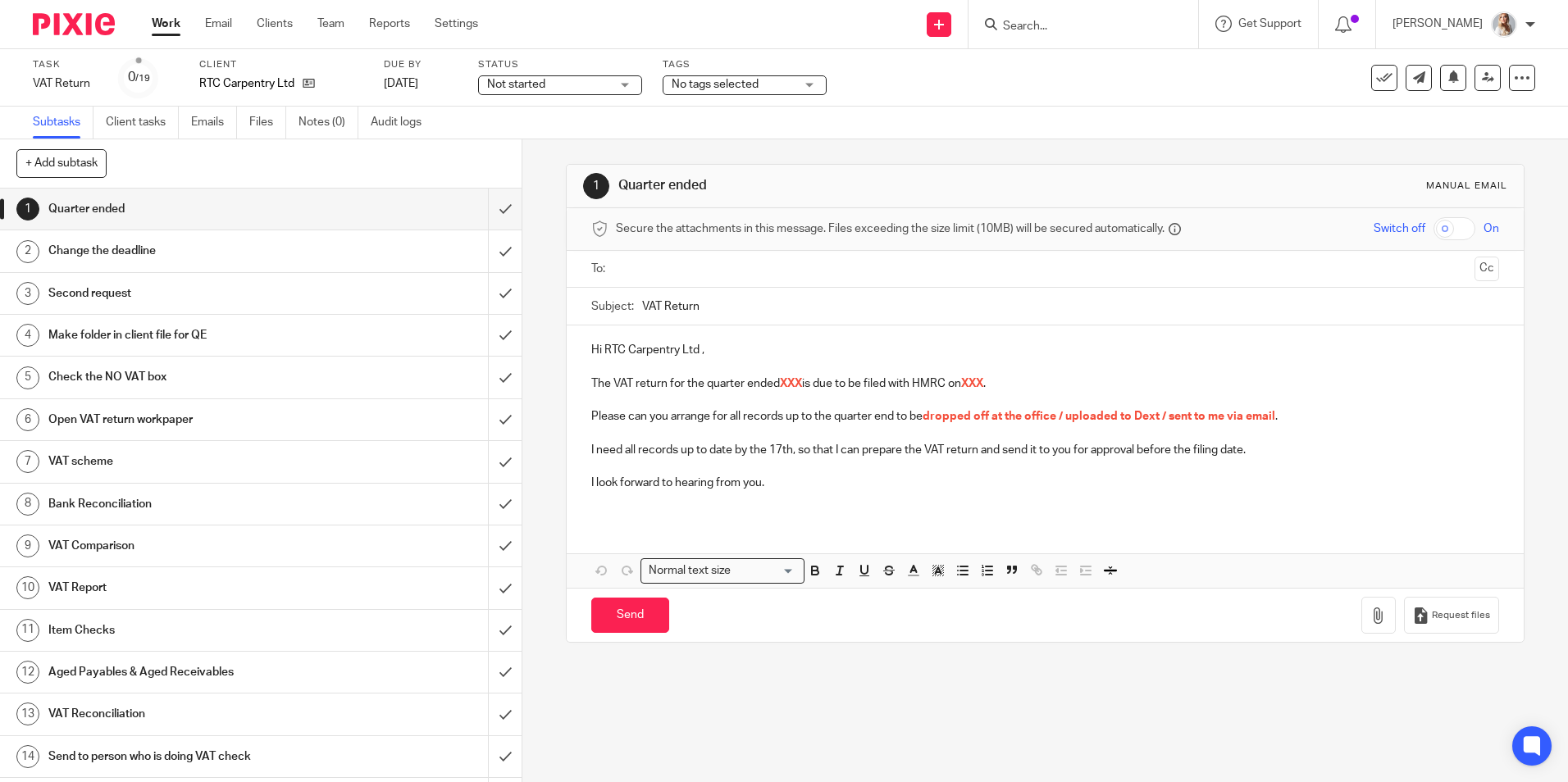
click at [768, 88] on span "No tags selected" at bounding box center [733, 85] width 123 height 18
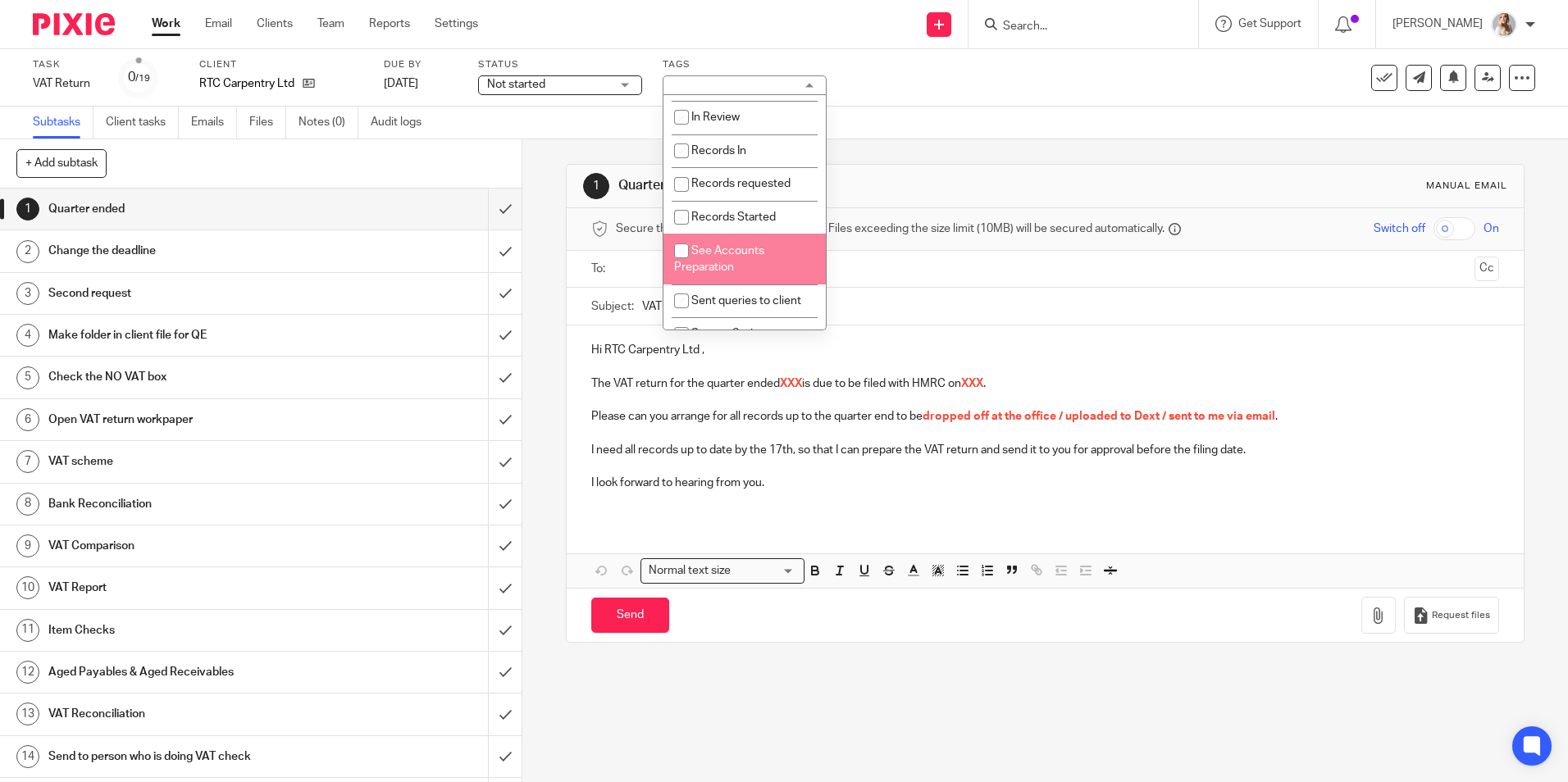
scroll to position [492, 0]
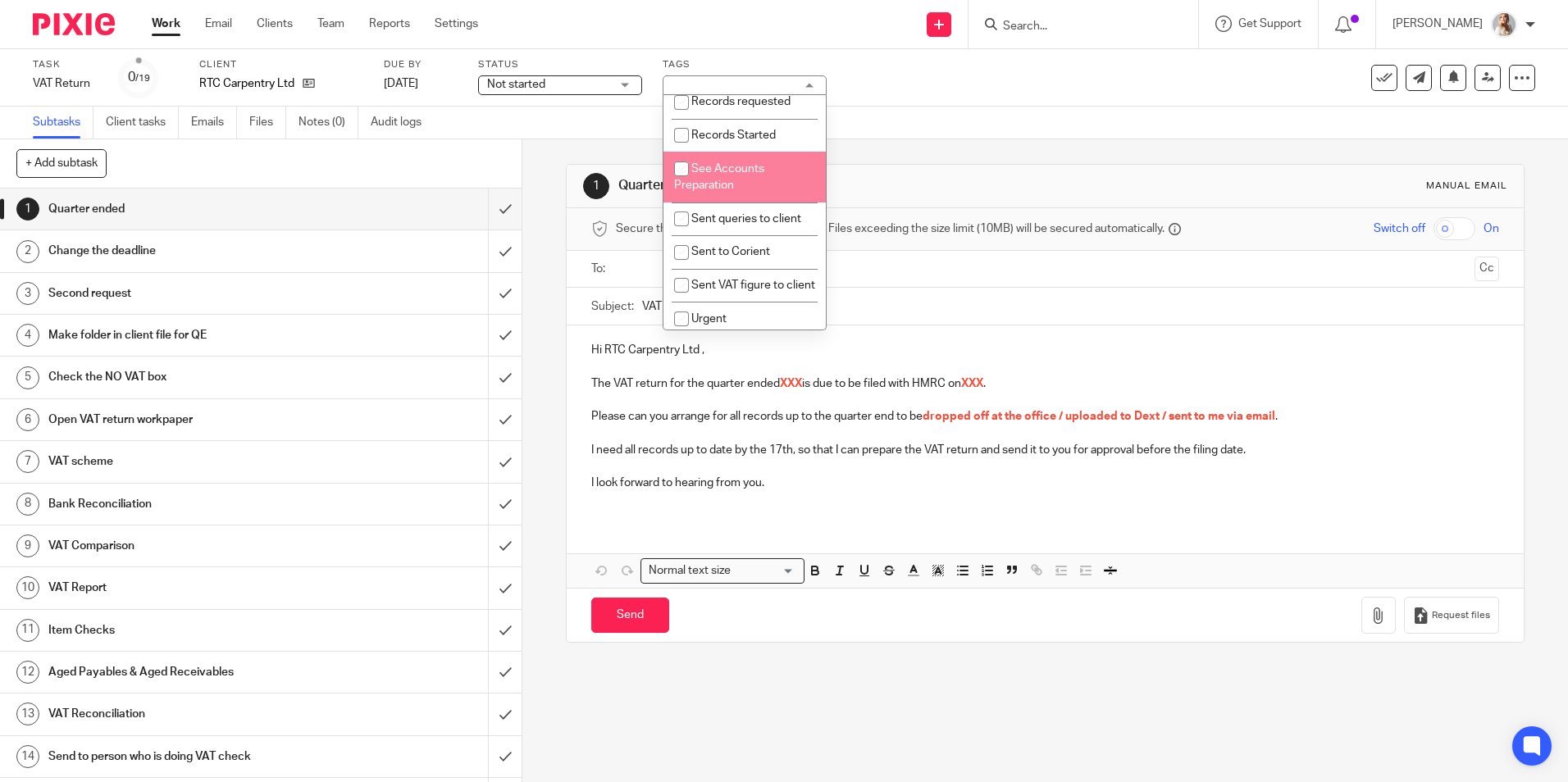
click at [907, 128] on div "Subtasks Client tasks Emails Files Notes (0) Audit logs" at bounding box center [784, 123] width 1568 height 33
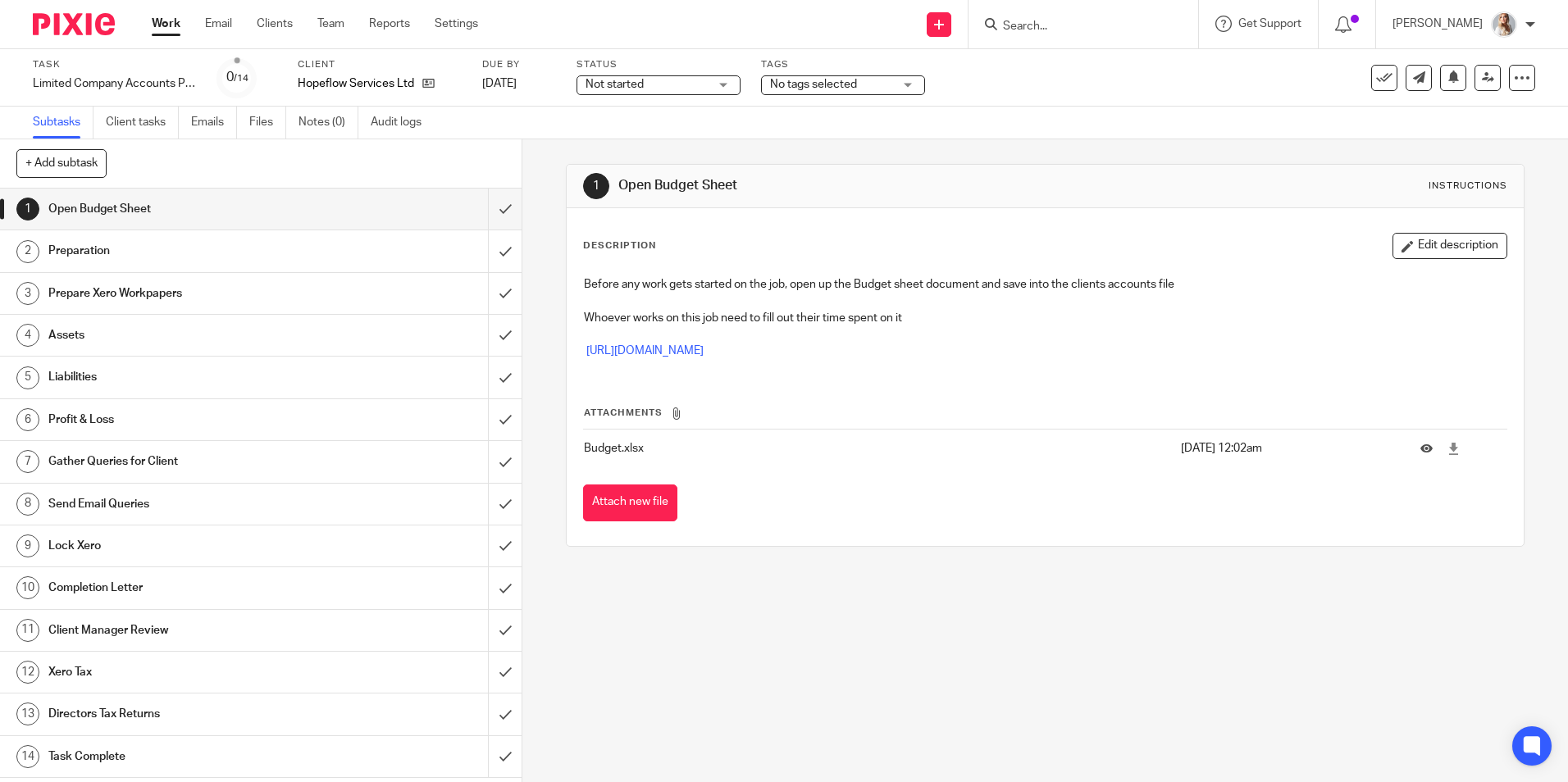
click at [782, 89] on span "No tags selected" at bounding box center [813, 85] width 87 height 12
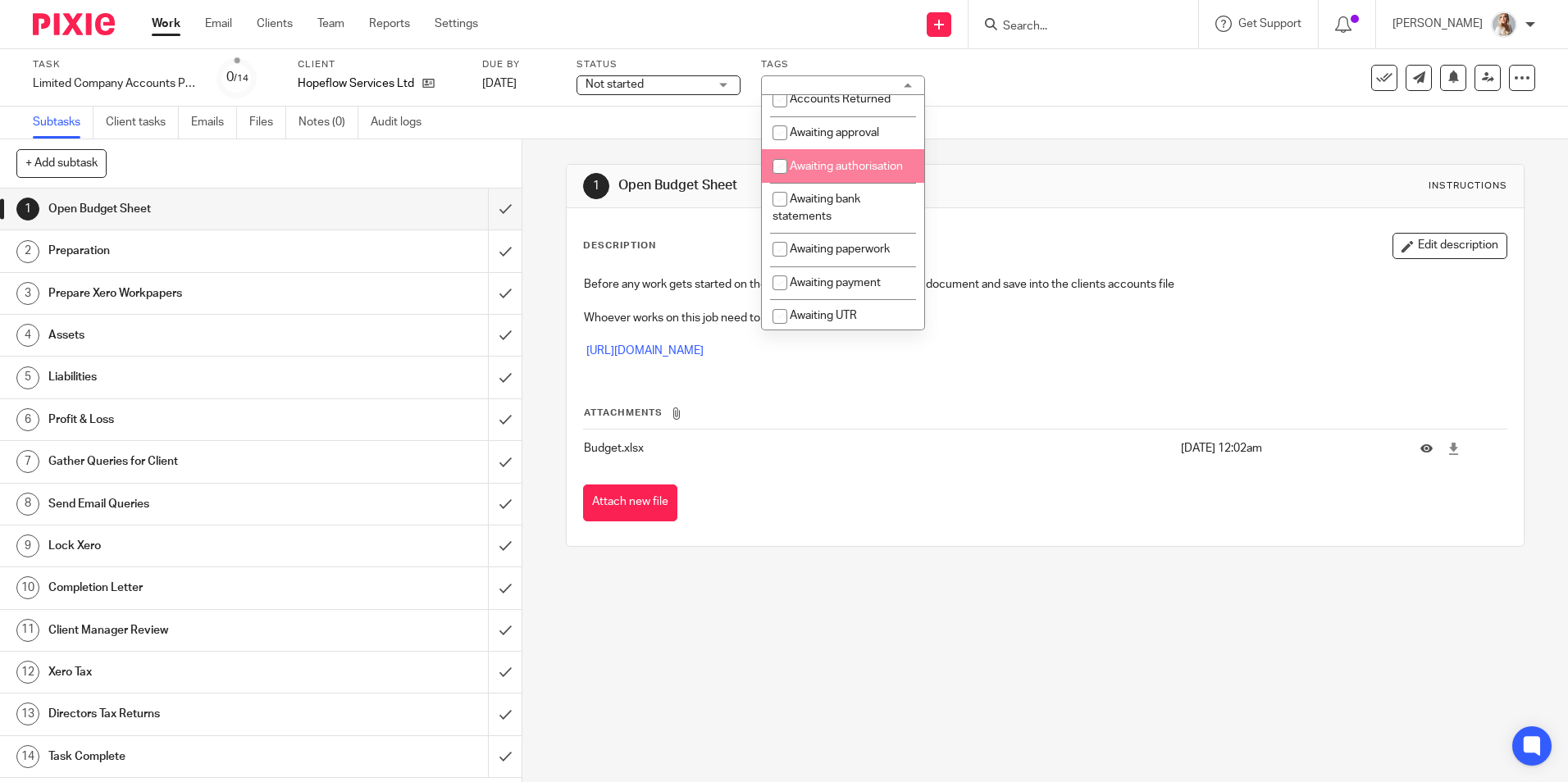
scroll to position [82, 0]
click at [787, 178] on input "checkbox" at bounding box center [780, 162] width 31 height 31
checkbox input "true"
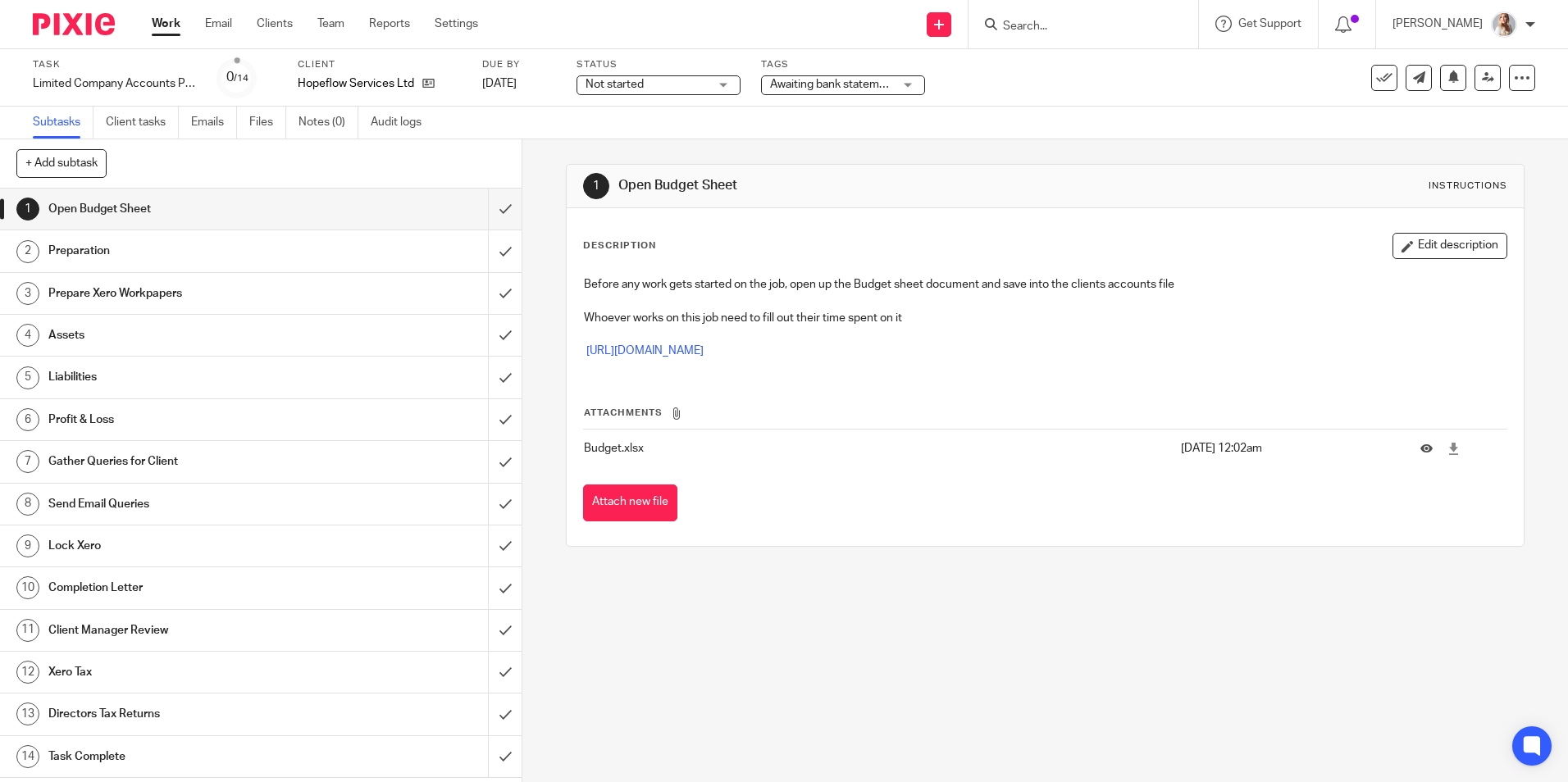
drag, startPoint x: 748, startPoint y: 56, endPoint x: 676, endPoint y: 21, distance: 80.1
click at [747, 52] on div "Task Limited Company Accounts Preparation Save Limited Company Accounts Prepara…" at bounding box center [784, 77] width 1568 height 58
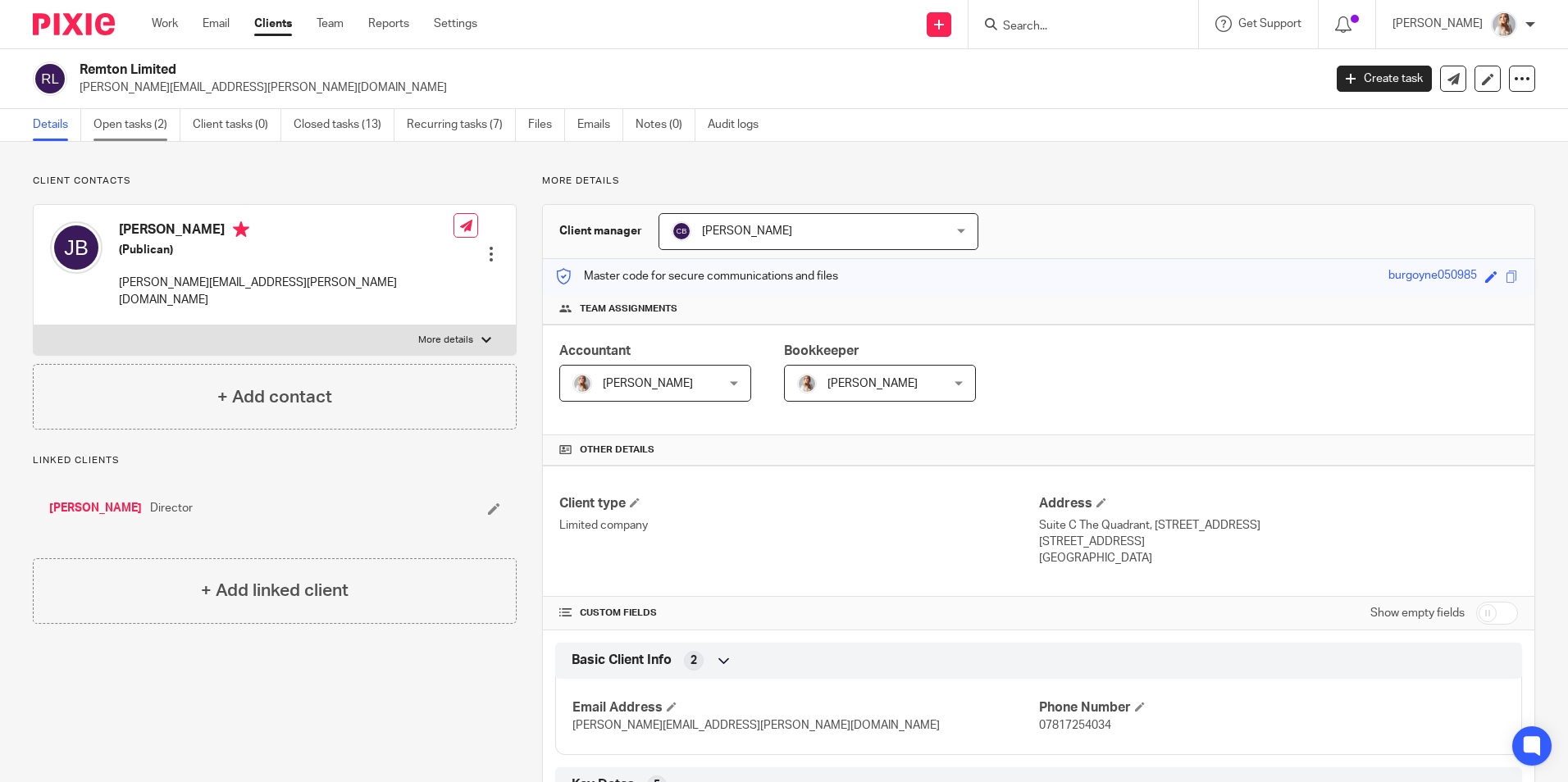
click at [143, 126] on link "Open tasks (2)" at bounding box center [137, 125] width 87 height 32
